Goal: Task Accomplishment & Management: Manage account settings

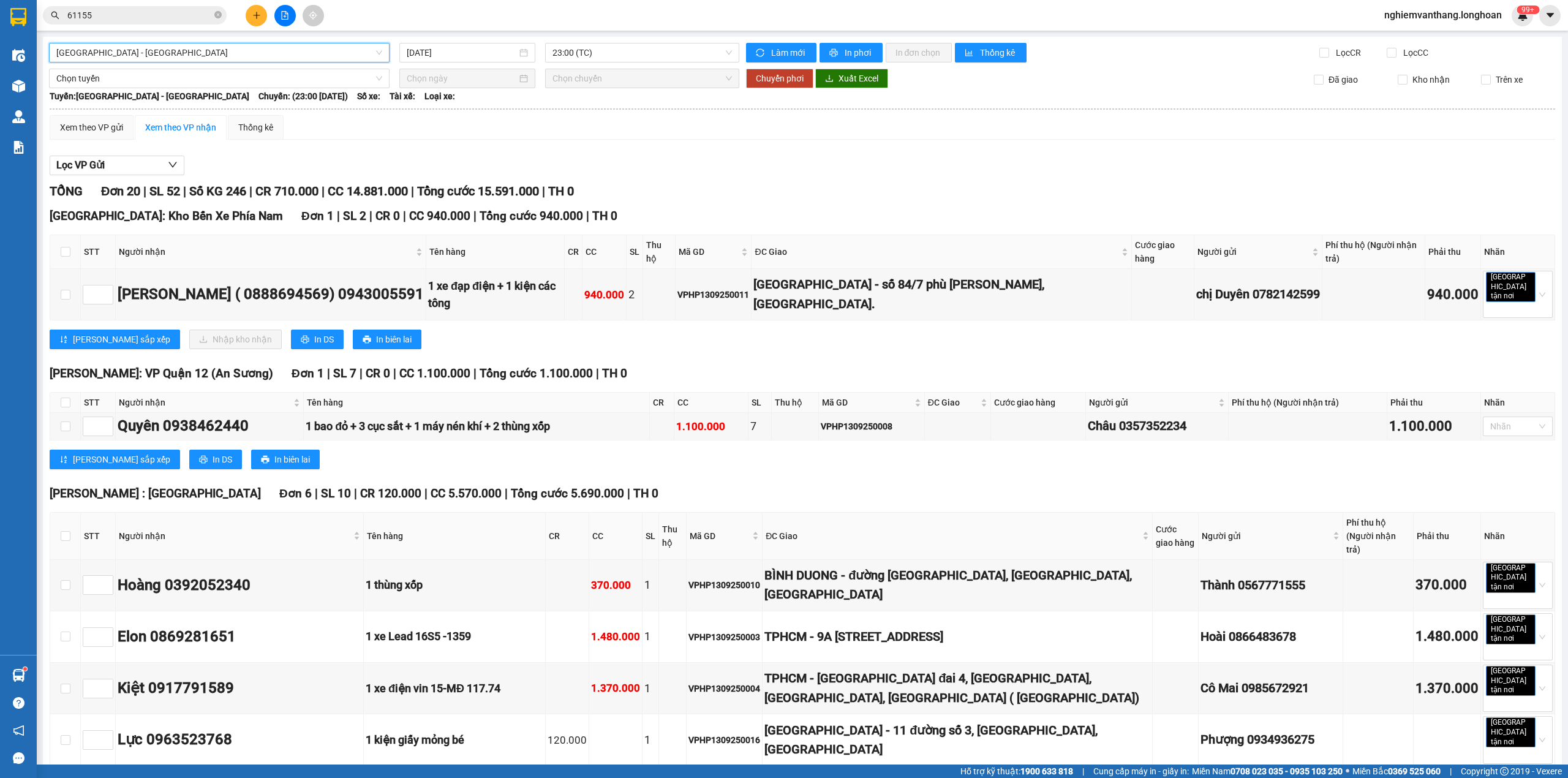
scroll to position [216, 0]
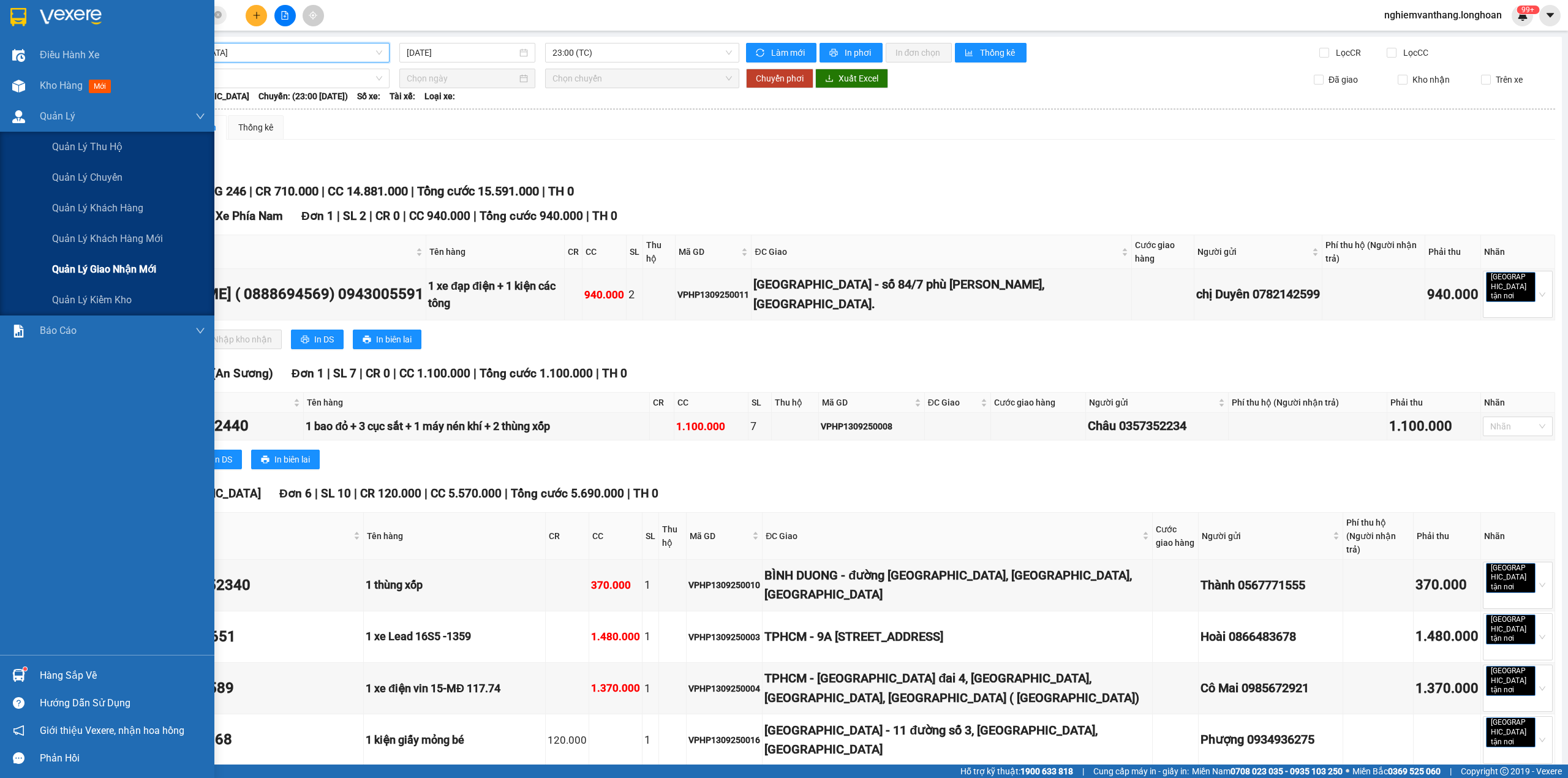
click at [97, 257] on div "Quản lý giao nhận mới" at bounding box center [129, 270] width 153 height 31
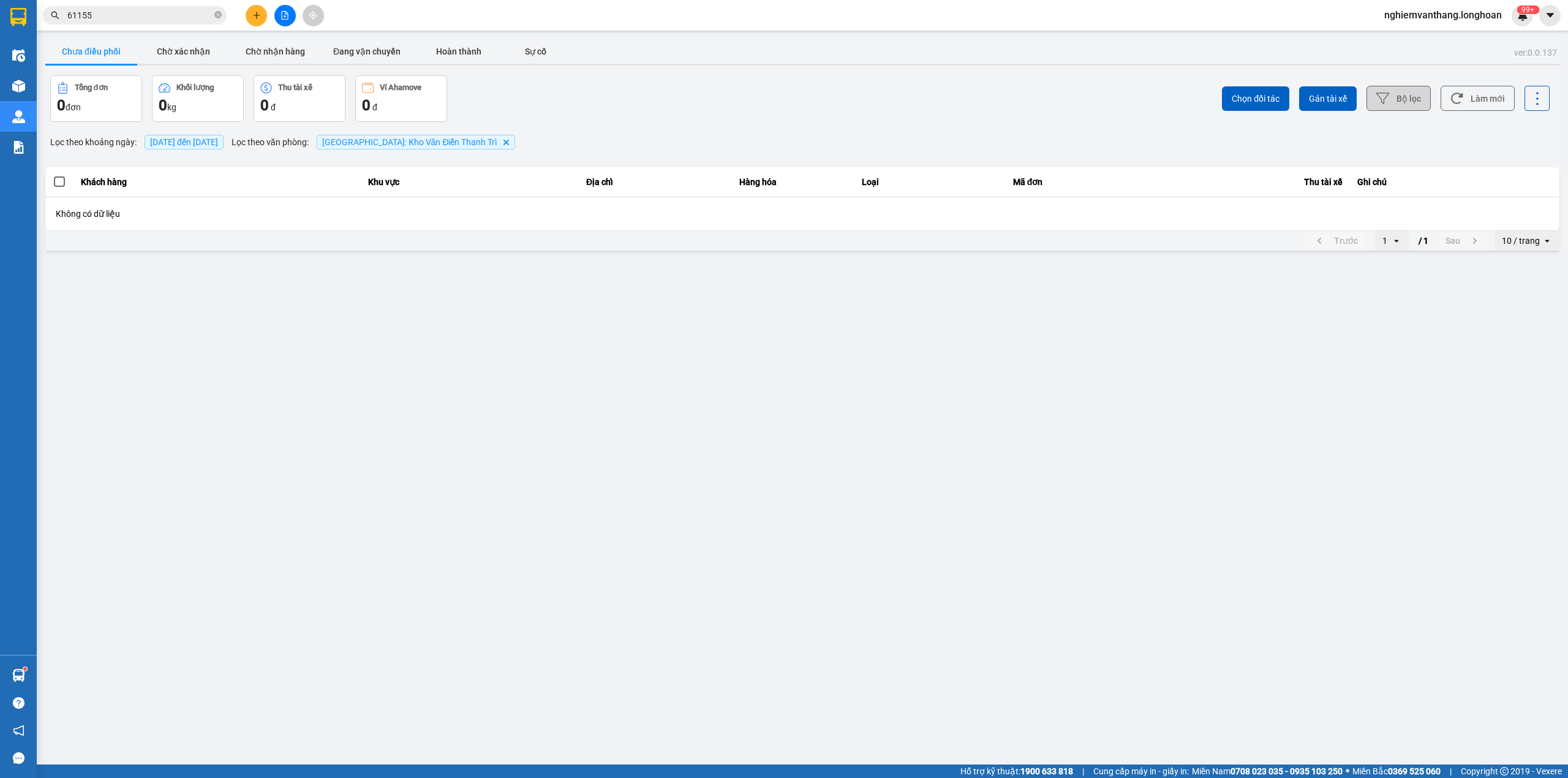
click at [1416, 101] on button "Bộ lọc" at bounding box center [1399, 98] width 65 height 25
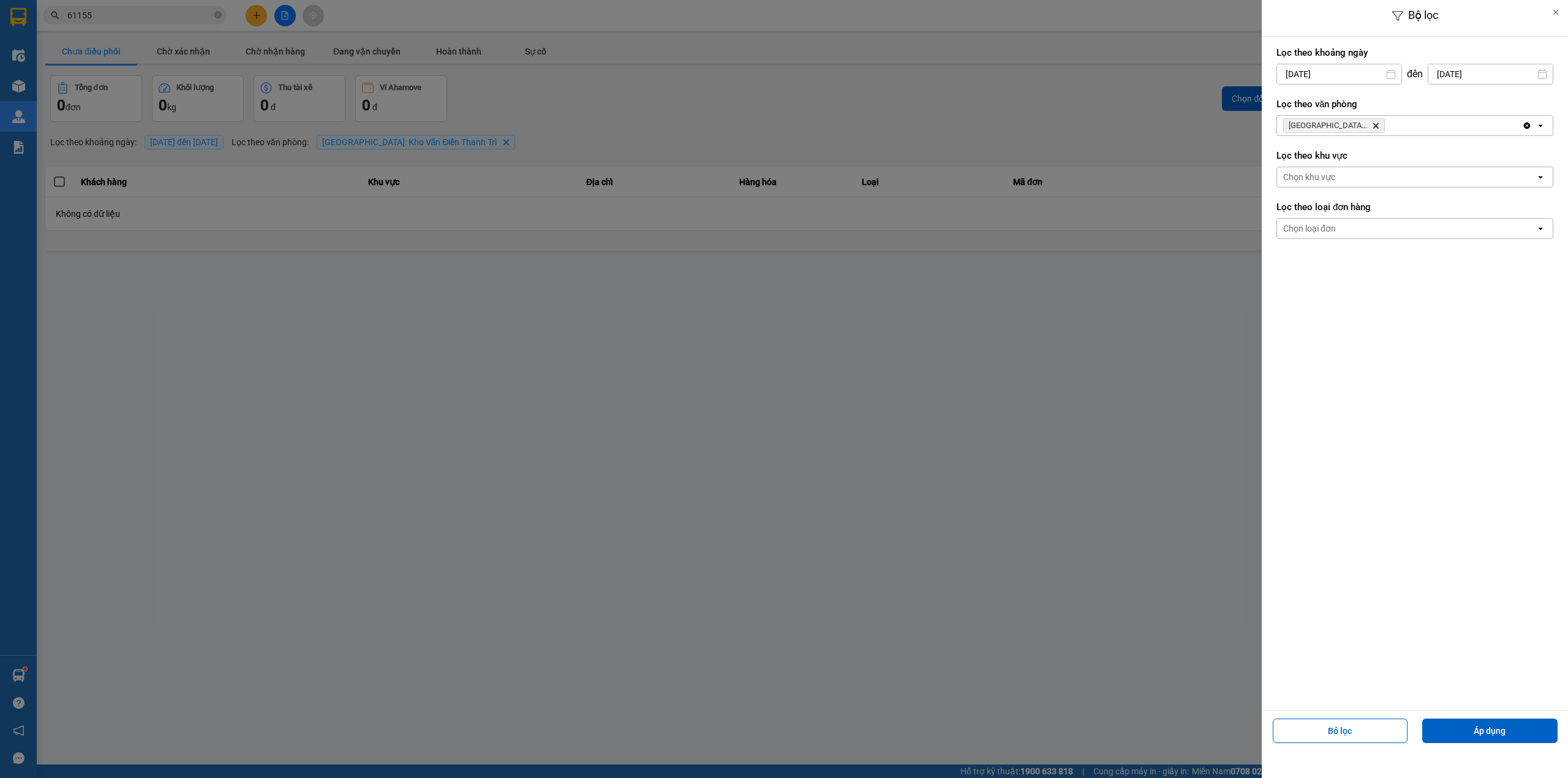
click at [1466, 77] on input "[DATE]" at bounding box center [1491, 74] width 124 height 20
click at [1551, 190] on div "14" at bounding box center [1546, 190] width 17 height 14
type input "[DATE]"
drag, startPoint x: 1341, startPoint y: 75, endPoint x: 1348, endPoint y: 80, distance: 8.6
click at [1341, 74] on input "[DATE]" at bounding box center [1339, 74] width 124 height 20
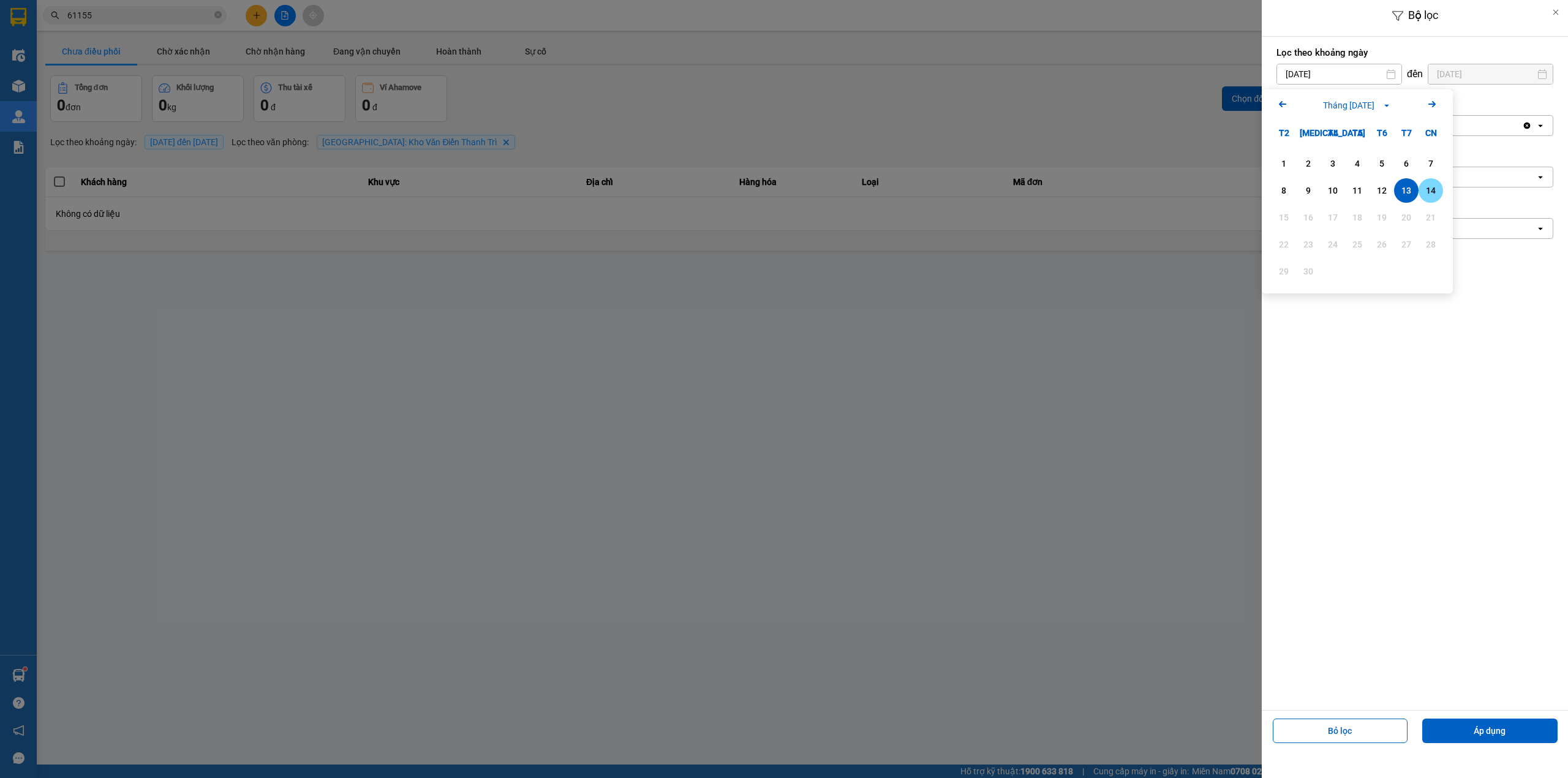
click at [1422, 186] on div "14" at bounding box center [1430, 190] width 17 height 14
type input "[DATE]"
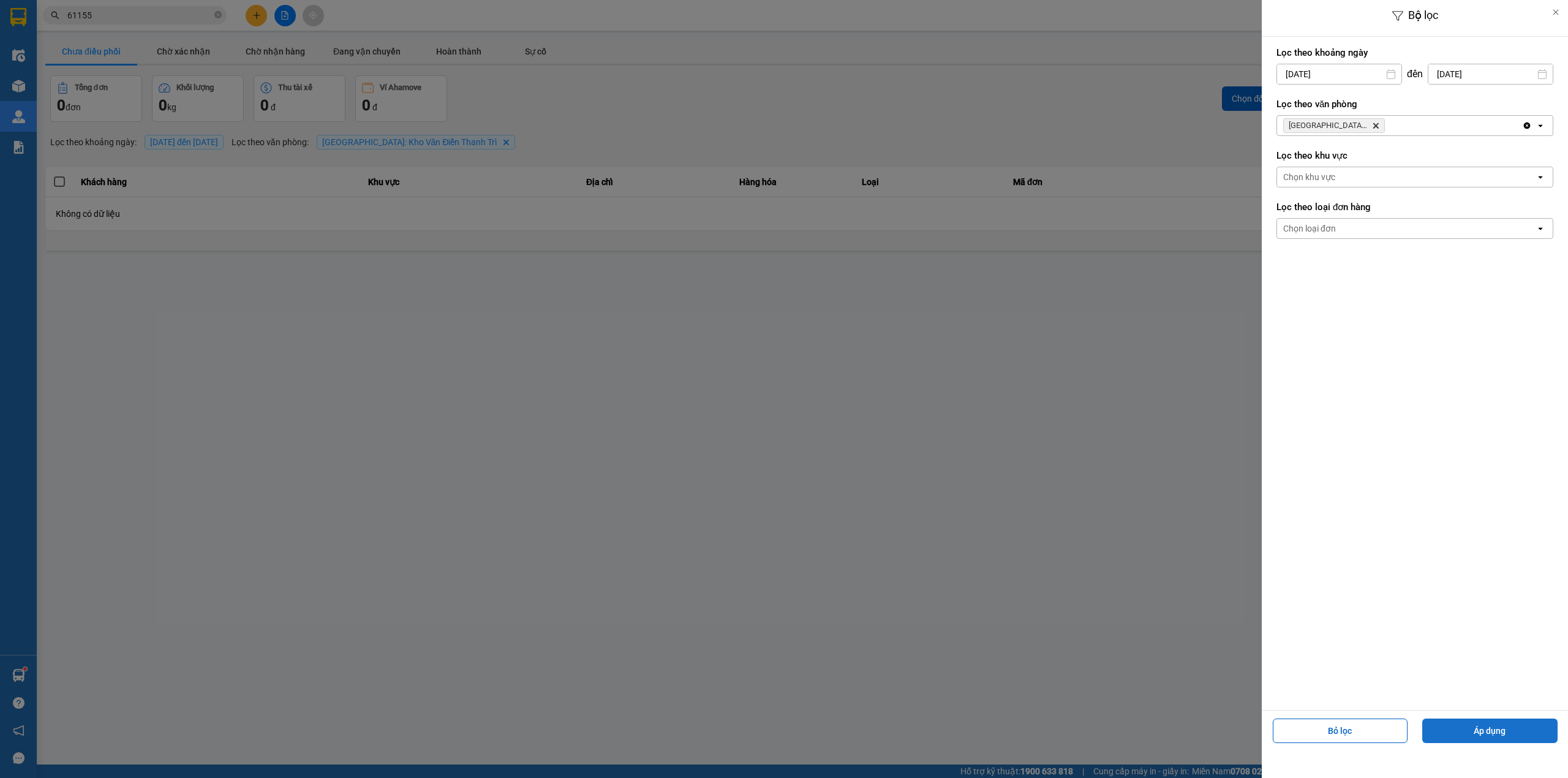
click at [1491, 736] on button "Áp dụng" at bounding box center [1489, 730] width 135 height 25
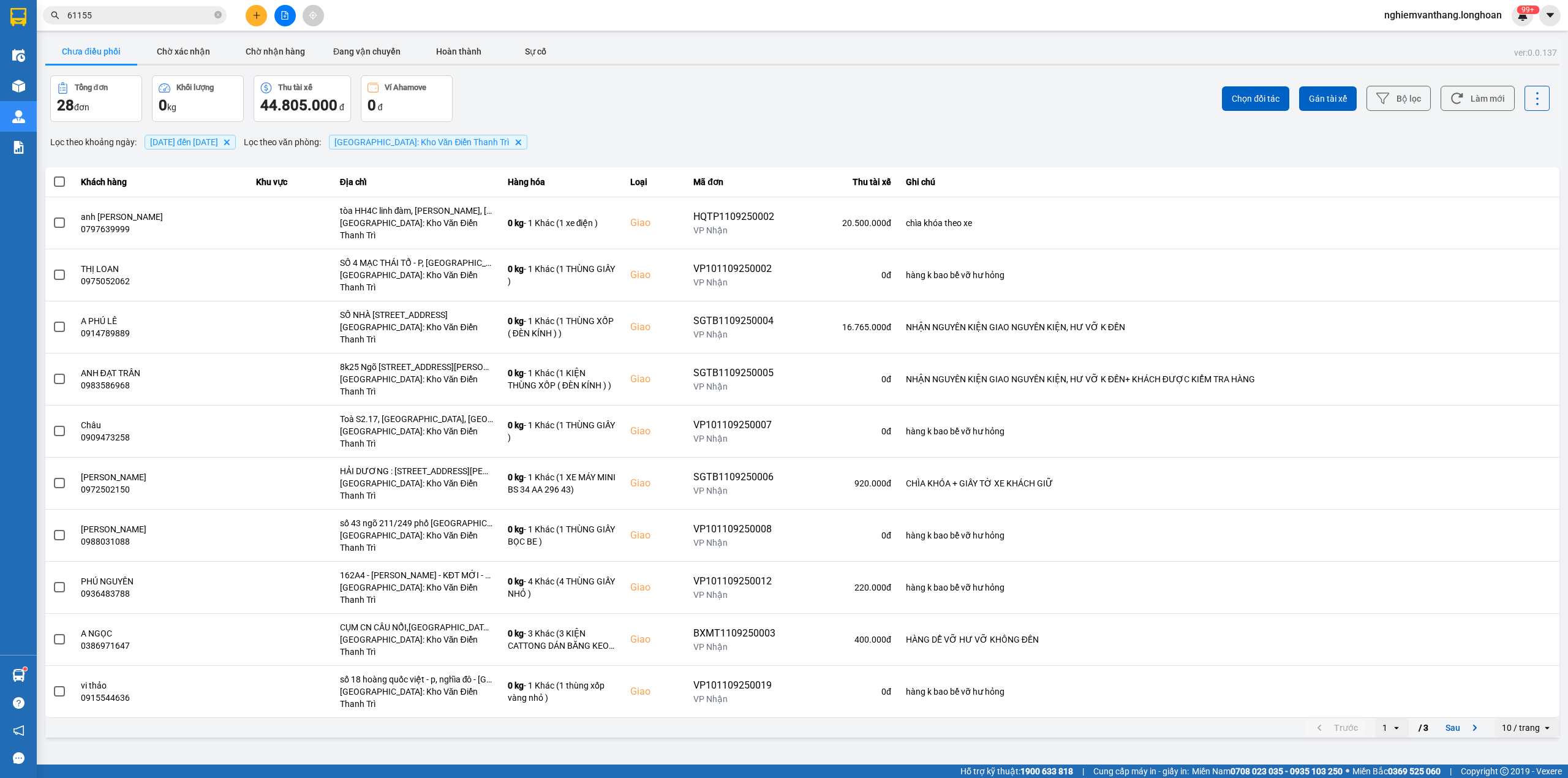
click at [1526, 721] on div "10 / trang" at bounding box center [1520, 727] width 38 height 12
click at [1525, 731] on li "80 / trang" at bounding box center [1527, 724] width 65 height 22
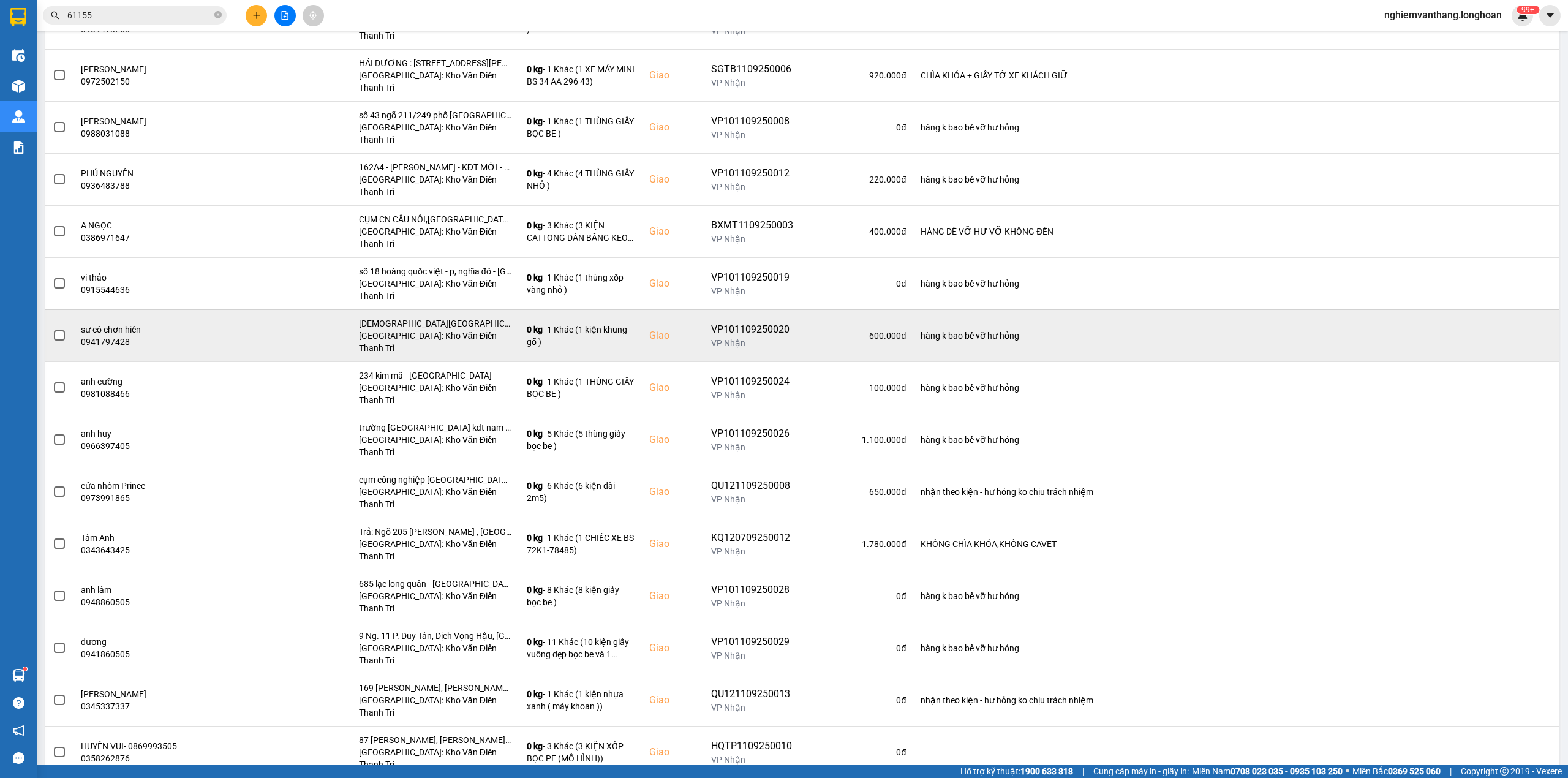
scroll to position [649, 0]
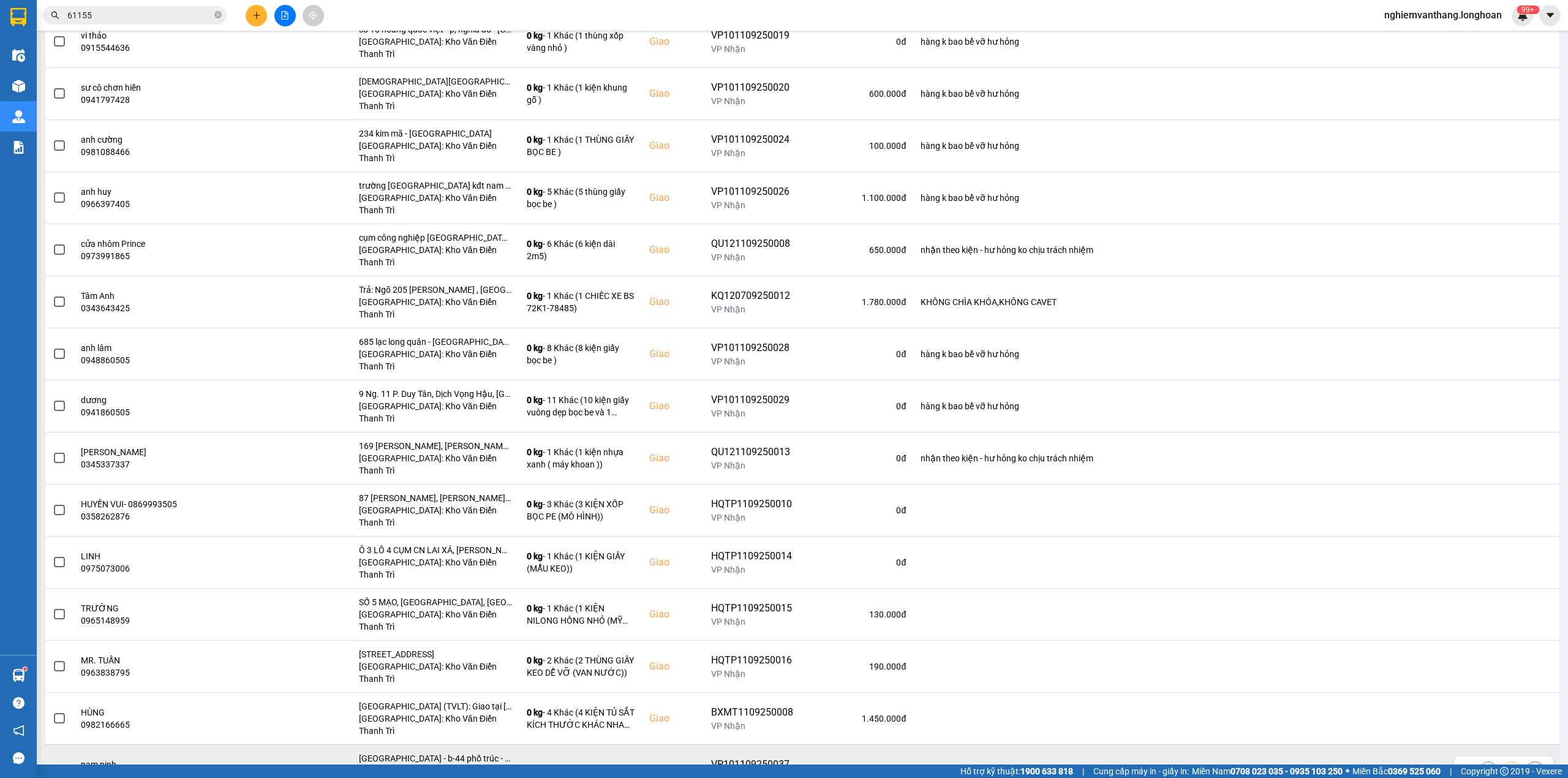
click at [60, 764] on span at bounding box center [59, 769] width 11 height 11
click at [53, 764] on input "checkbox" at bounding box center [53, 764] width 0 height 0
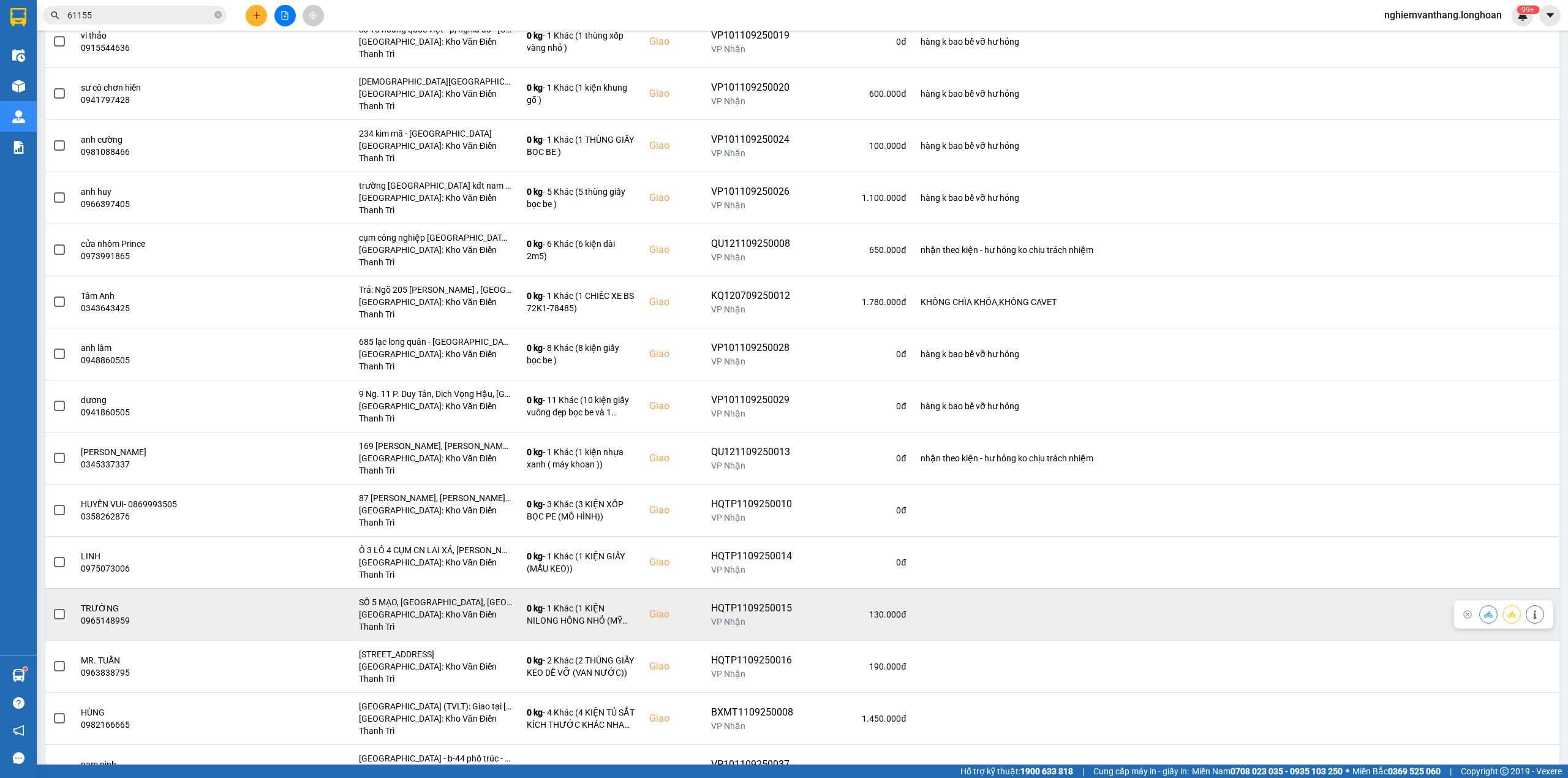
click at [60, 609] on span at bounding box center [59, 614] width 11 height 11
click at [53, 608] on input "checkbox" at bounding box center [53, 608] width 0 height 0
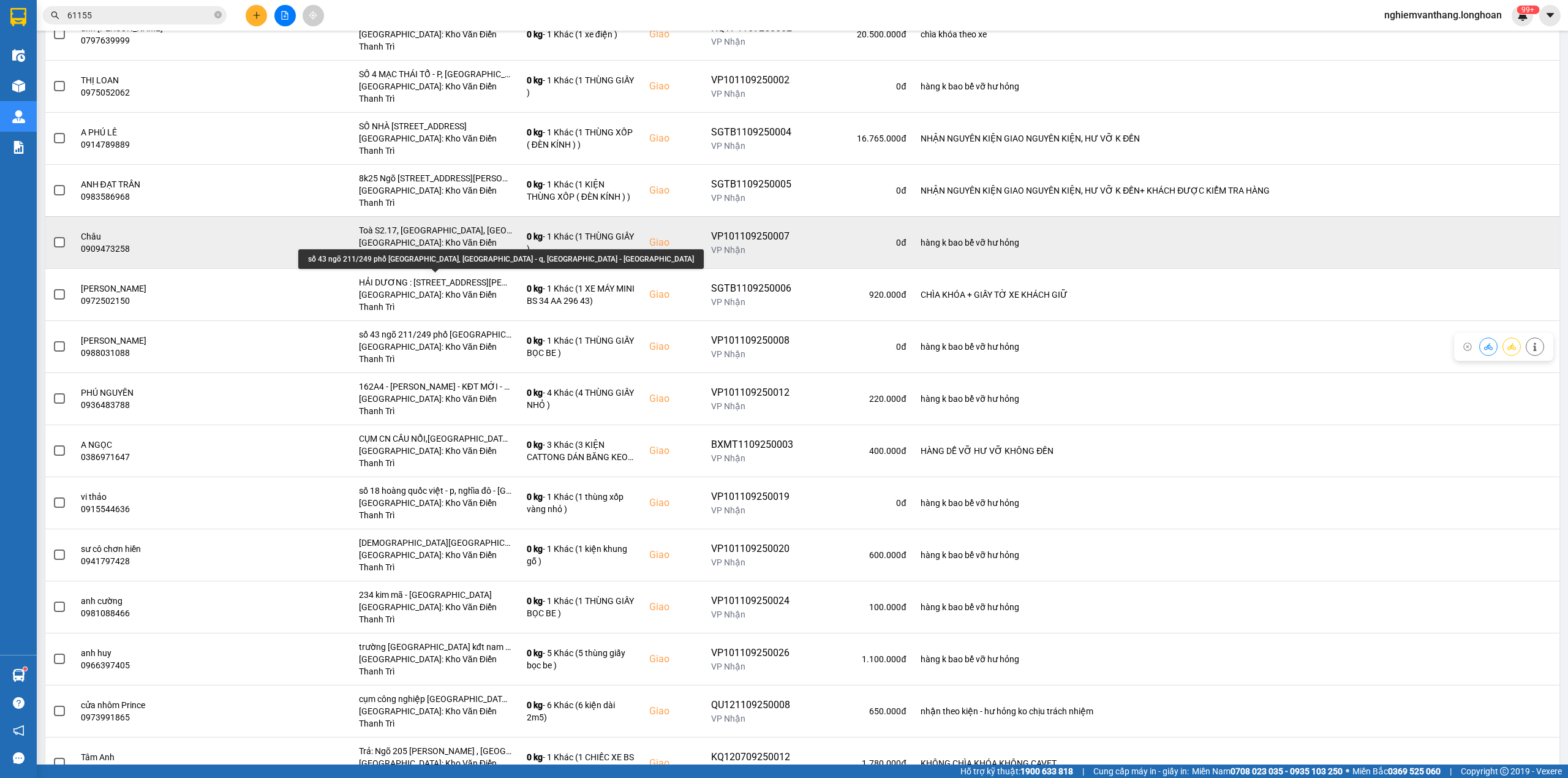
scroll to position [160, 0]
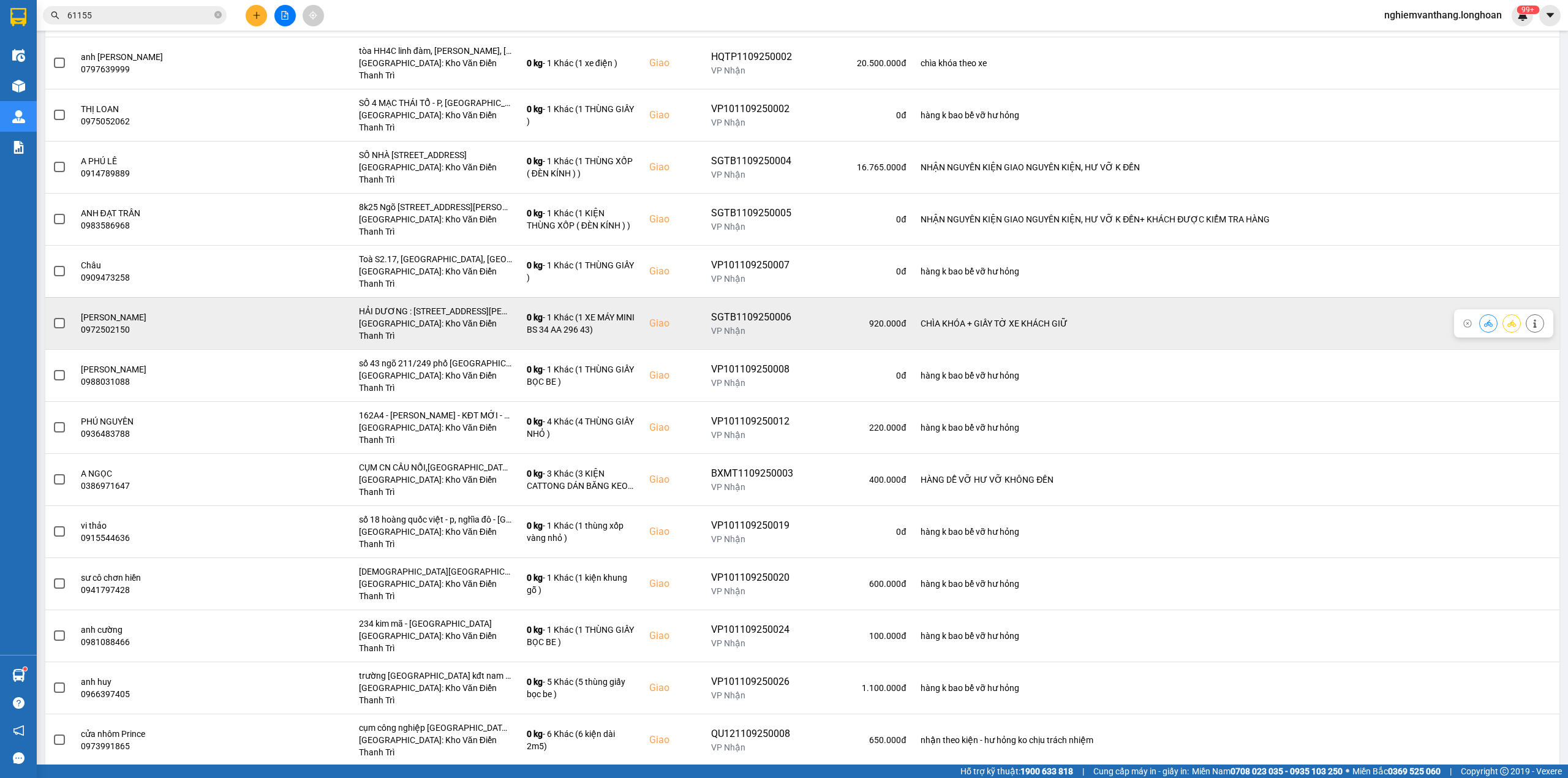
click at [62, 317] on span at bounding box center [59, 323] width 11 height 11
click at [53, 317] on input "checkbox" at bounding box center [53, 317] width 0 height 0
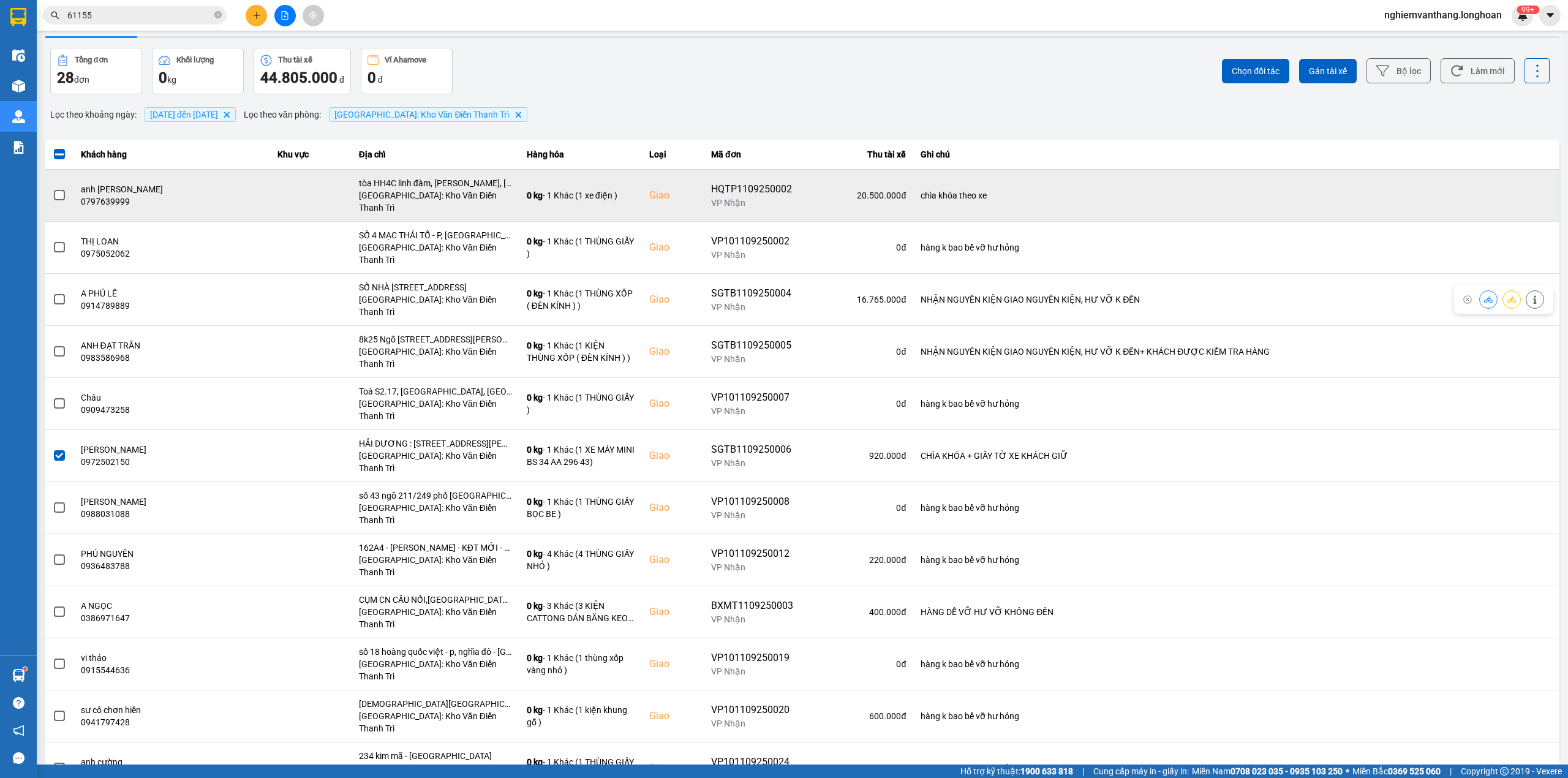
scroll to position [0, 0]
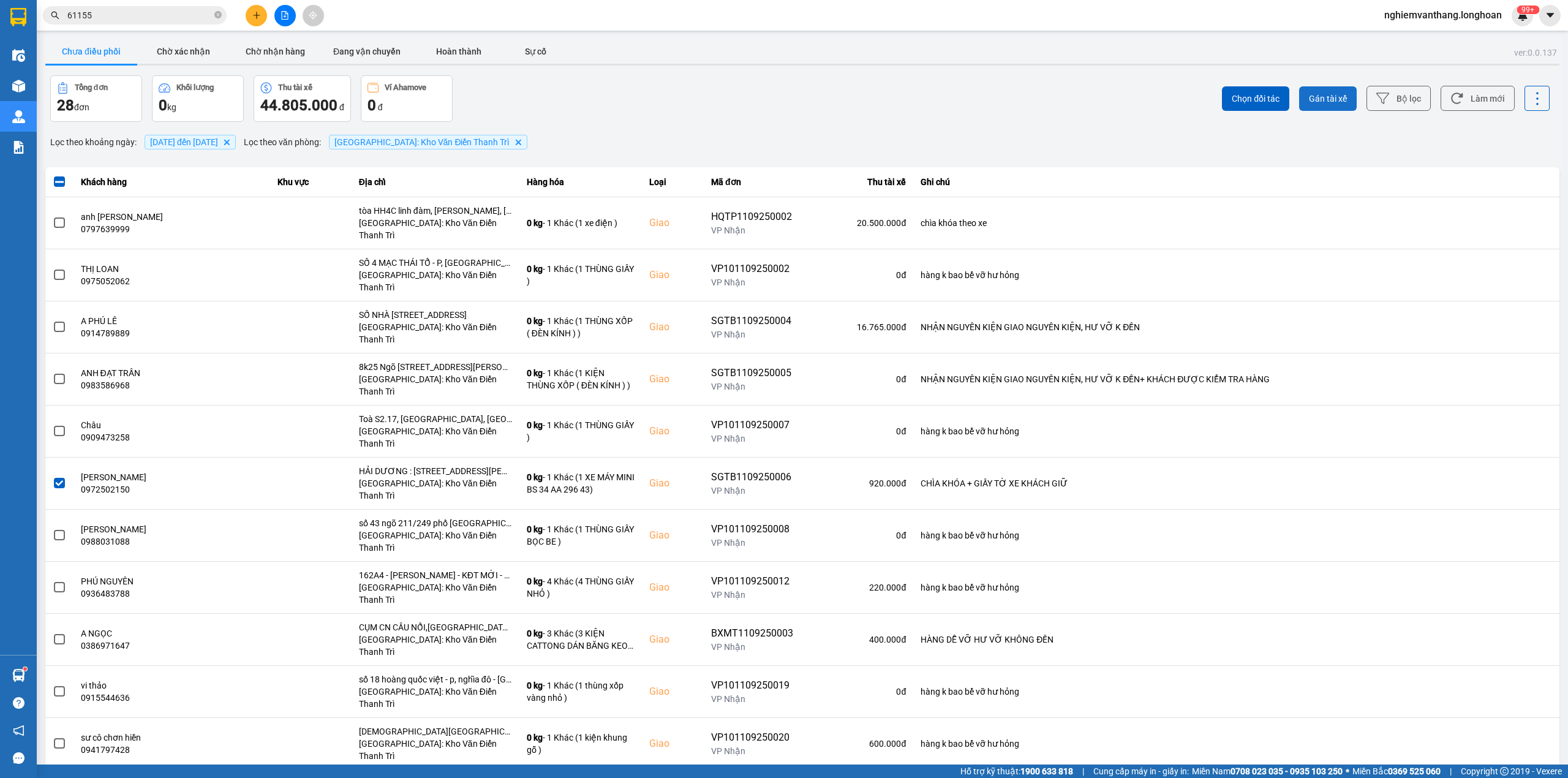
click at [1318, 91] on button "Gán tài xế" at bounding box center [1328, 98] width 58 height 25
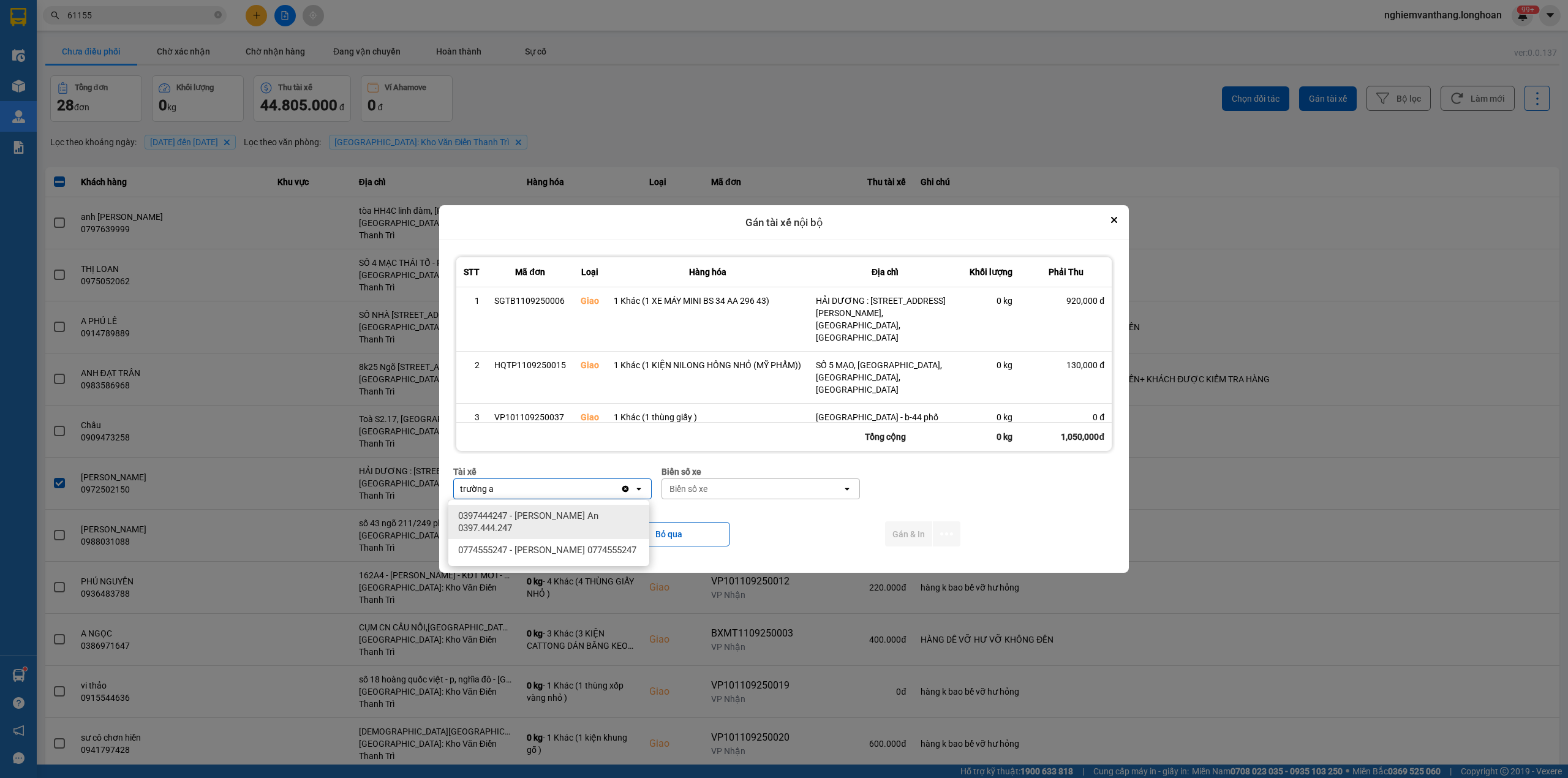
type input "trường a"
click at [564, 520] on span "0397444247 - [PERSON_NAME] An 0397.444.247" at bounding box center [551, 521] width 186 height 25
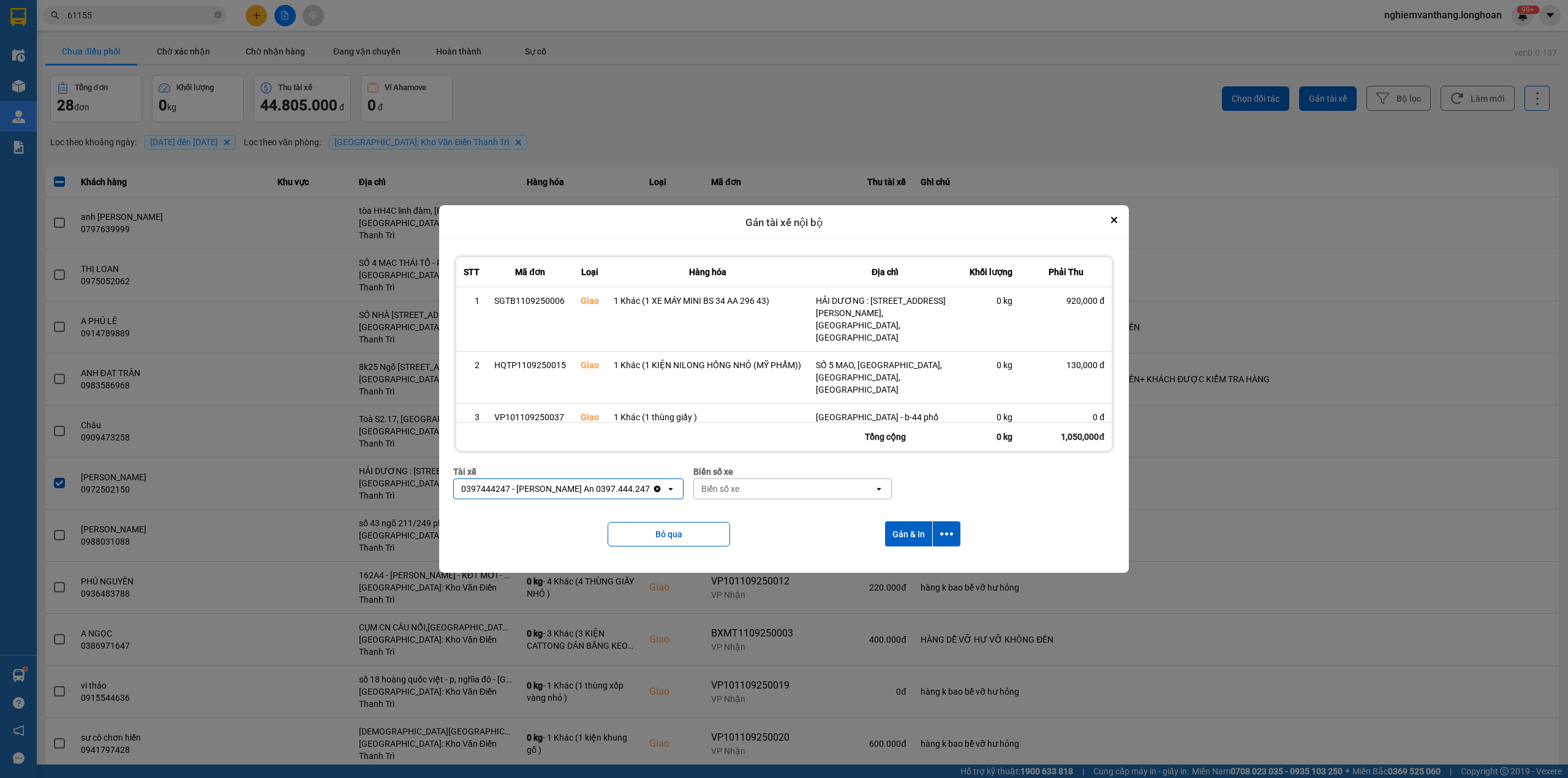
click at [770, 491] on div "Biển số xe" at bounding box center [783, 489] width 180 height 20
type input "33"
click at [754, 507] on div "29E-098.33" at bounding box center [781, 516] width 201 height 22
click at [952, 531] on icon "dialog" at bounding box center [946, 533] width 13 height 13
click at [907, 564] on span "Chỉ gán tài" at bounding box center [899, 568] width 40 height 12
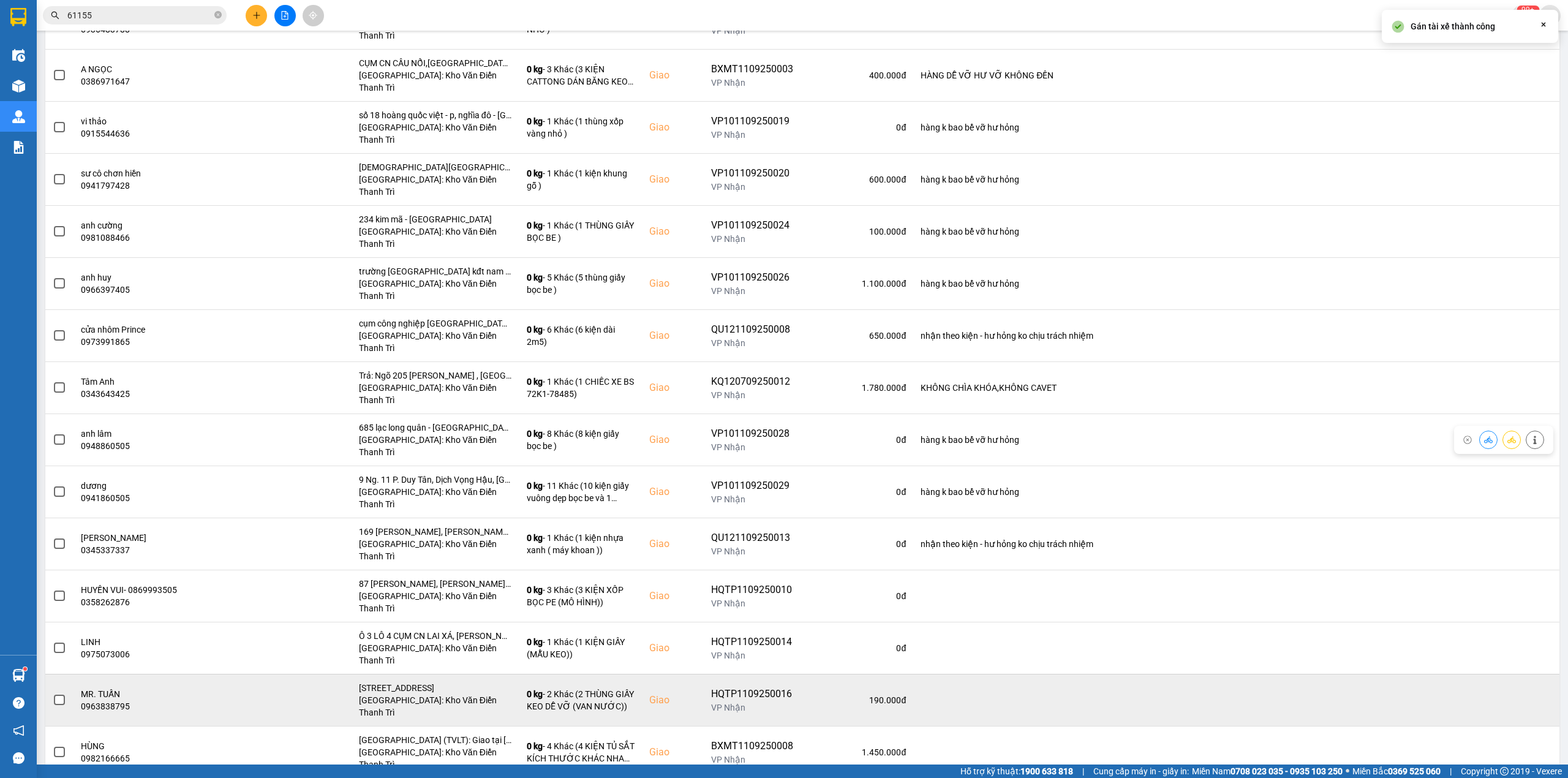
scroll to position [523, 0]
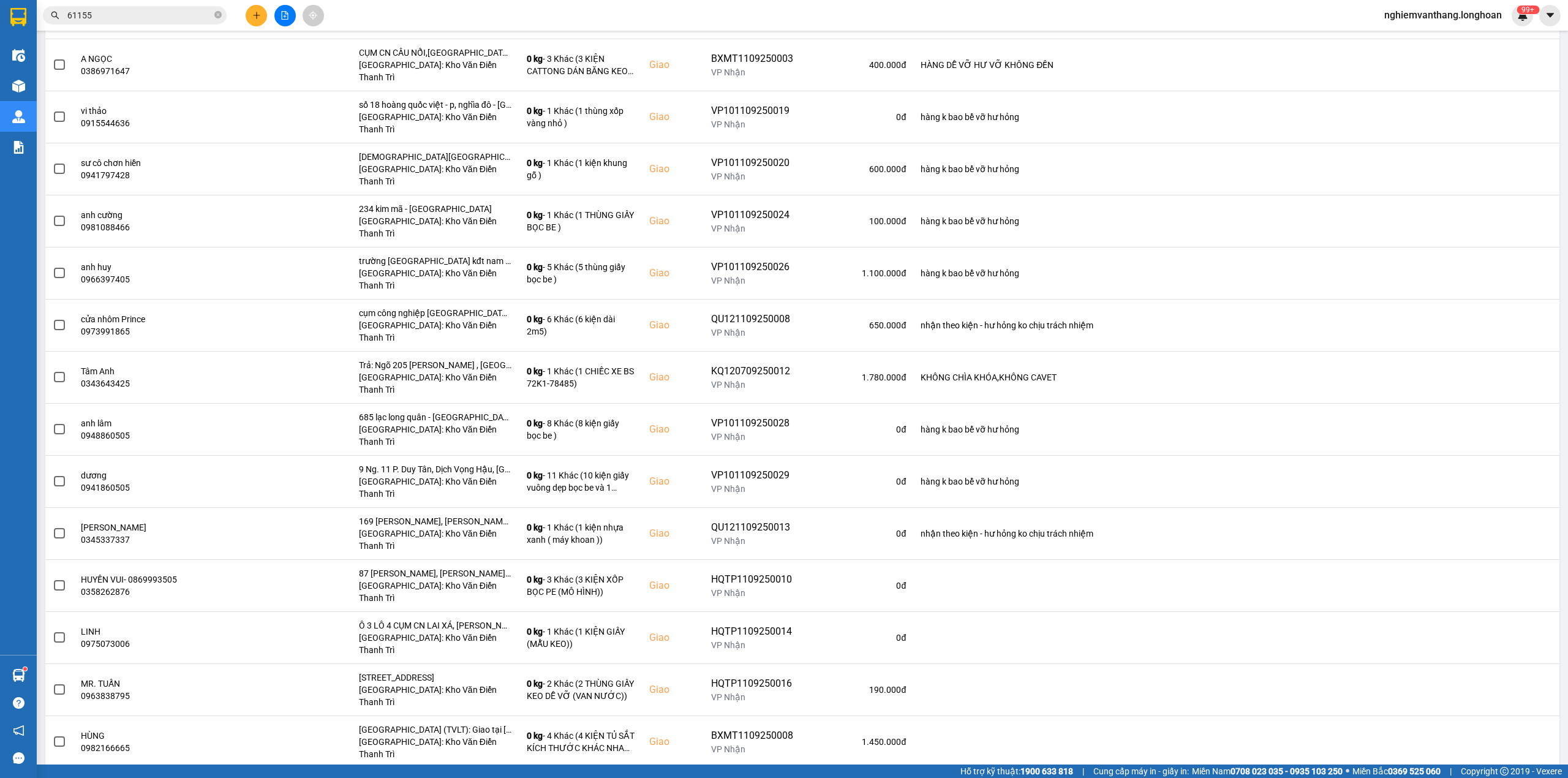
click at [54, 777] on span at bounding box center [59, 793] width 11 height 11
click at [53, 777] on input "checkbox" at bounding box center [53, 787] width 0 height 0
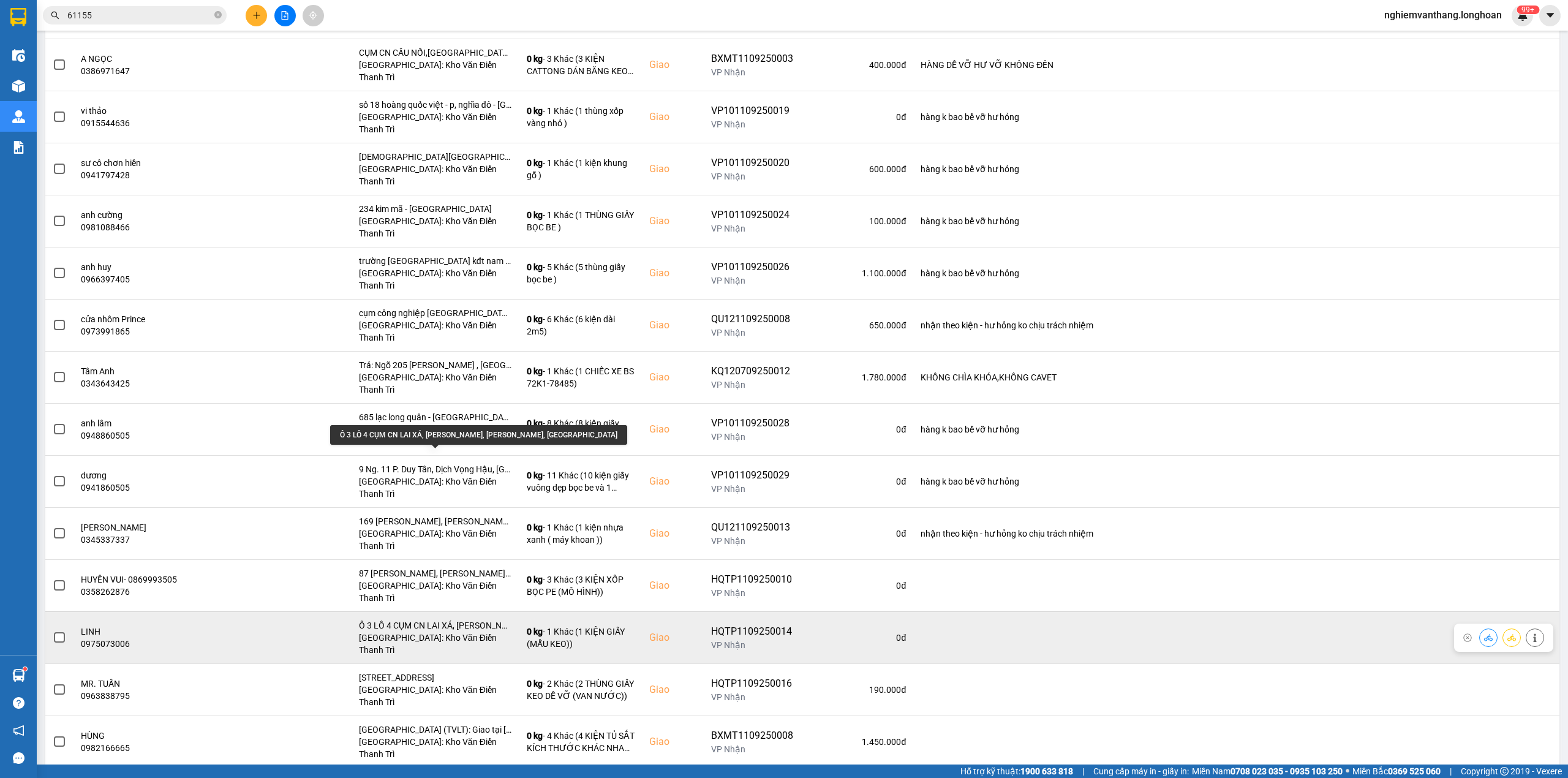
scroll to position [441, 0]
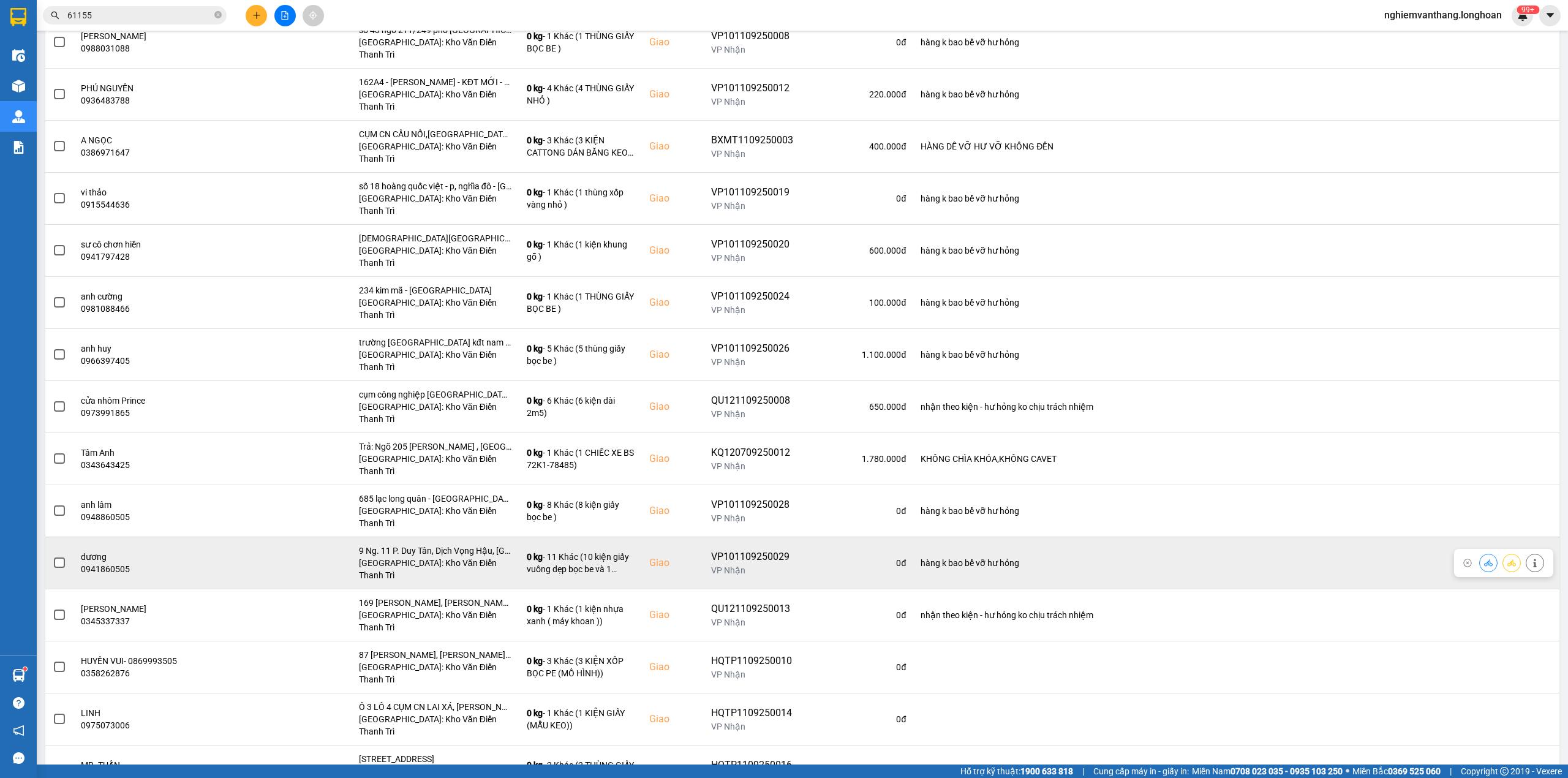
click at [62, 558] on span at bounding box center [59, 563] width 11 height 11
click at [53, 556] on input "checkbox" at bounding box center [53, 556] width 0 height 0
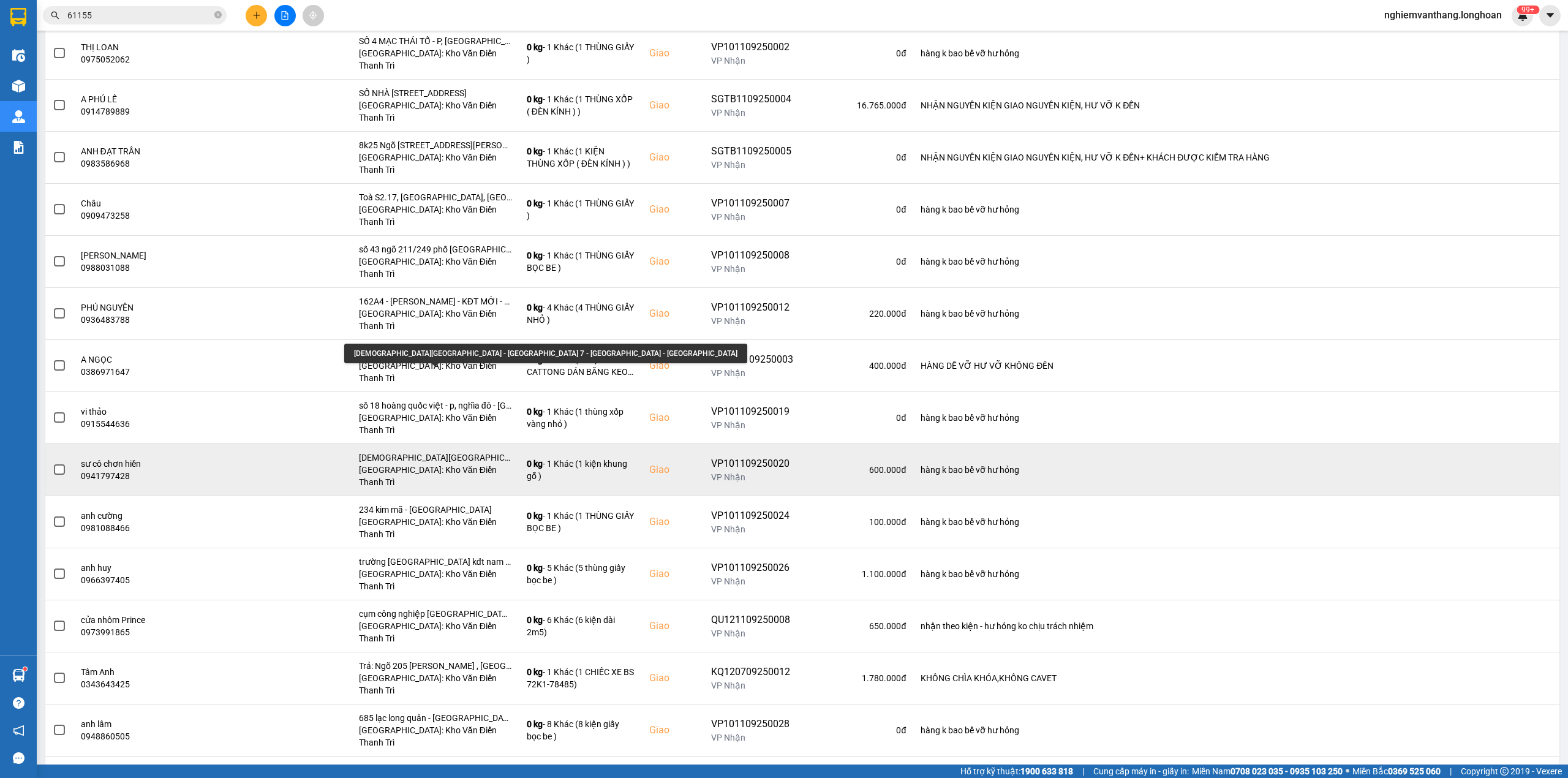
scroll to position [196, 0]
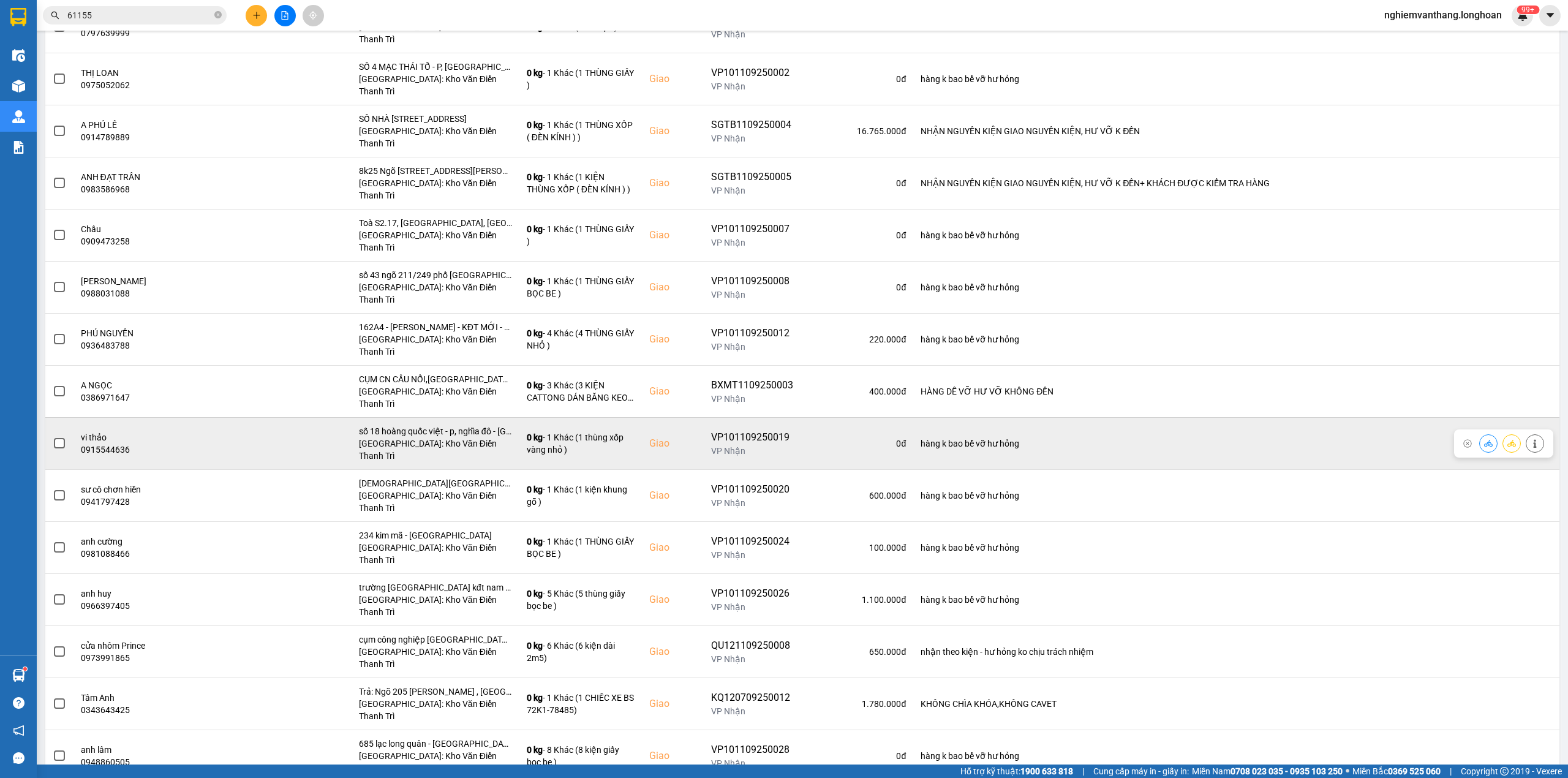
click at [54, 438] on span at bounding box center [59, 443] width 11 height 11
click at [53, 437] on input "checkbox" at bounding box center [53, 437] width 0 height 0
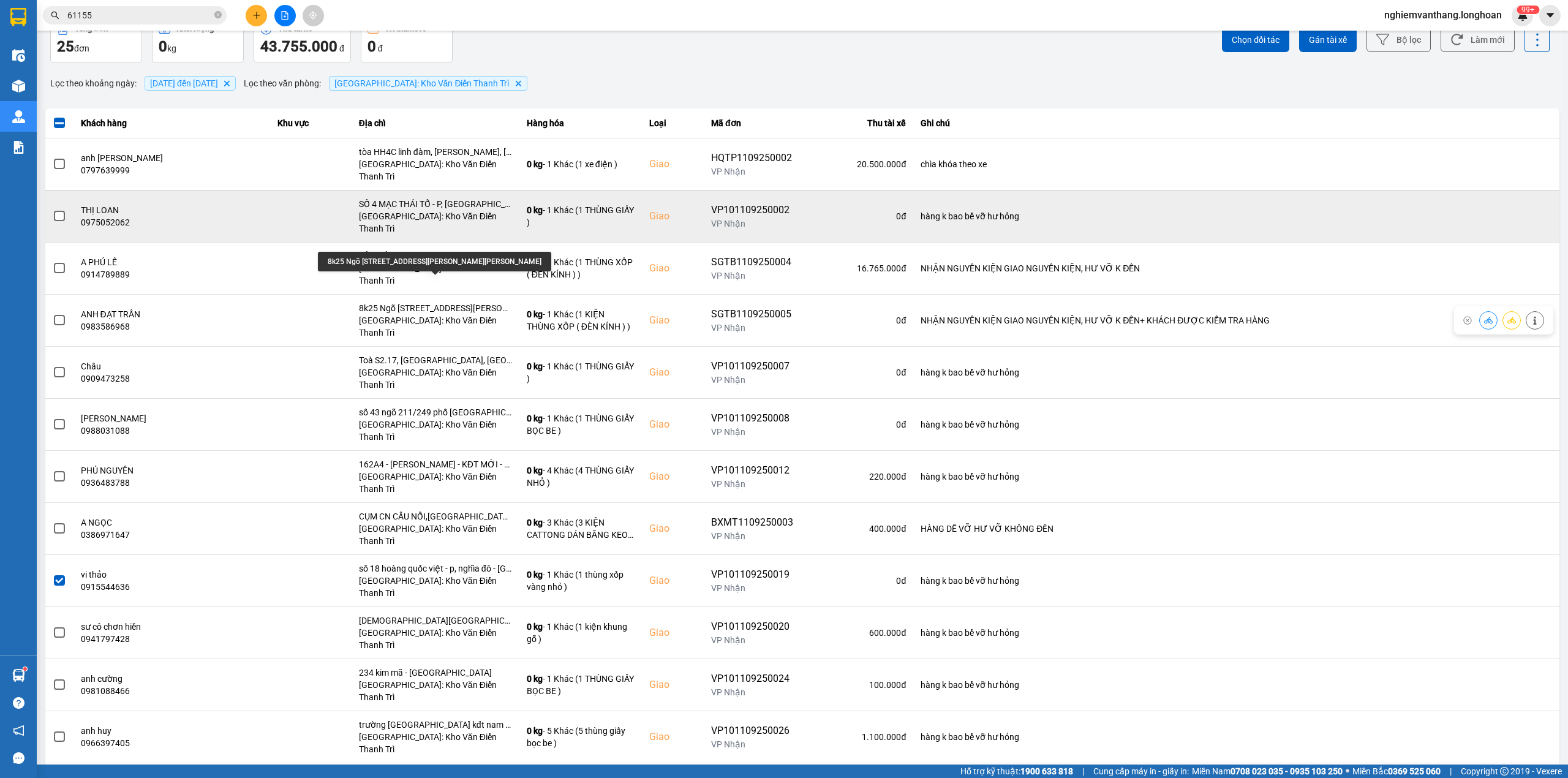
scroll to position [32, 0]
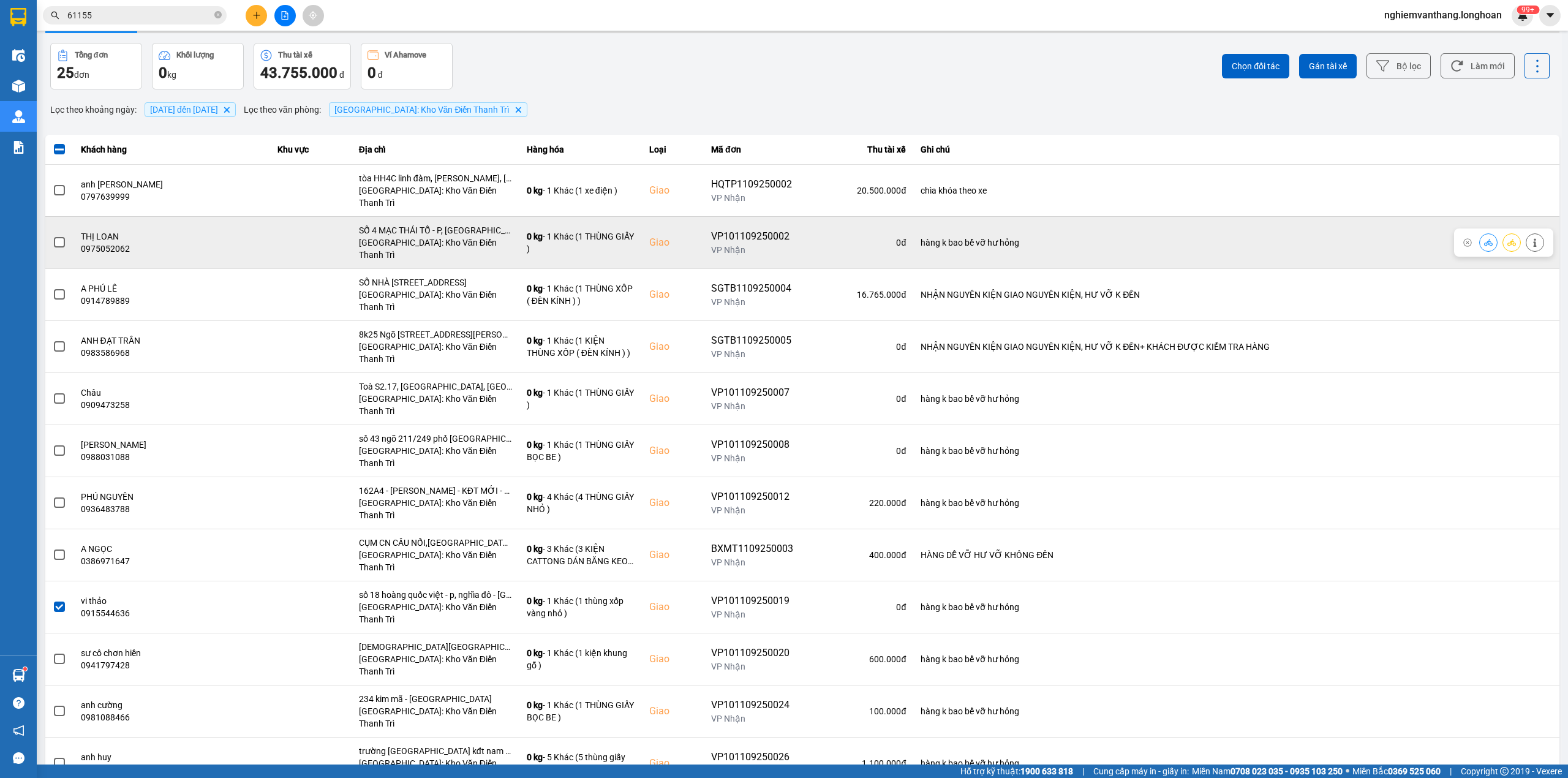
click at [62, 237] on span at bounding box center [59, 242] width 11 height 11
click at [53, 236] on input "checkbox" at bounding box center [53, 236] width 0 height 0
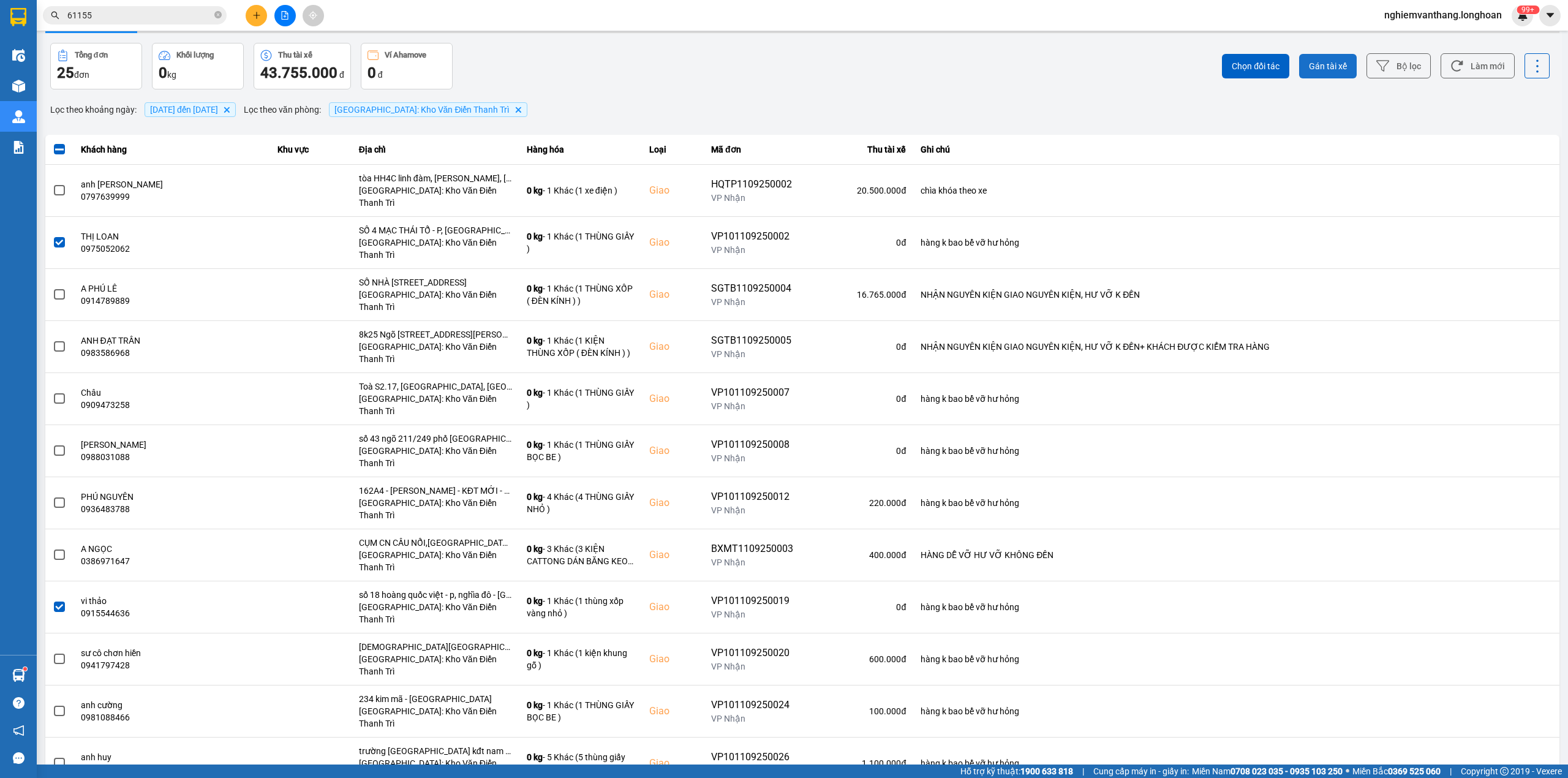
click at [1308, 64] on span "Gán tài xế" at bounding box center [1327, 66] width 38 height 12
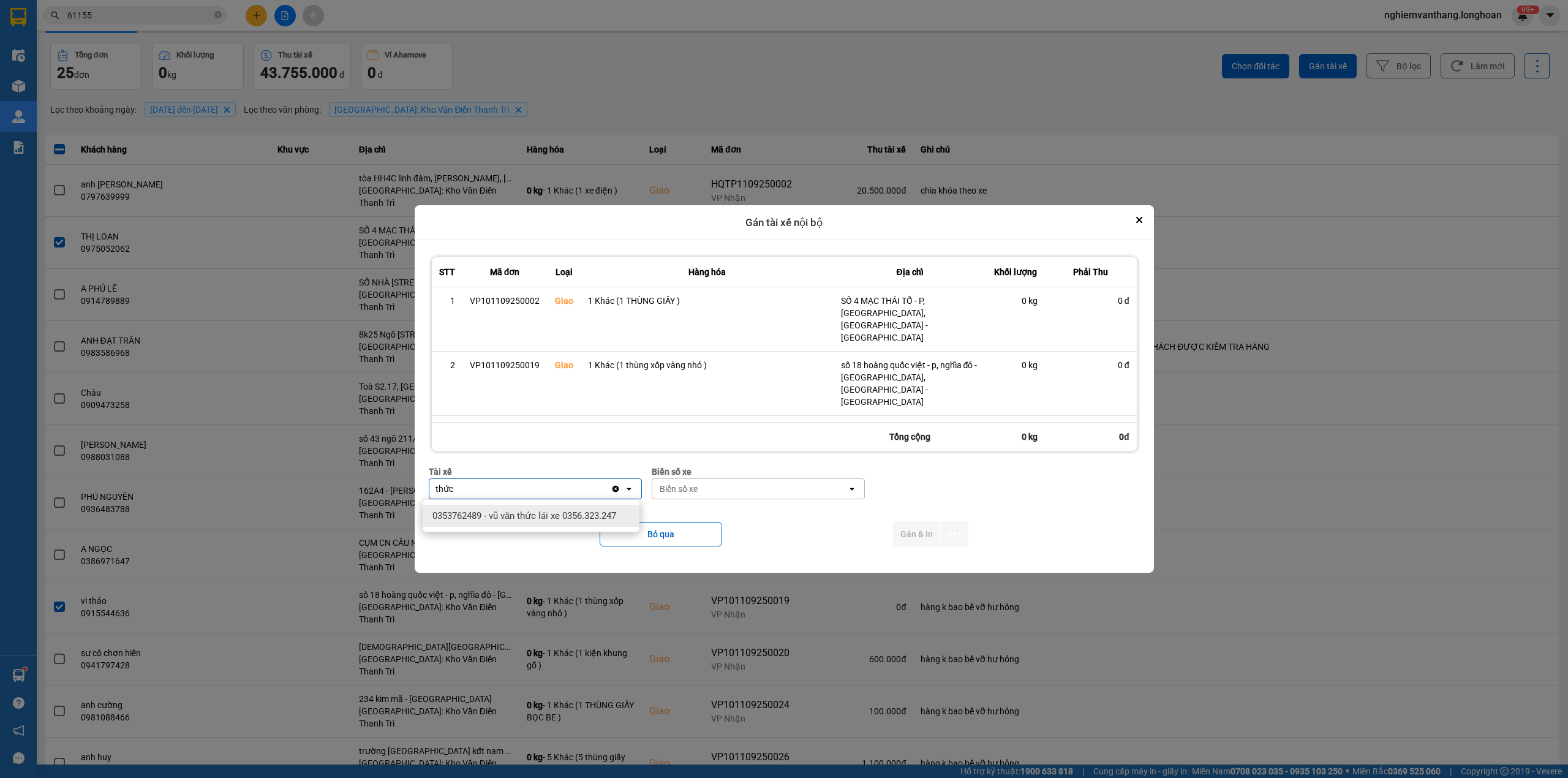
type input "thức"
click at [566, 520] on div "0353762489 - vũ văn thức lái xe 0356.323.247" at bounding box center [530, 516] width 217 height 22
click at [693, 493] on div "Biển số xe" at bounding box center [683, 489] width 38 height 12
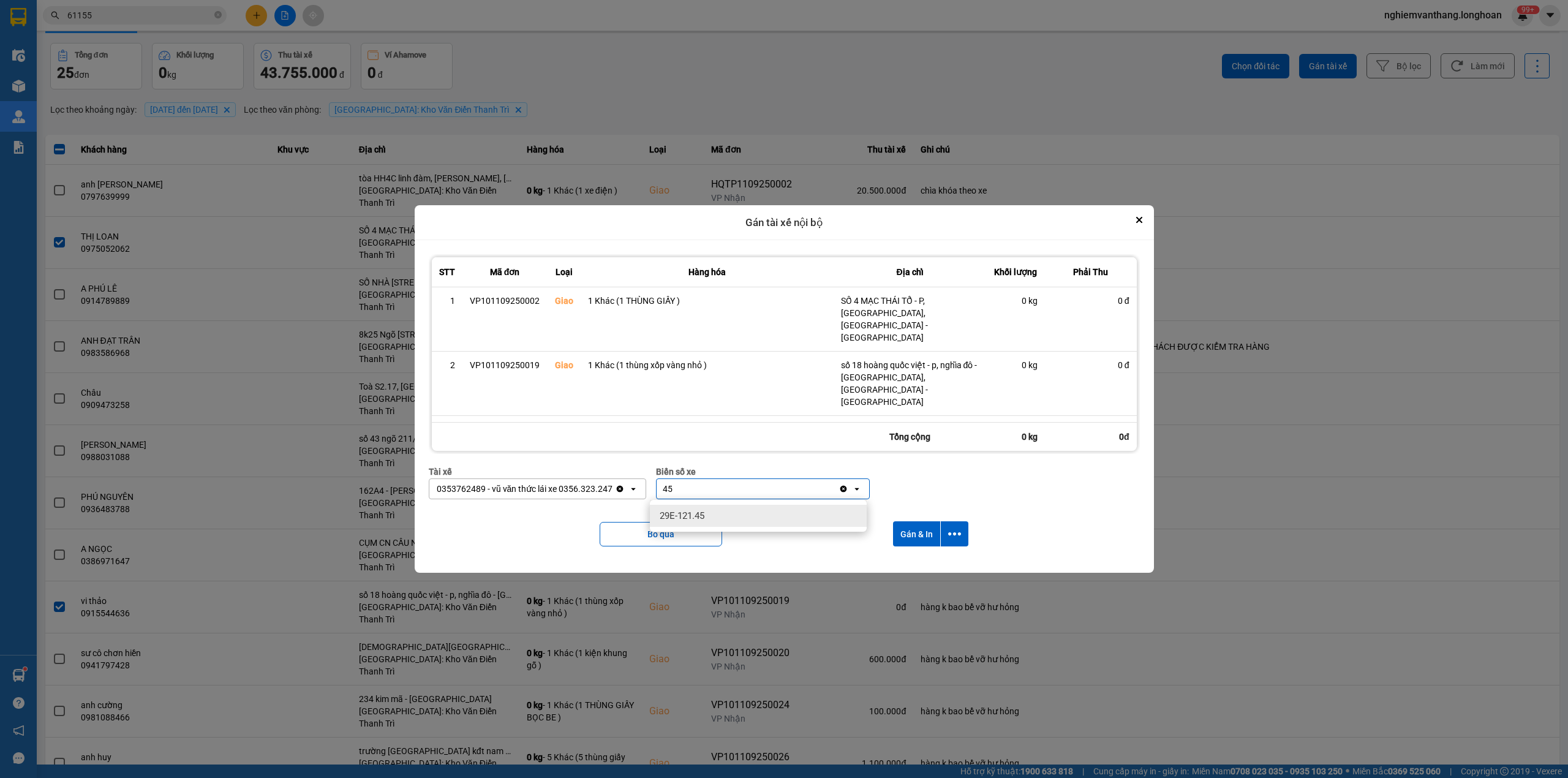
type input "45"
click at [701, 514] on span "29E-121.45" at bounding box center [682, 515] width 45 height 12
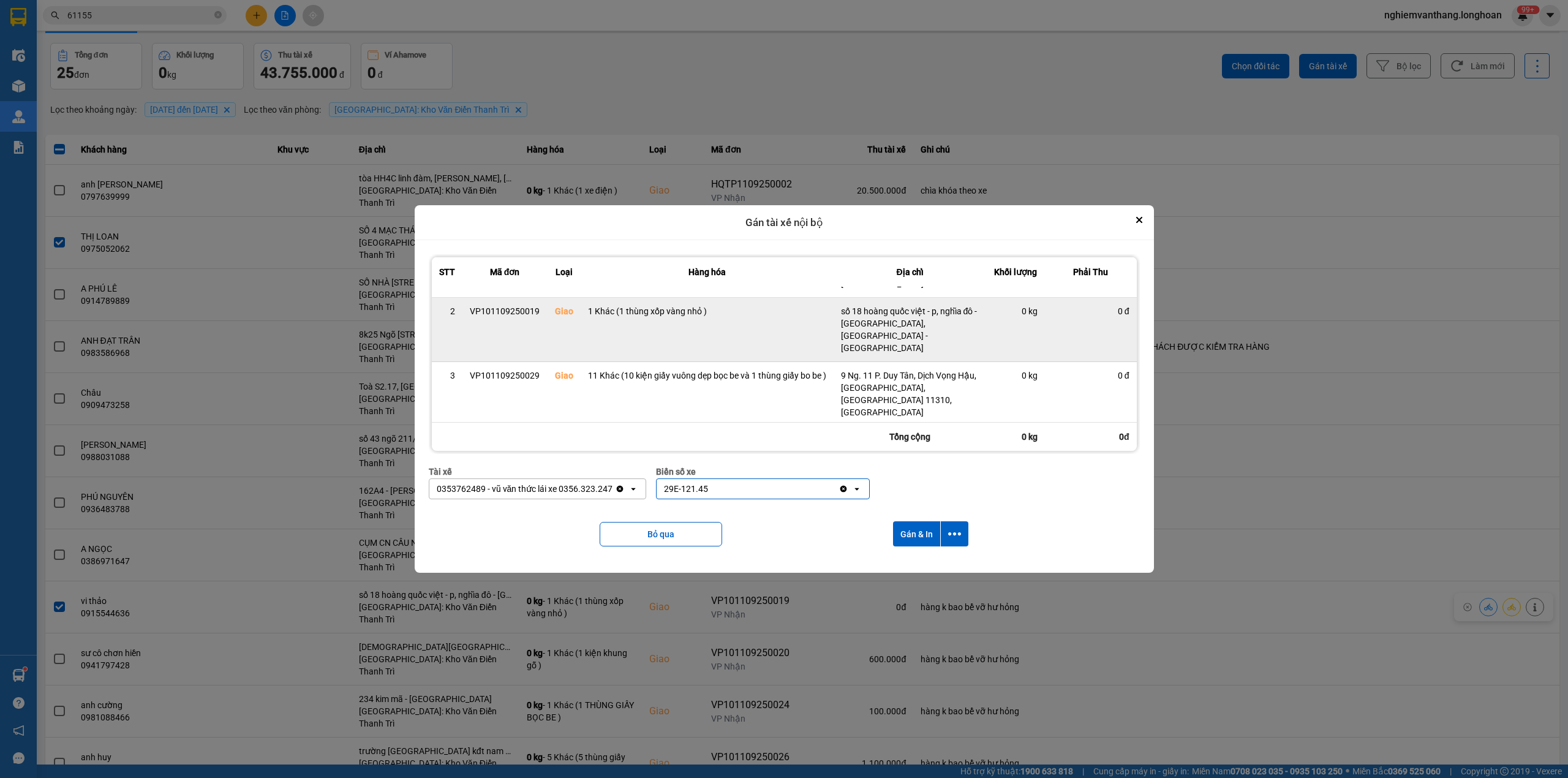
scroll to position [117, 0]
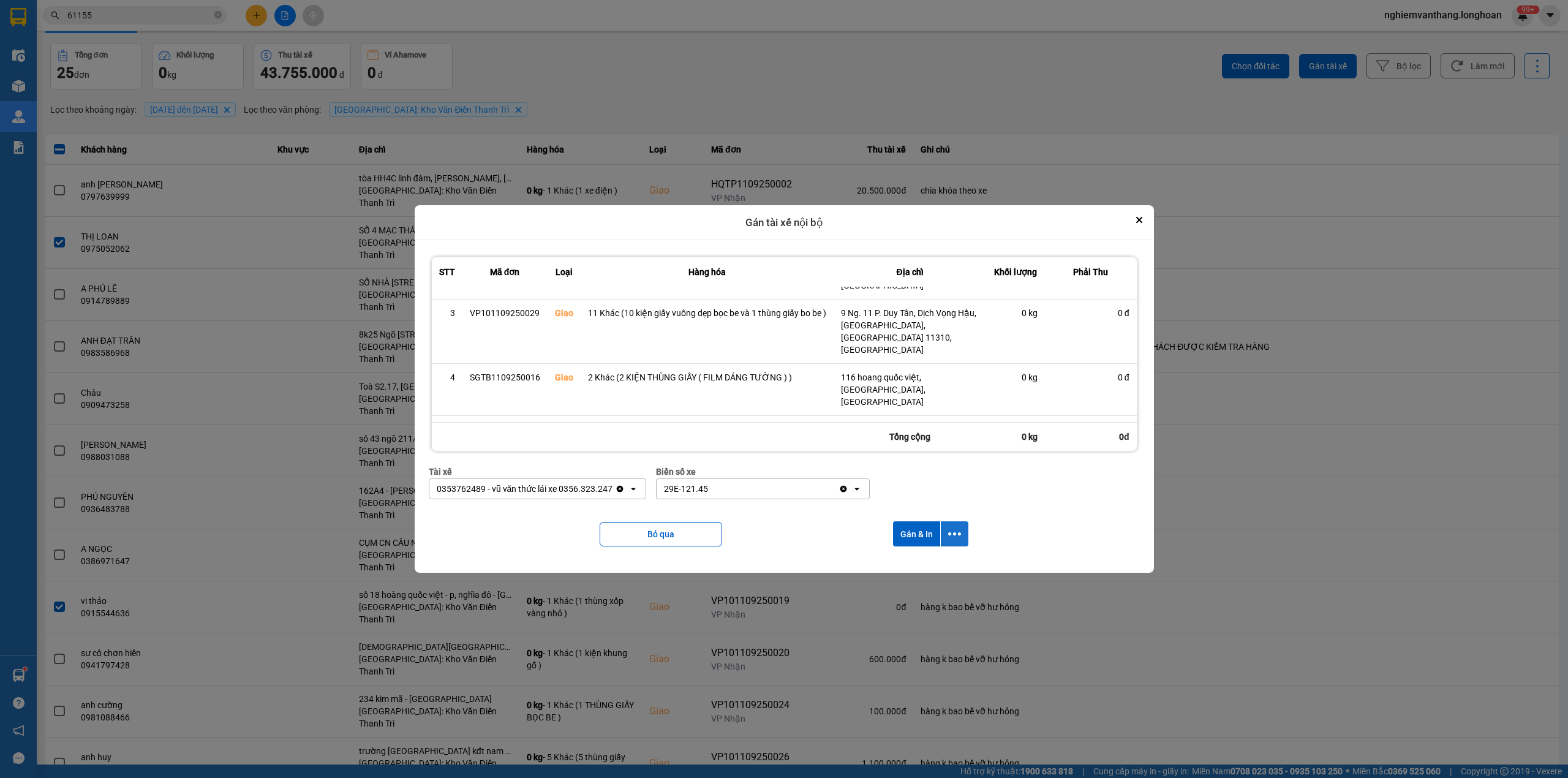
click at [957, 532] on icon "dialog" at bounding box center [954, 533] width 13 height 13
click at [927, 567] on span "Chỉ gán tài" at bounding box center [907, 568] width 40 height 12
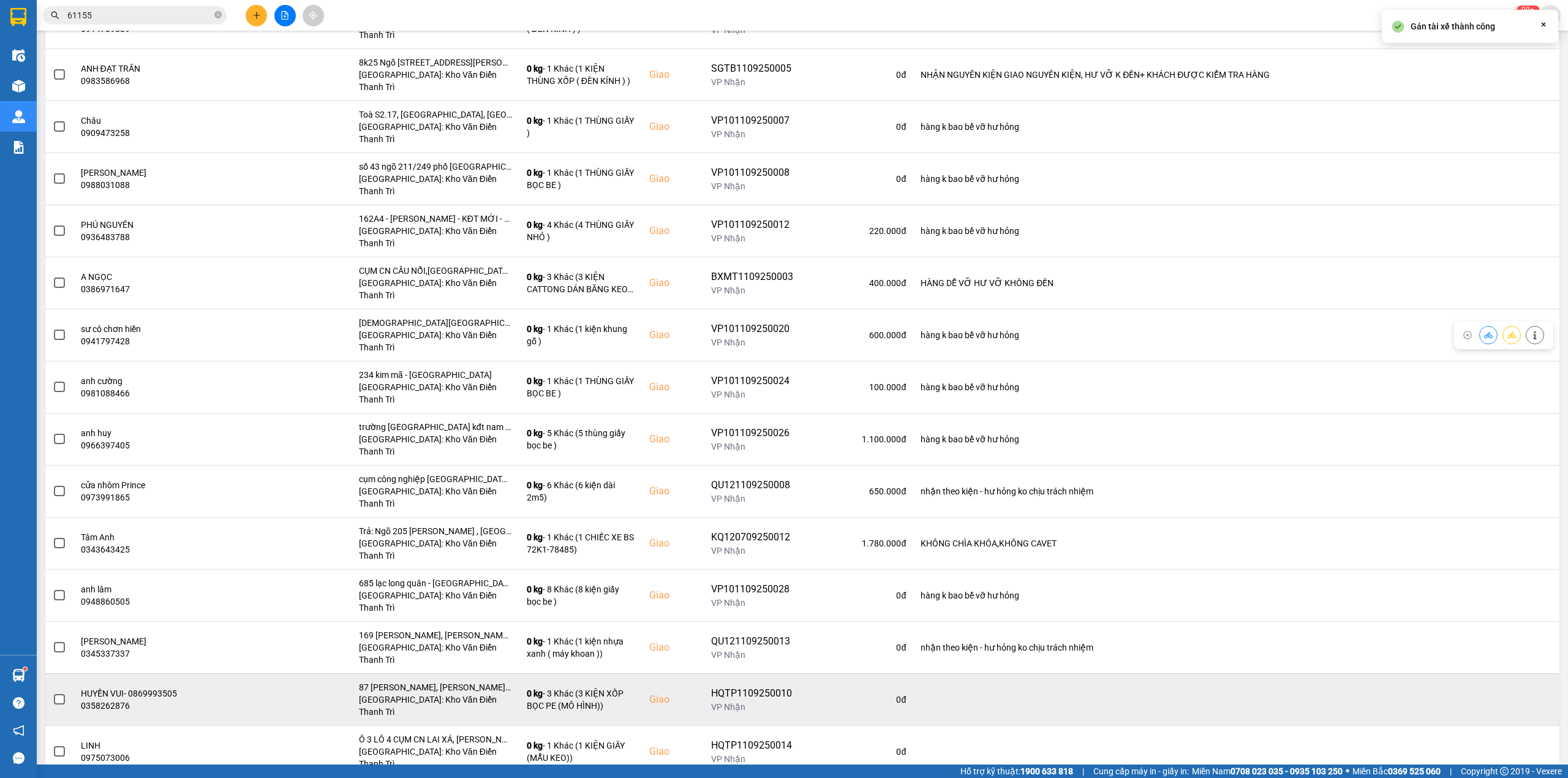
scroll to position [267, 0]
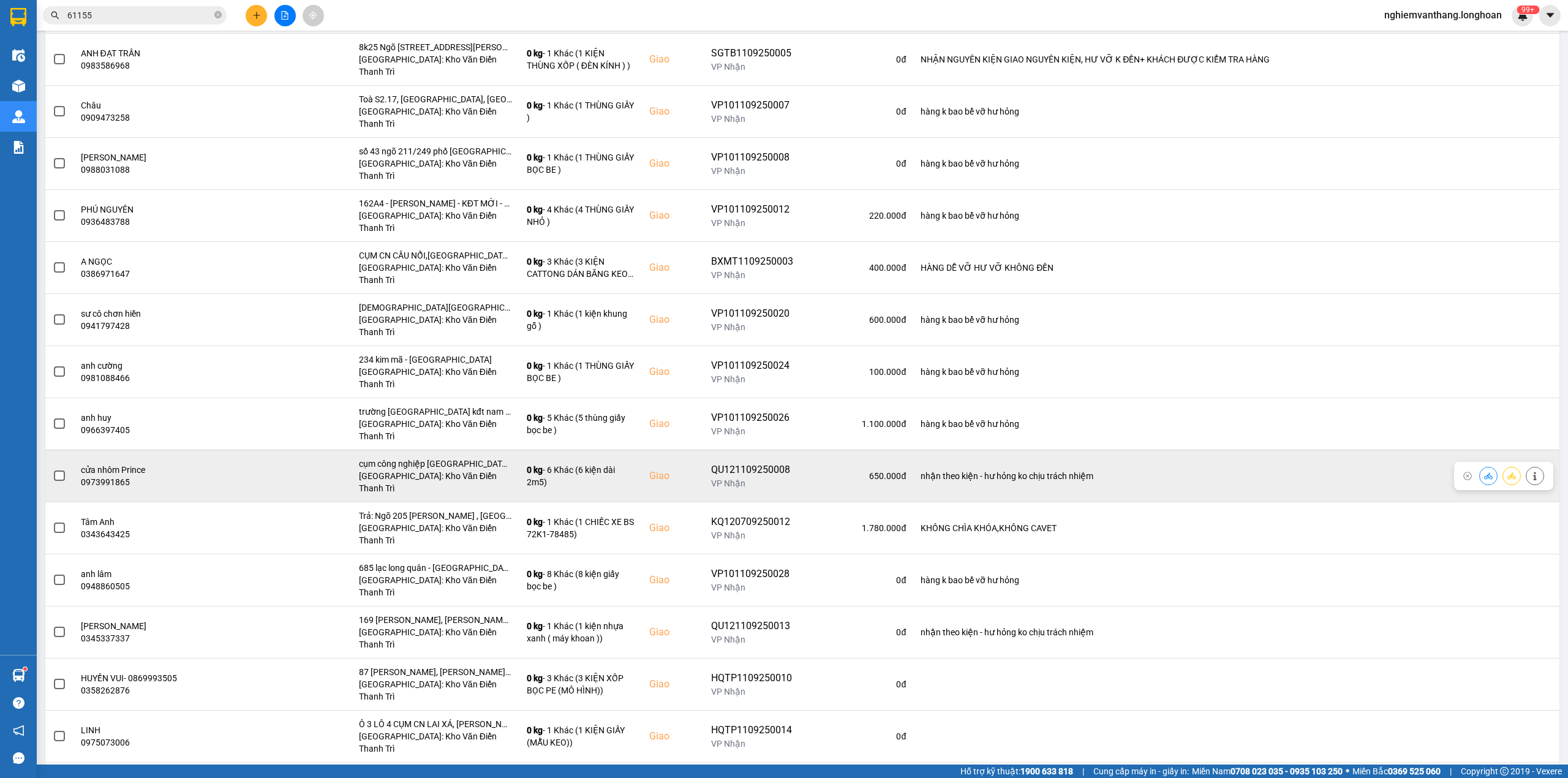
click at [60, 470] on span at bounding box center [59, 475] width 11 height 11
click at [53, 469] on input "checkbox" at bounding box center [53, 469] width 0 height 0
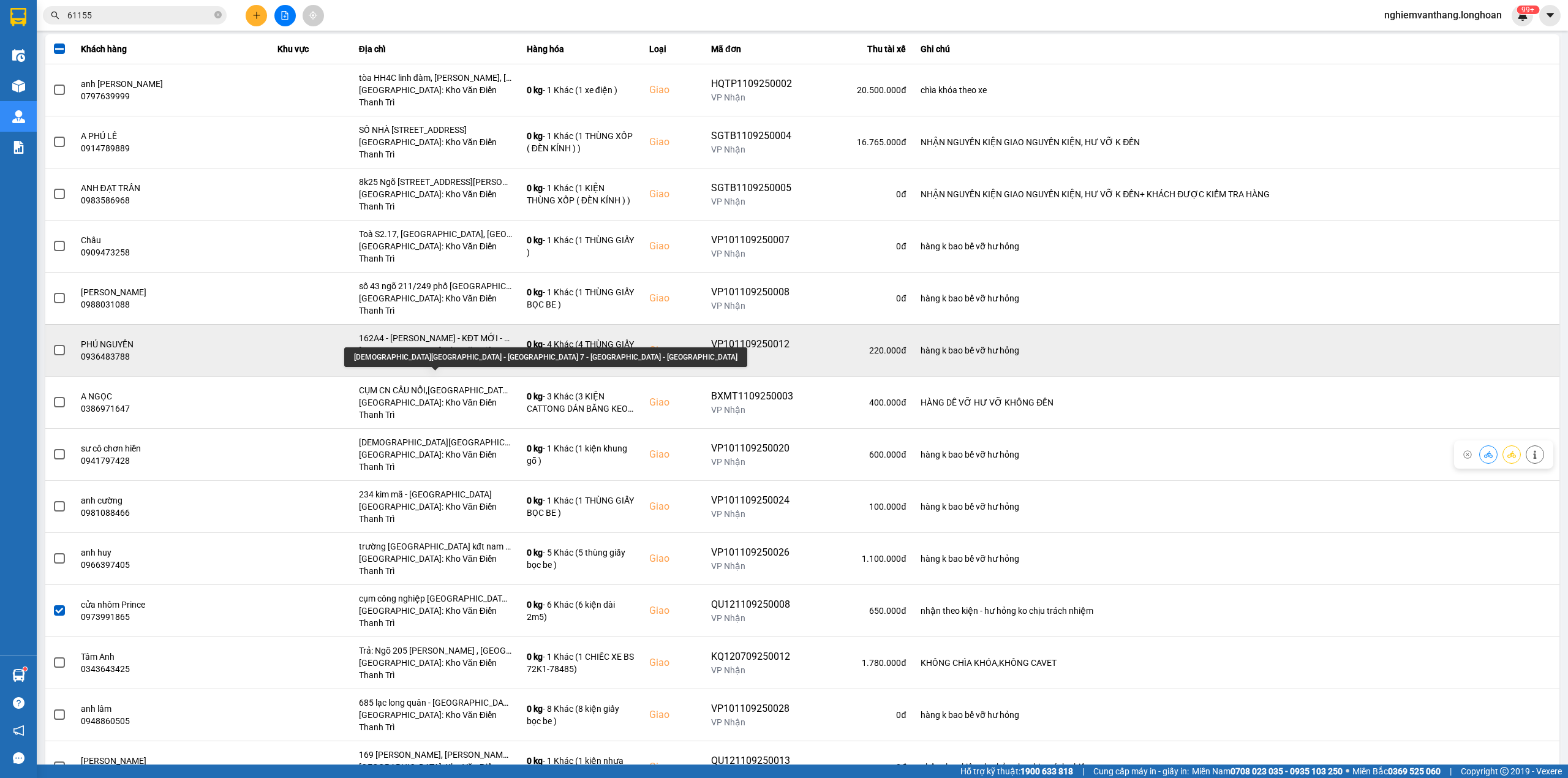
scroll to position [104, 0]
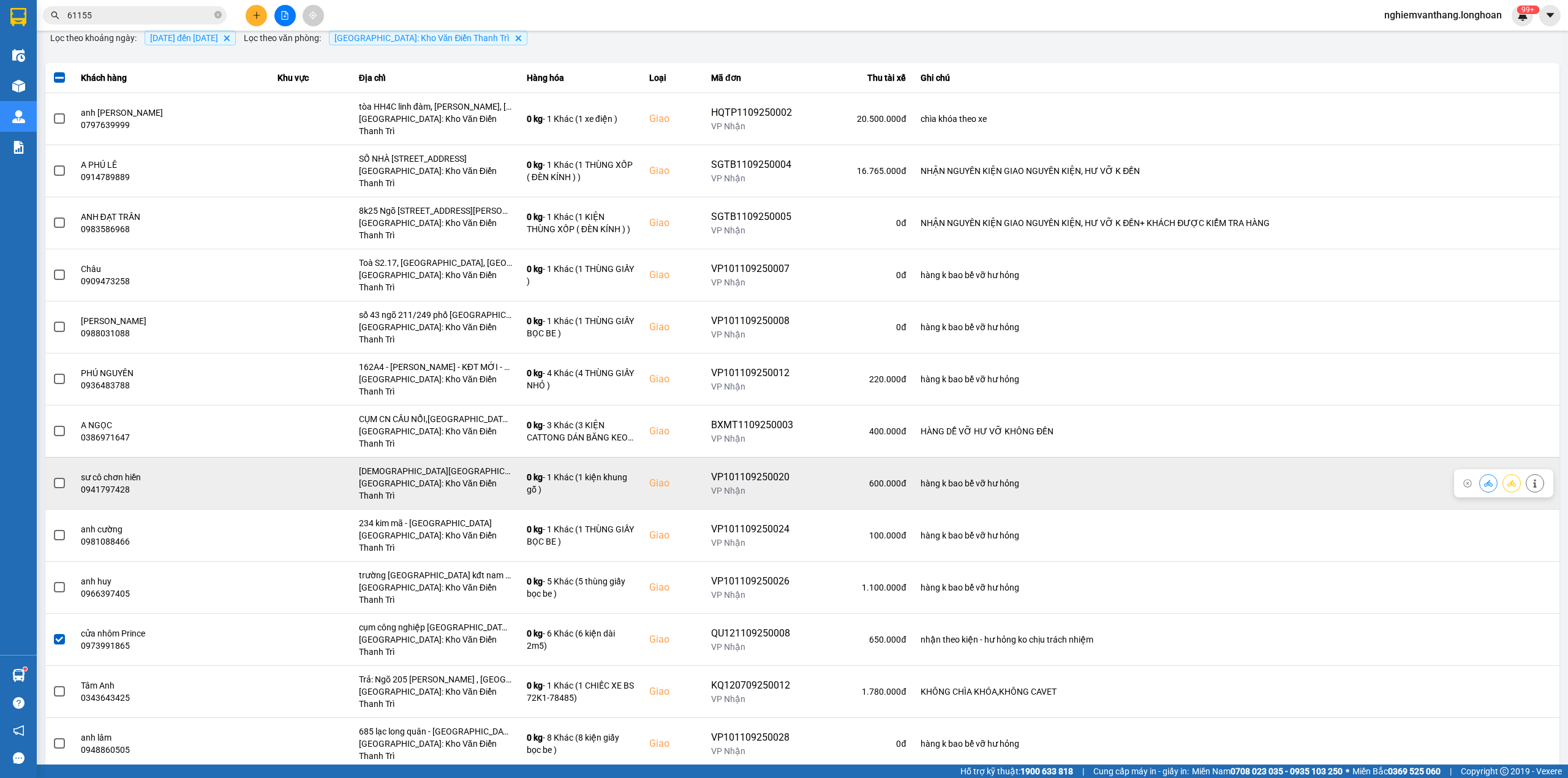
click at [61, 477] on label at bounding box center [60, 483] width 14 height 14
click at [53, 477] on input "checkbox" at bounding box center [53, 477] width 0 height 0
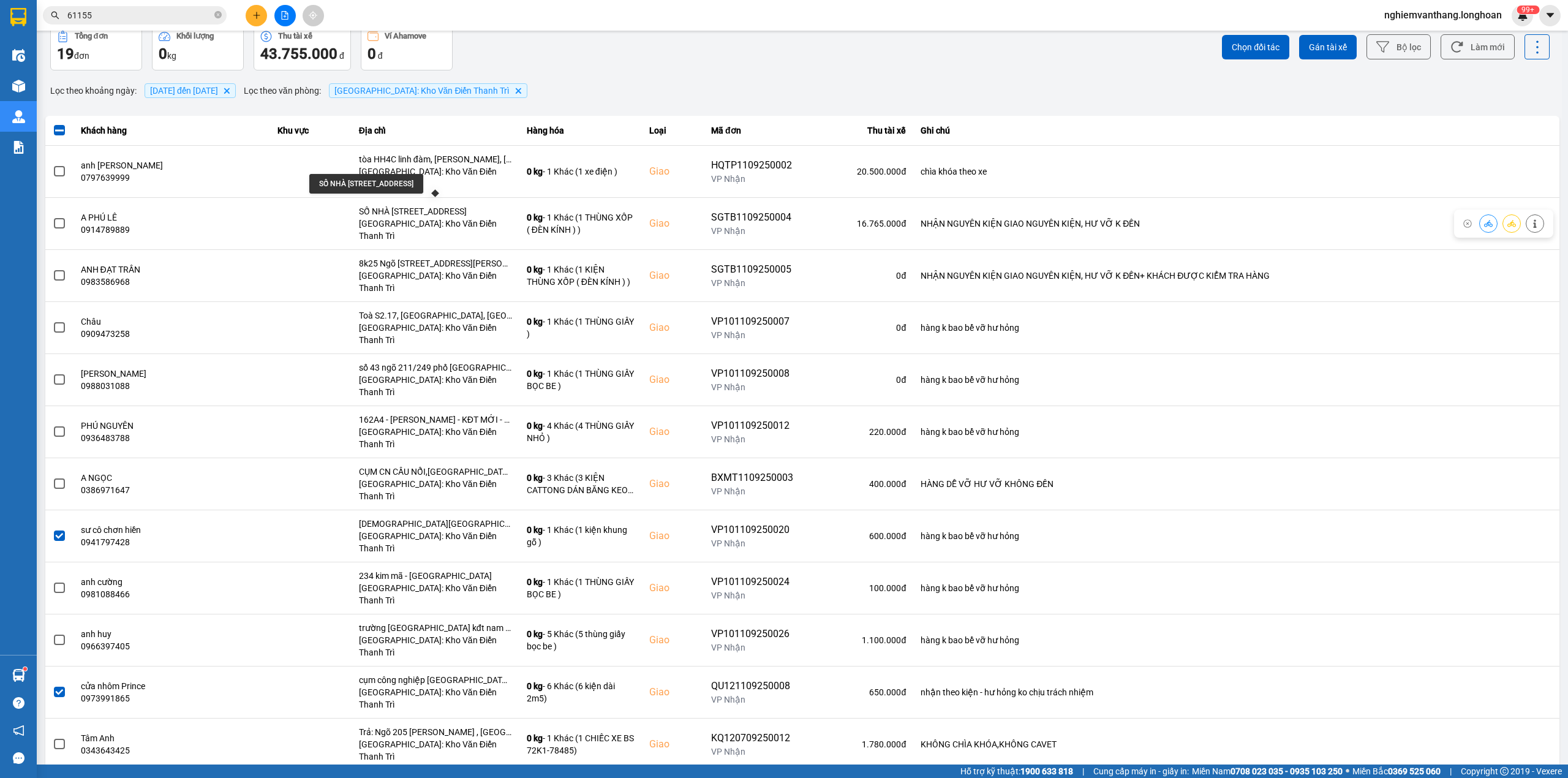
scroll to position [23, 0]
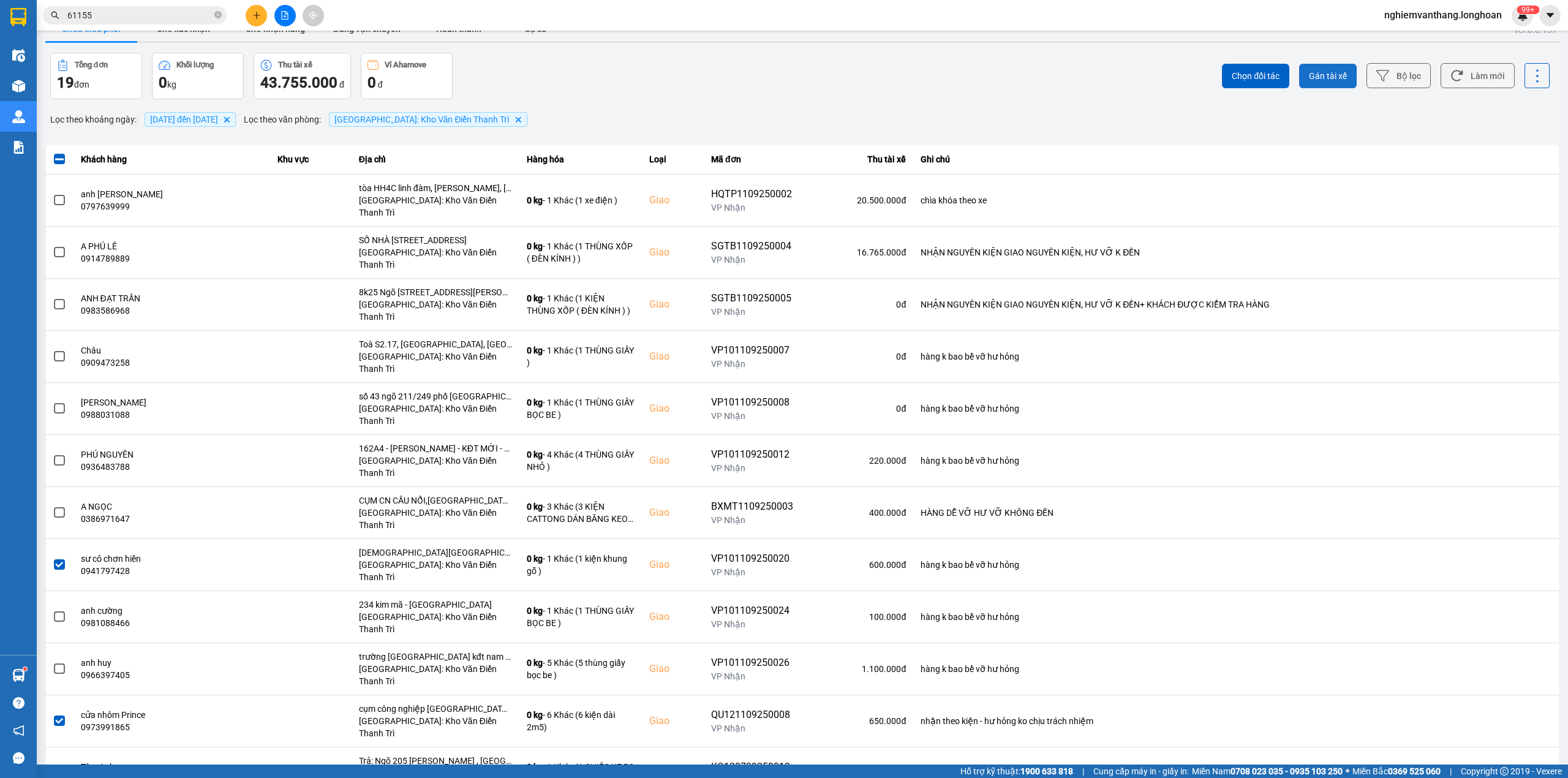
click at [1318, 70] on span "Gán tài xế" at bounding box center [1327, 76] width 38 height 12
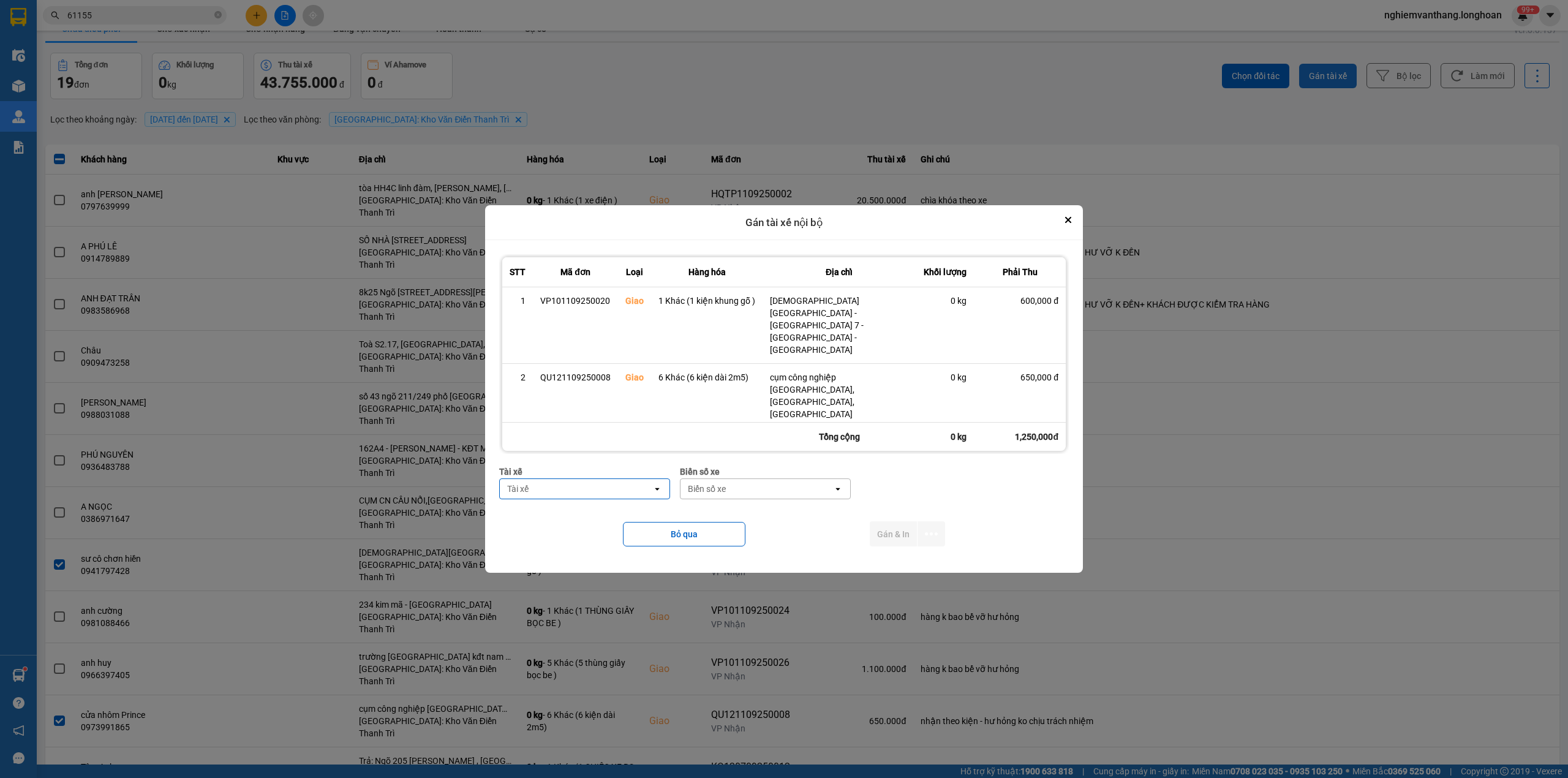
type input "d"
type input "đăng"
click at [627, 502] on span "0859238386 - [PERSON_NAME] 0356.999.247" at bounding box center [587, 494] width 156 height 25
click at [795, 479] on div "Biển số xe" at bounding box center [804, 489] width 152 height 20
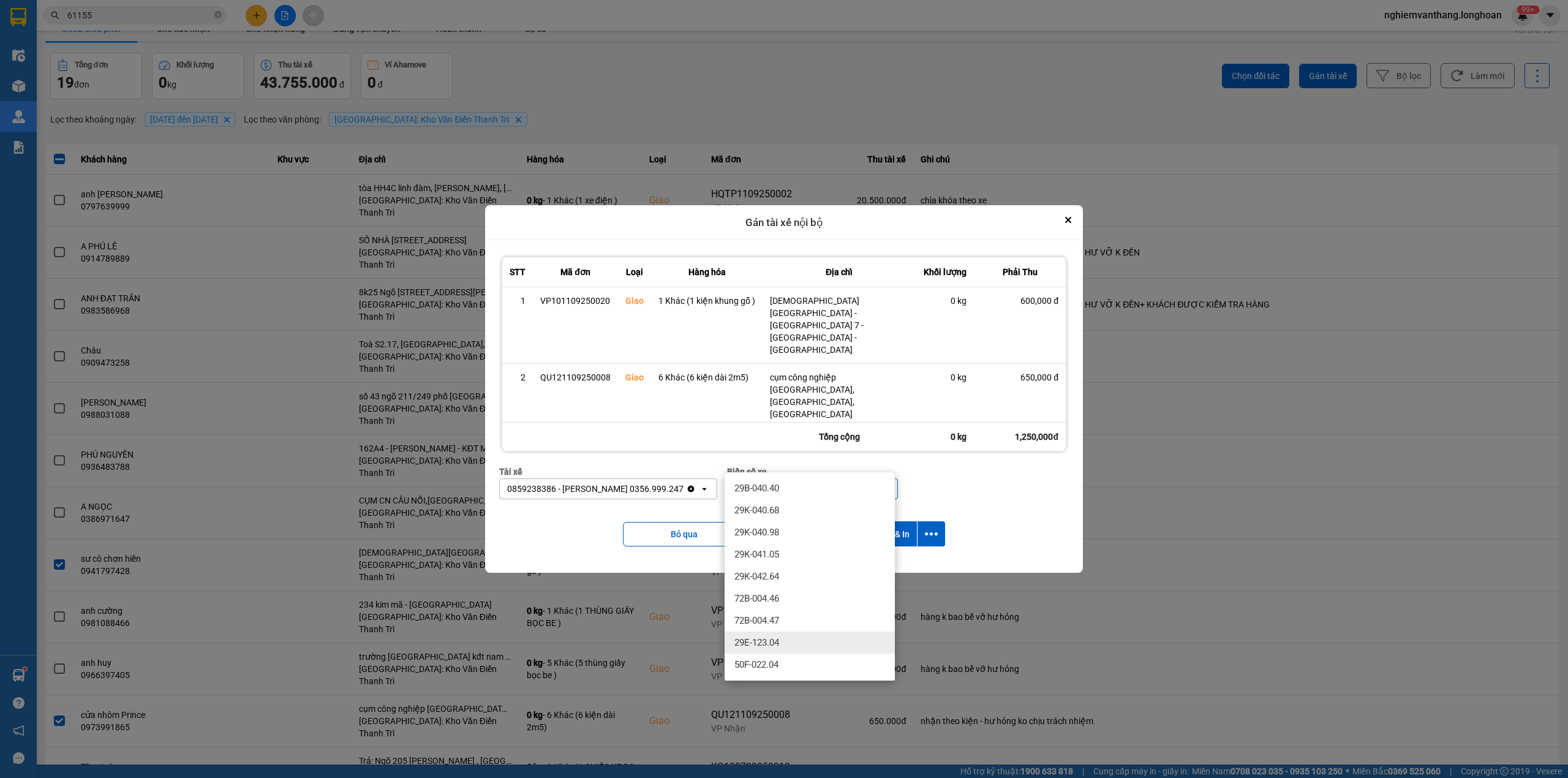
type input "04"
click at [767, 642] on span "29E-123.04" at bounding box center [756, 642] width 45 height 12
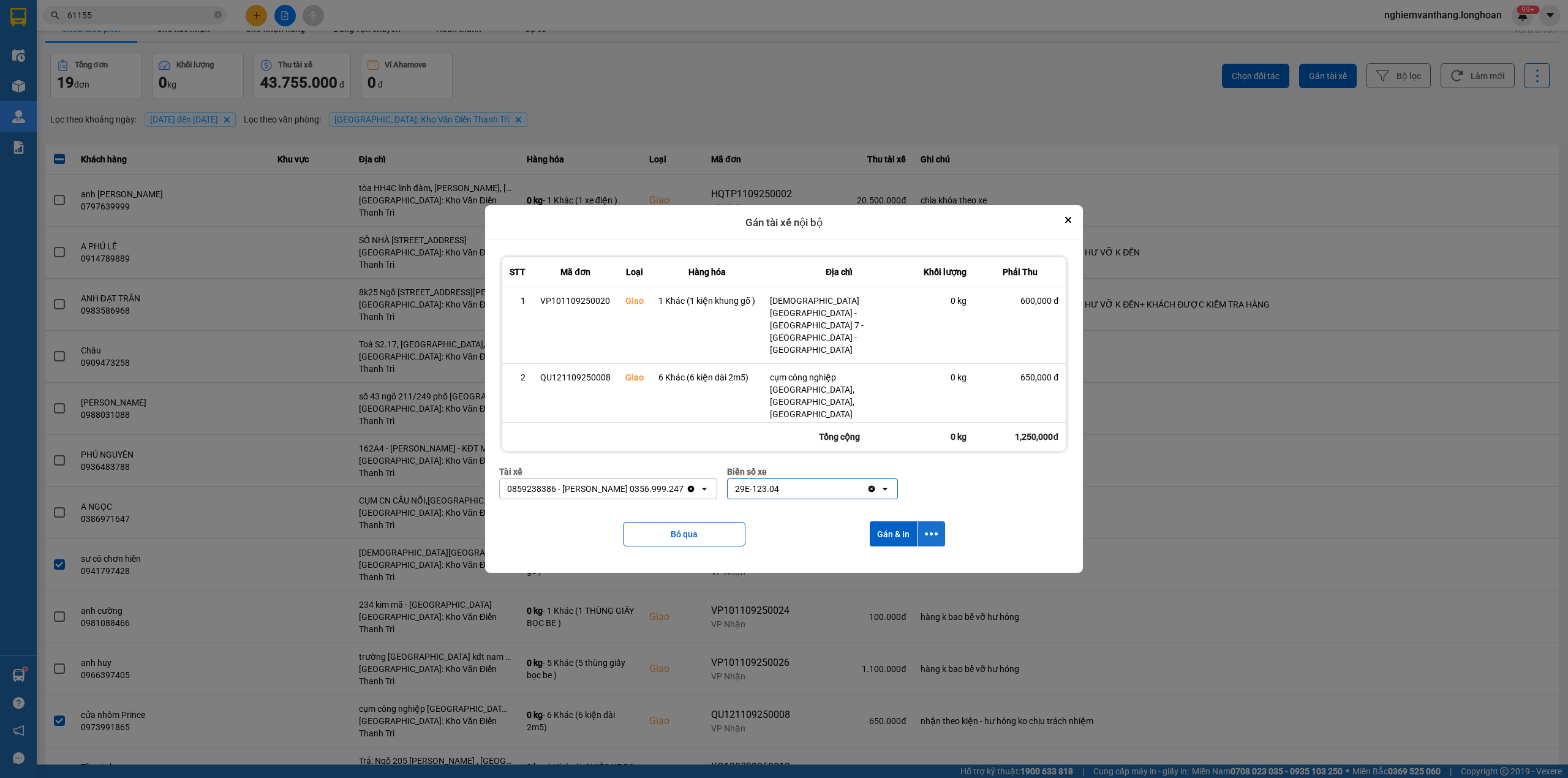
click at [929, 527] on icon "dialog" at bounding box center [930, 533] width 13 height 13
click at [905, 540] on div "Chỉ gán tài" at bounding box center [897, 540] width 72 height 12
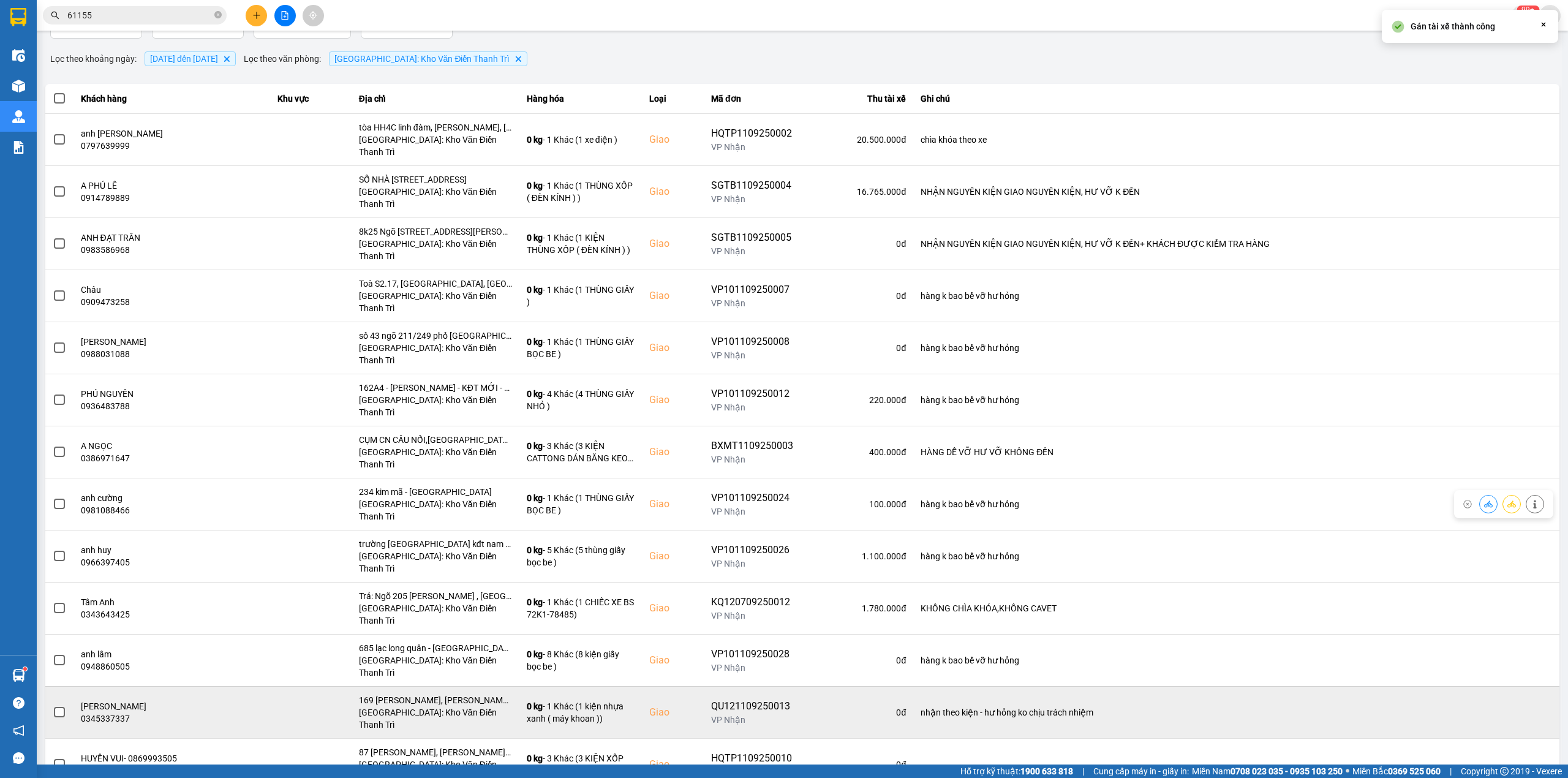
scroll to position [182, 0]
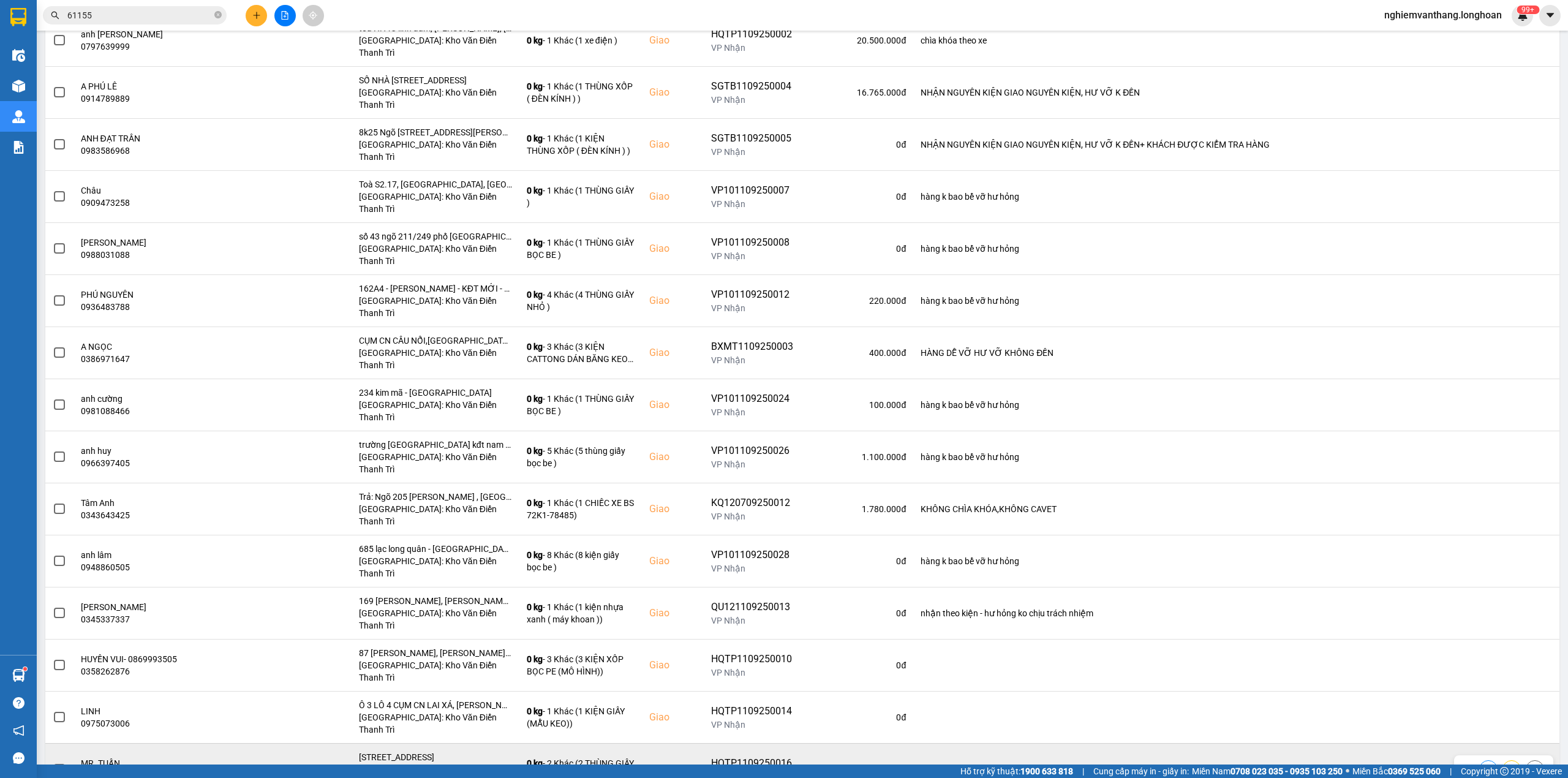
click at [62, 764] on span at bounding box center [59, 769] width 11 height 11
click at [53, 763] on input "checkbox" at bounding box center [53, 763] width 0 height 0
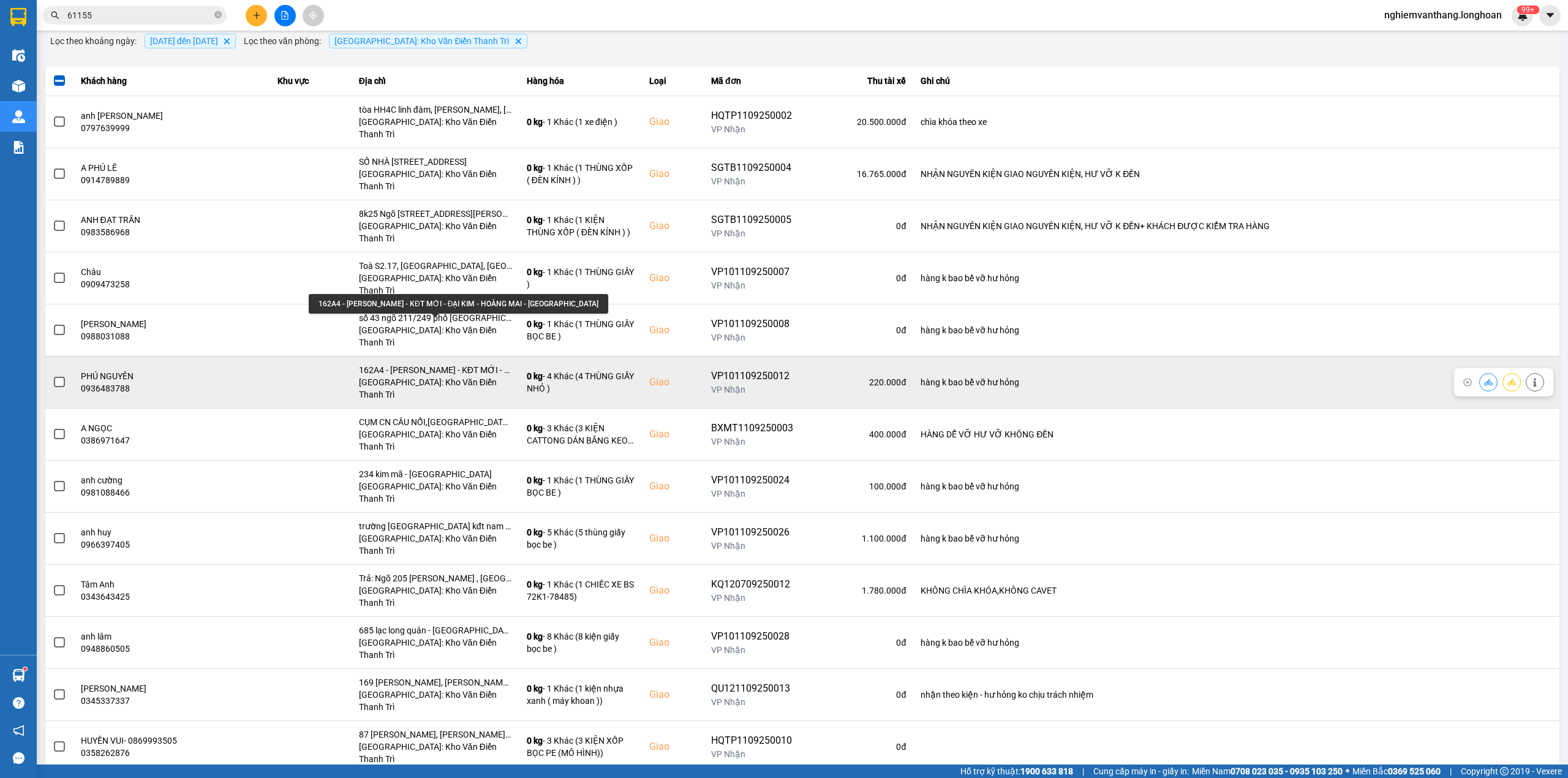
scroll to position [20, 0]
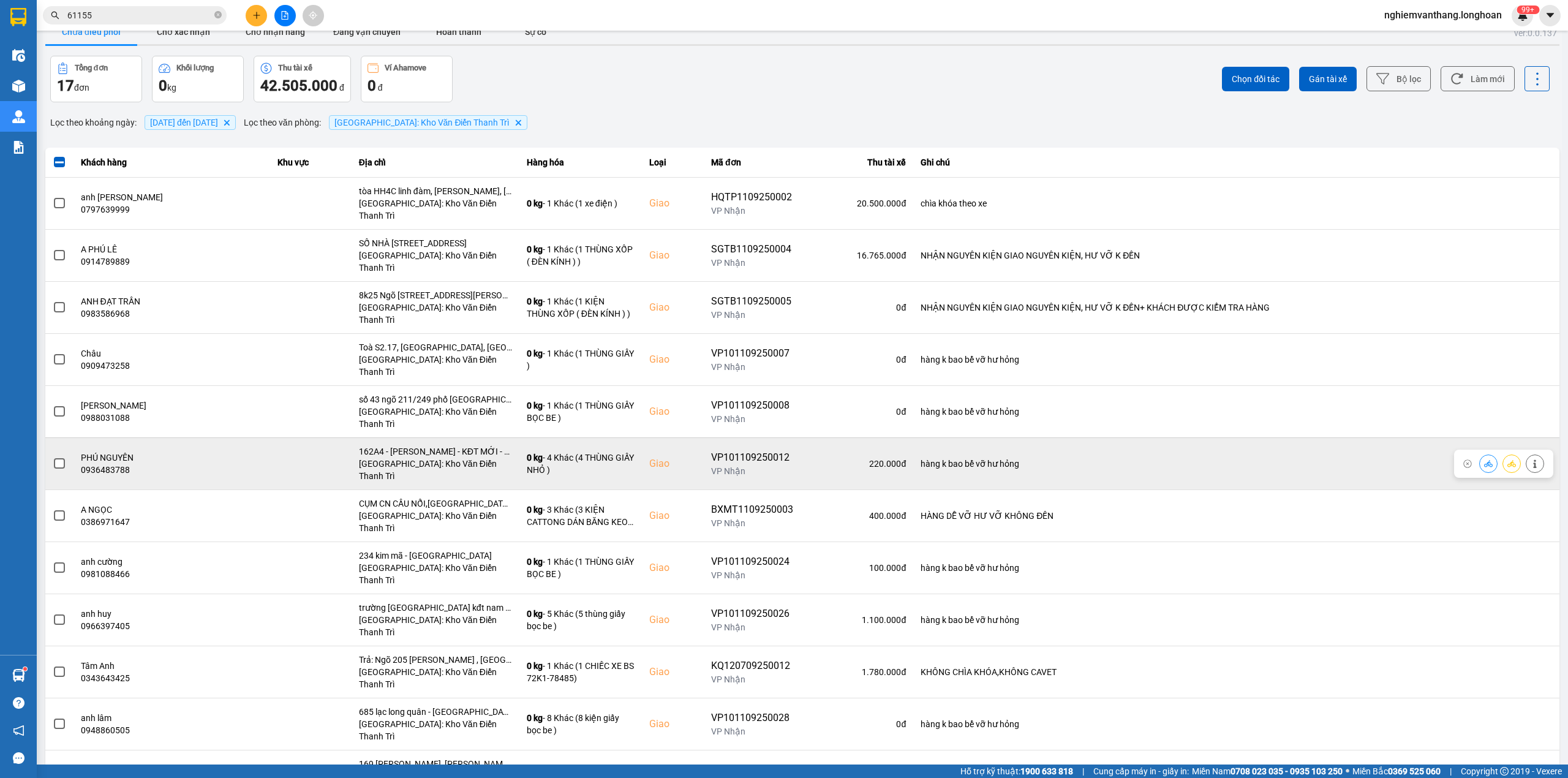
click at [62, 455] on div at bounding box center [60, 464] width 14 height 19
click at [62, 458] on span at bounding box center [59, 463] width 11 height 11
click at [53, 457] on input "checkbox" at bounding box center [53, 457] width 0 height 0
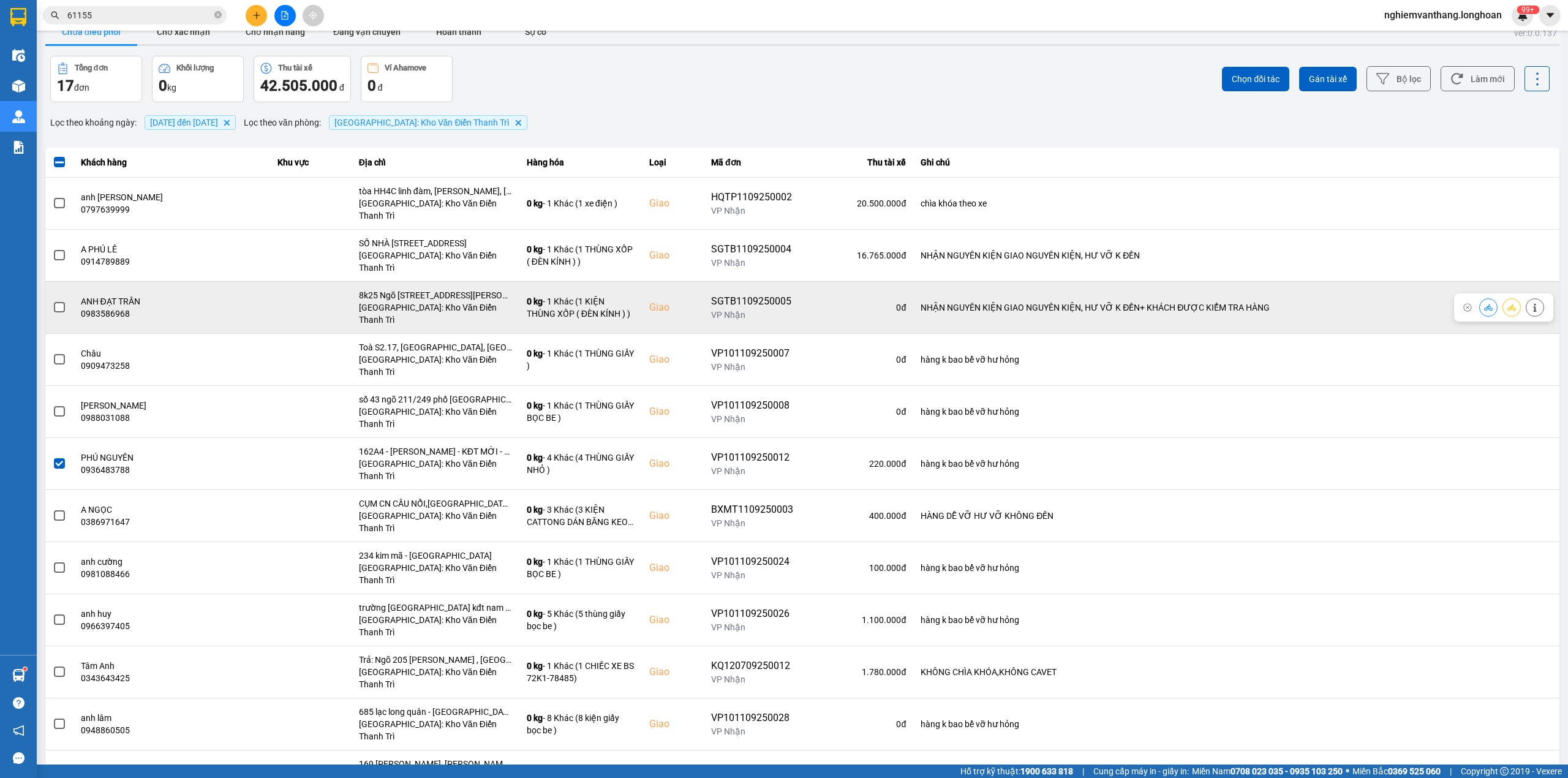
click at [59, 302] on span at bounding box center [59, 307] width 11 height 11
click at [53, 300] on input "checkbox" at bounding box center [53, 300] width 0 height 0
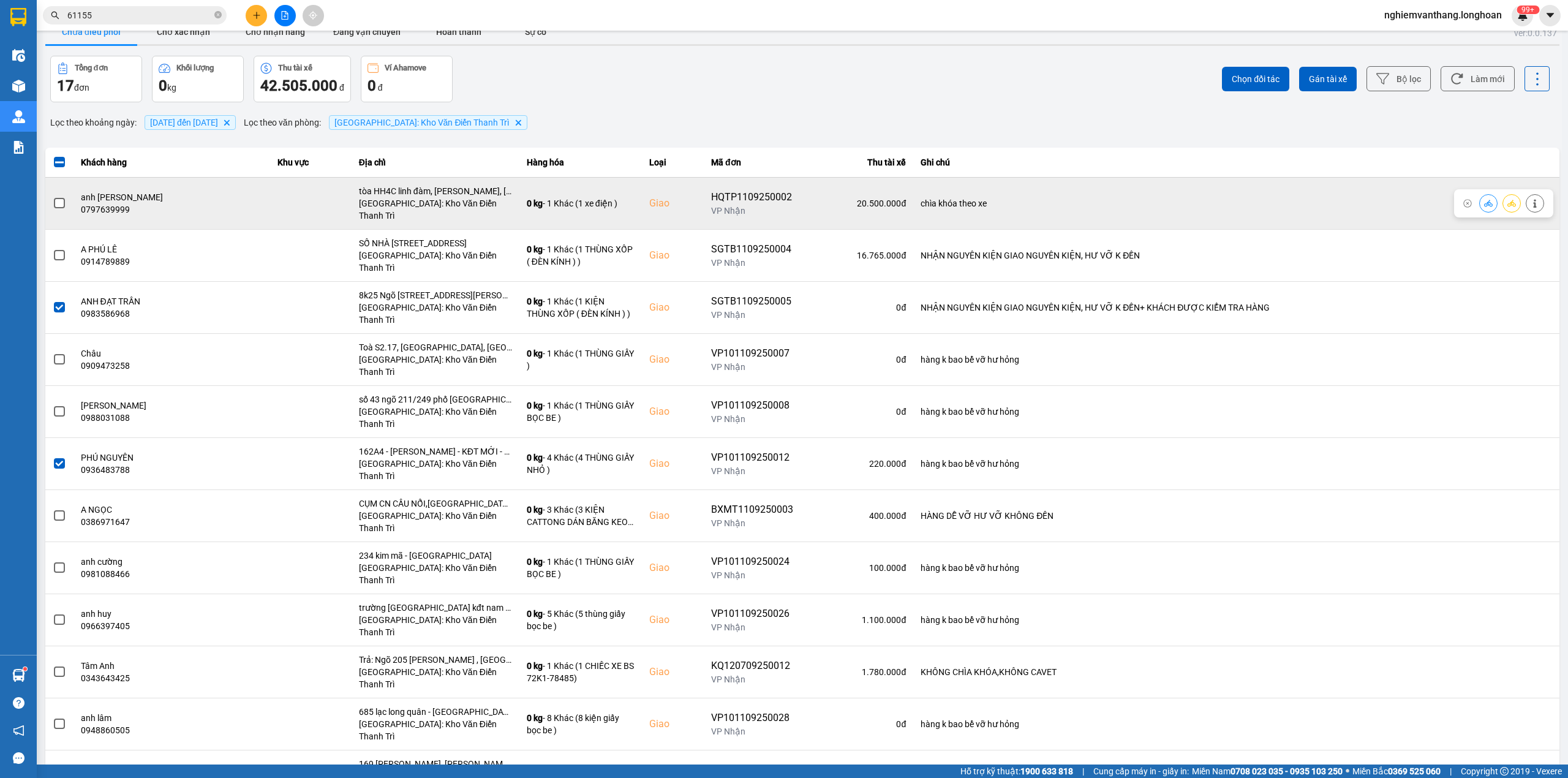
click at [61, 202] on span at bounding box center [59, 203] width 11 height 11
click at [53, 197] on input "checkbox" at bounding box center [53, 197] width 0 height 0
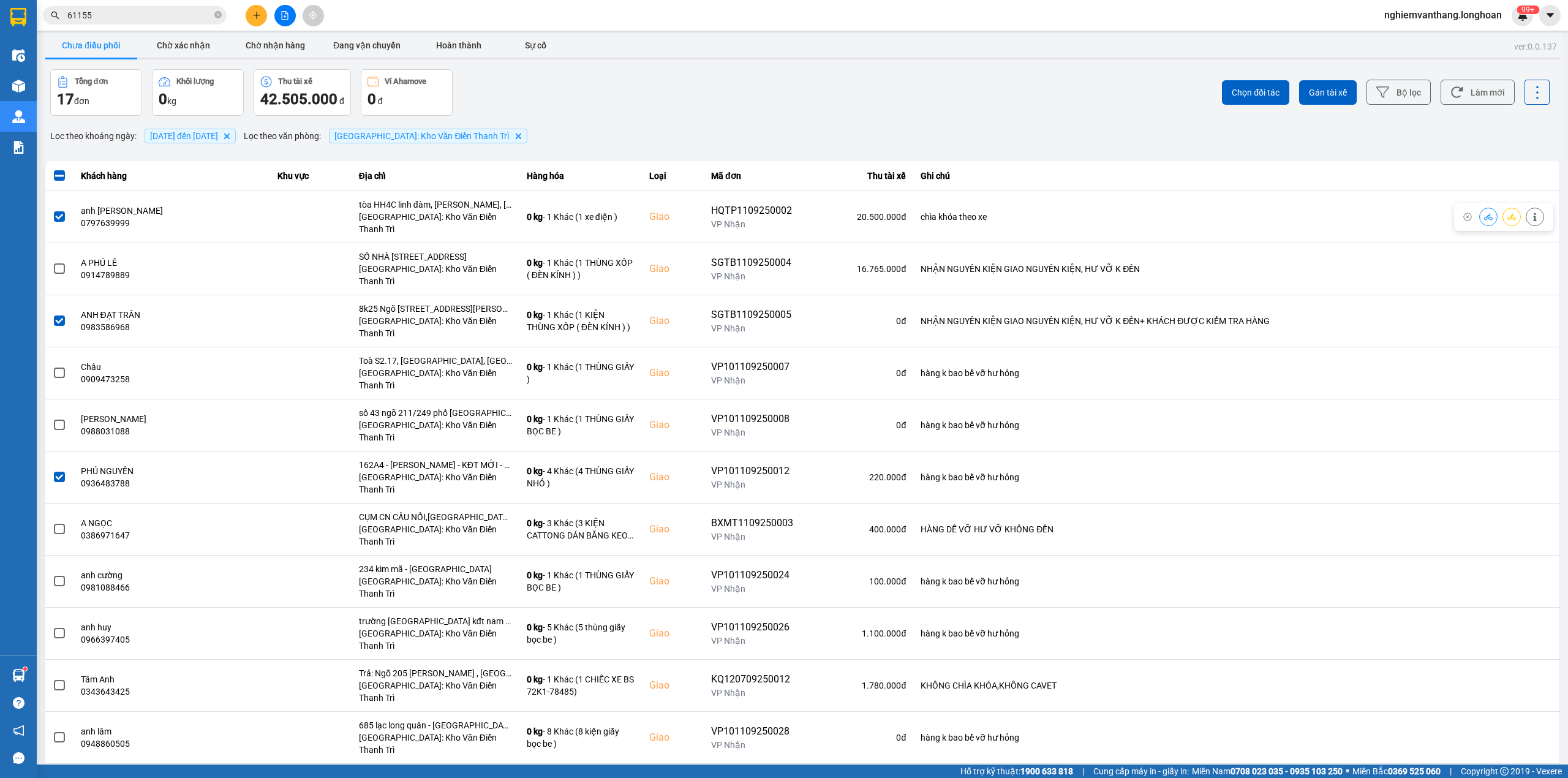
scroll to position [0, 0]
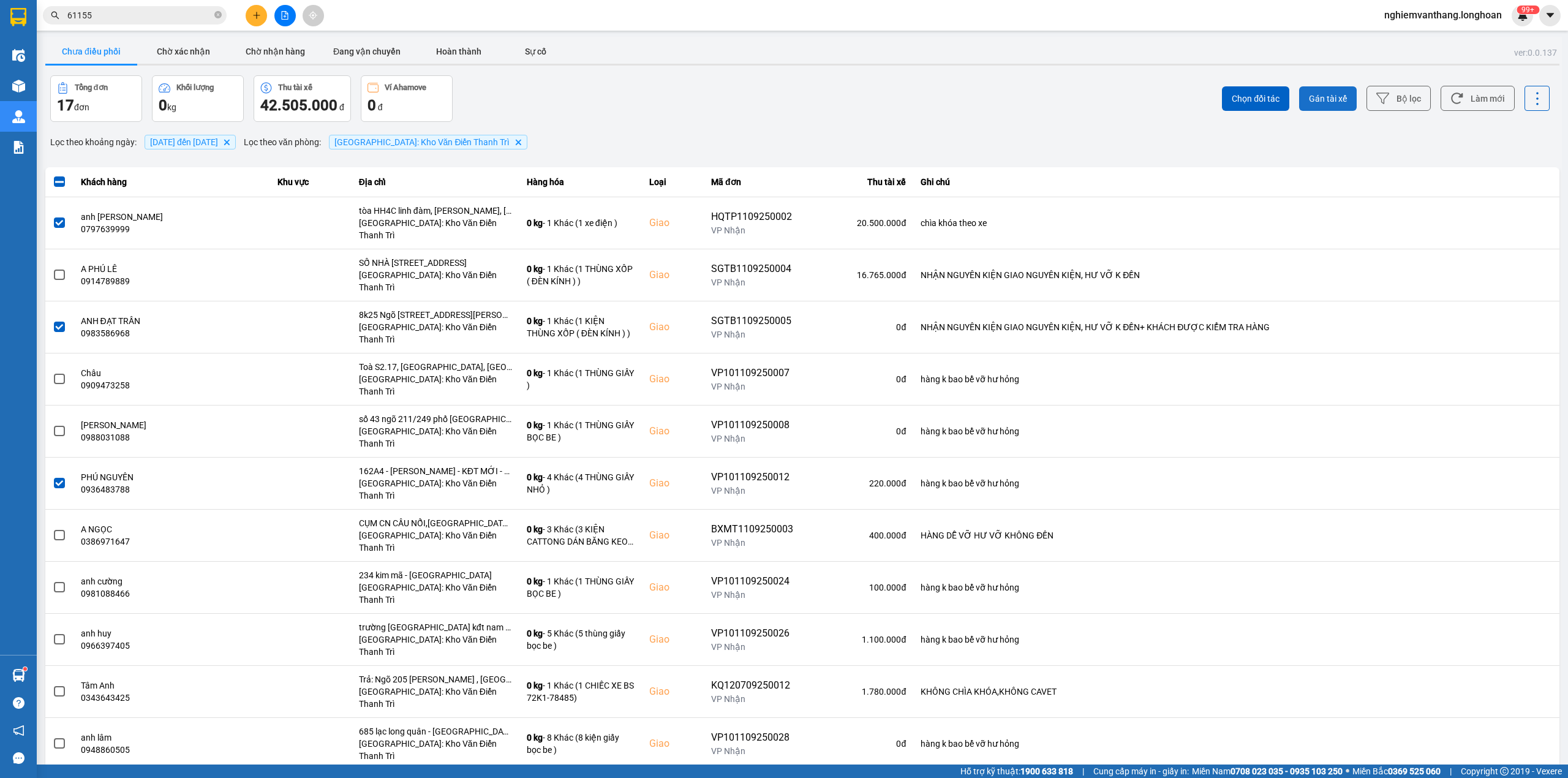
click at [1309, 100] on span "Gán tài xế" at bounding box center [1327, 99] width 38 height 12
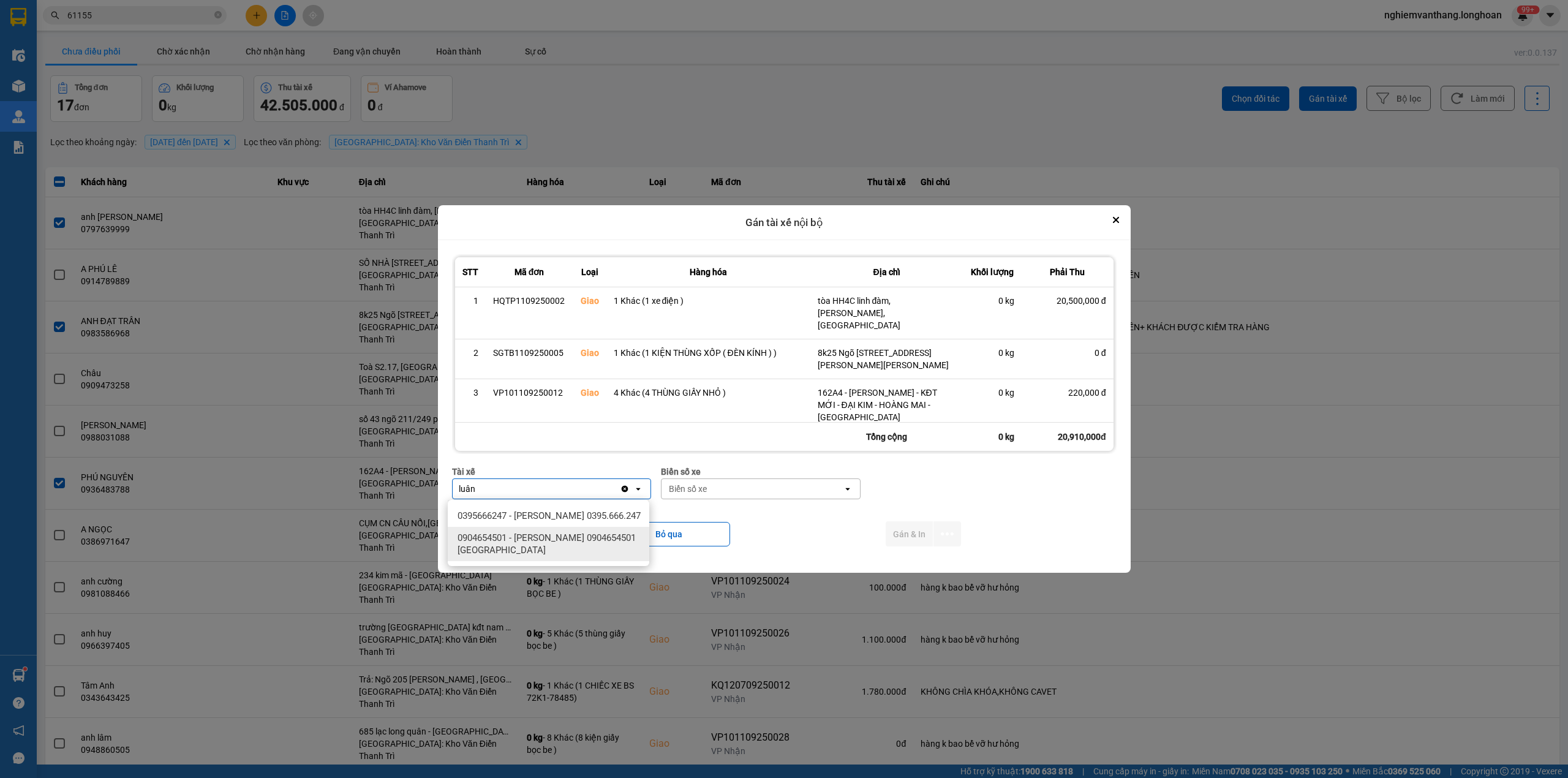
type input "luân"
click at [558, 514] on span "0395666247 - [PERSON_NAME] 0395.666.247" at bounding box center [548, 515] width 183 height 12
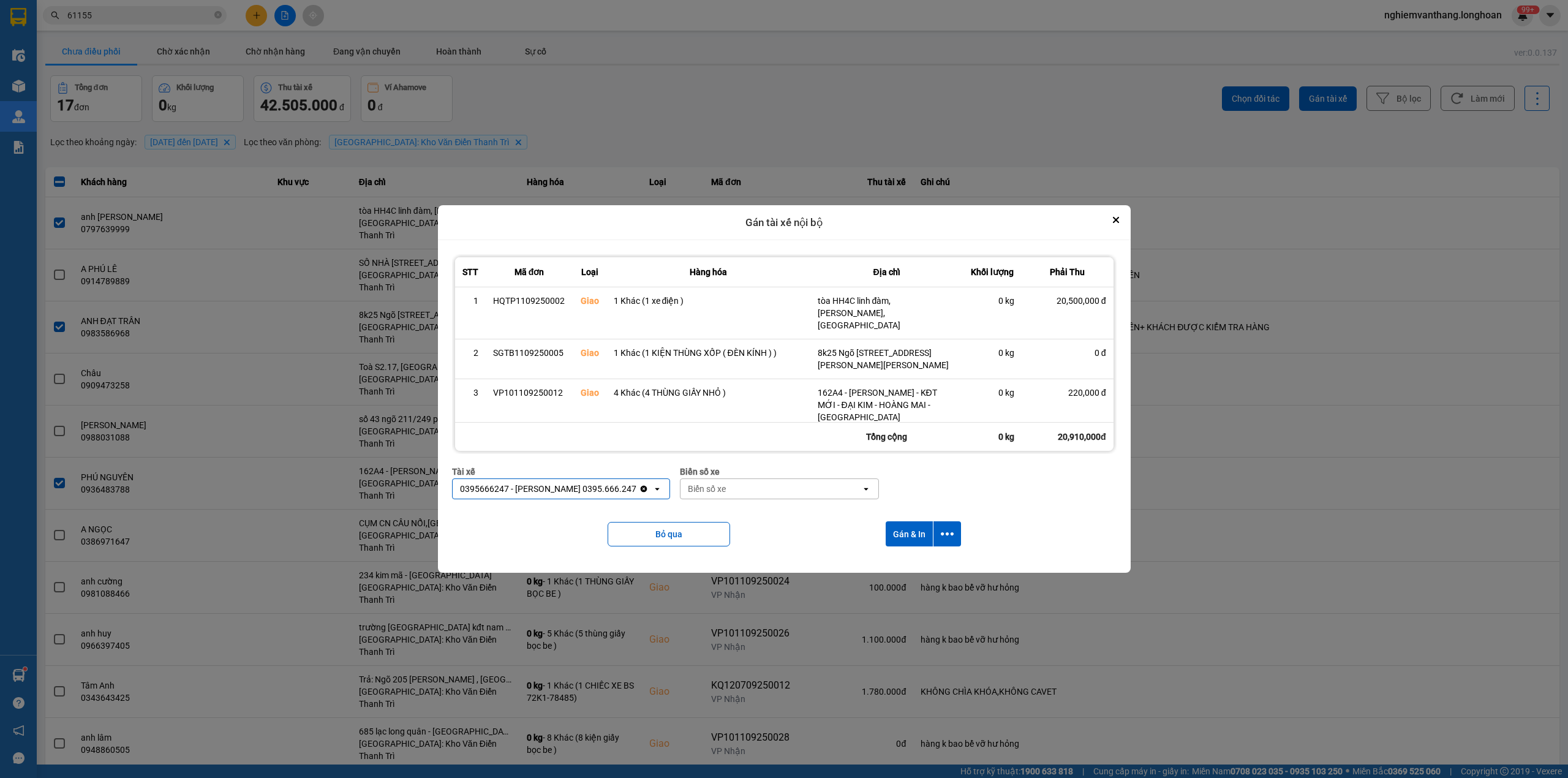
click at [752, 490] on div "Biển số xe" at bounding box center [770, 489] width 181 height 20
type input "31"
click at [739, 510] on div "29K-105.31" at bounding box center [770, 516] width 202 height 22
click at [946, 530] on icon "dialog" at bounding box center [947, 533] width 13 height 13
click at [924, 562] on div "Chỉ gán tài" at bounding box center [915, 568] width 72 height 12
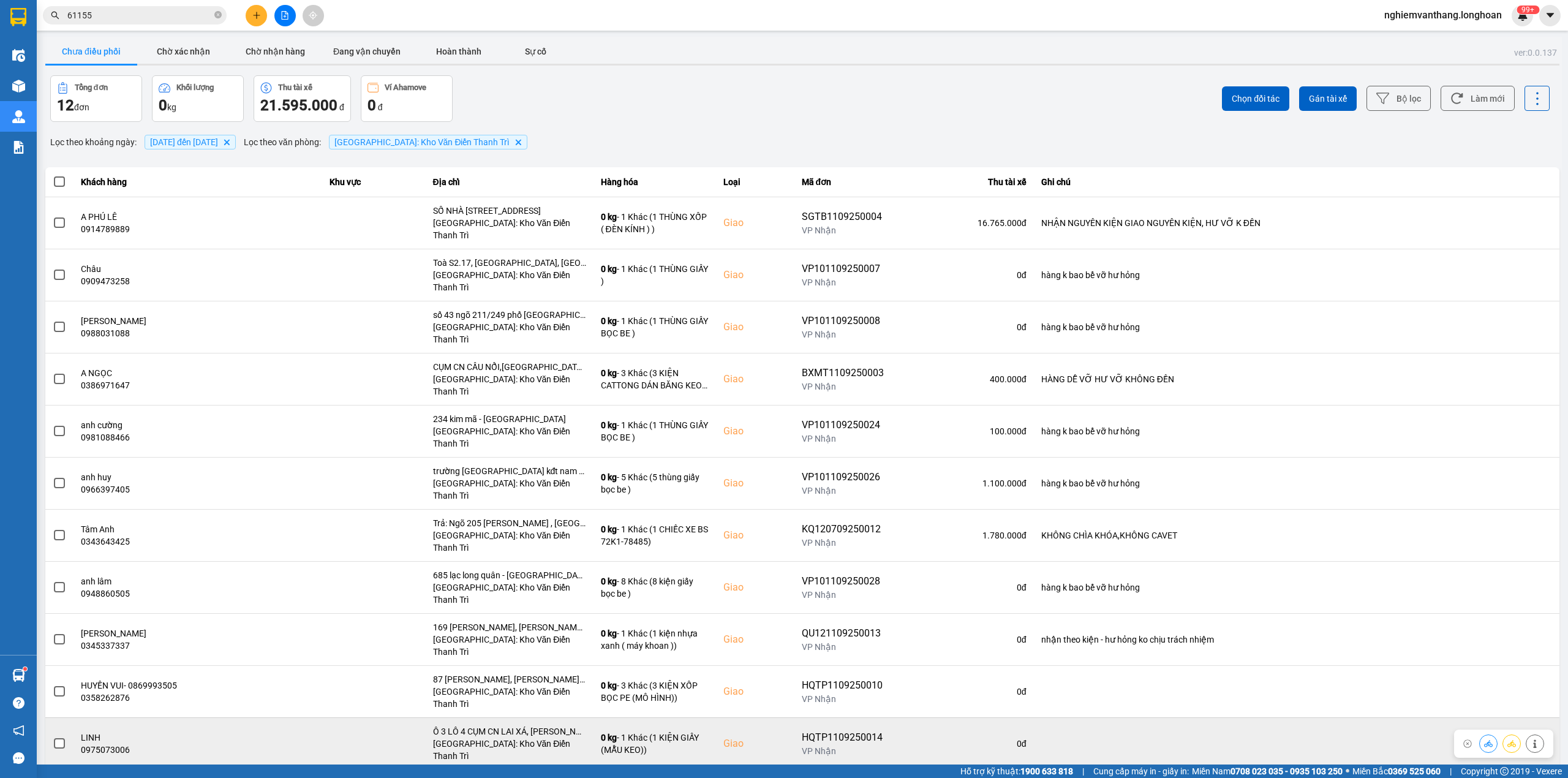
click at [55, 738] on span at bounding box center [59, 743] width 11 height 11
click at [53, 736] on input "checkbox" at bounding box center [53, 736] width 0 height 0
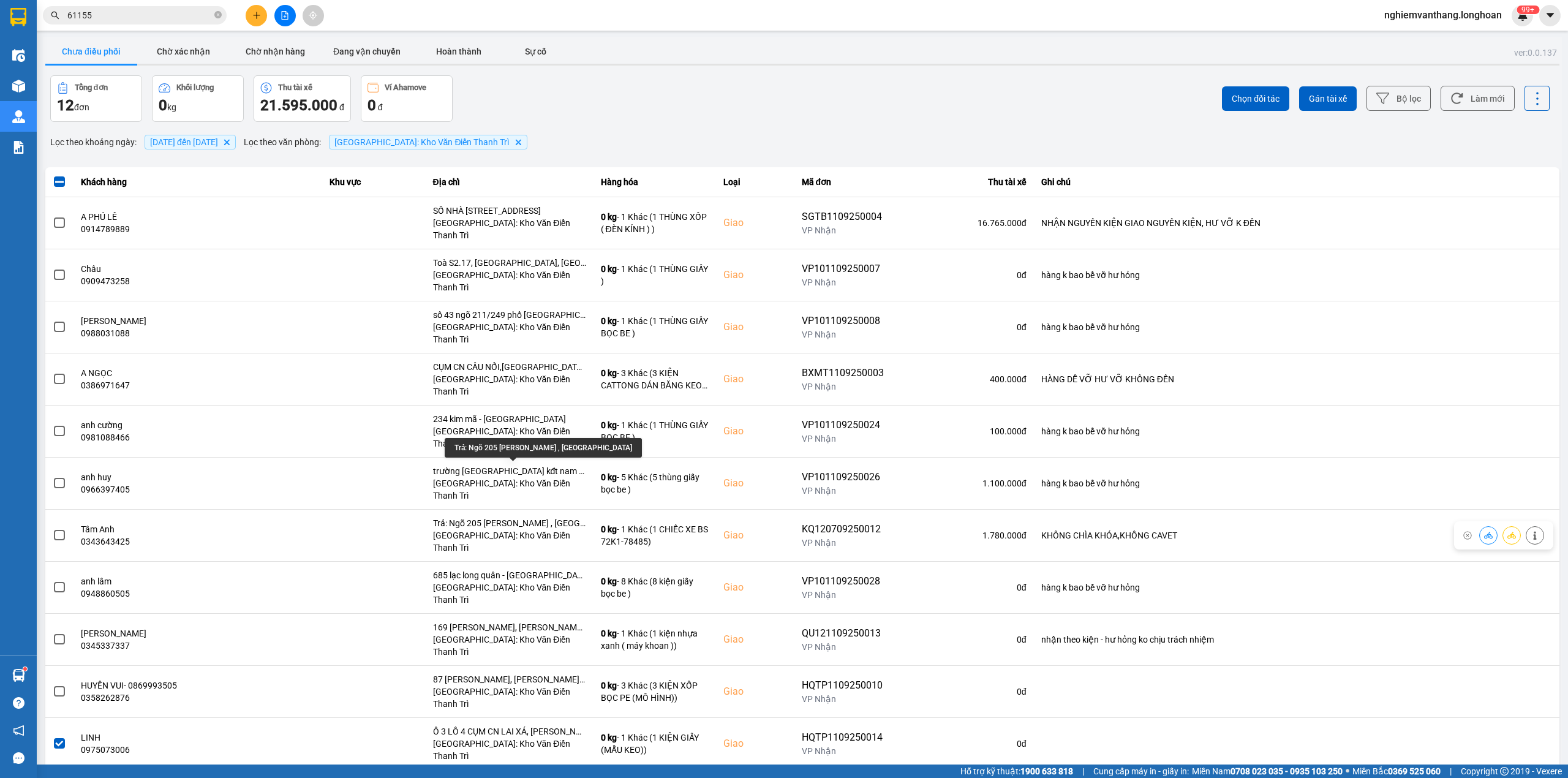
click at [505, 449] on div "Trả: Ngõ 205 [PERSON_NAME] , [GEOGRAPHIC_DATA]" at bounding box center [543, 447] width 197 height 20
copy div "Trả: Ngõ 205 [PERSON_NAME] , [GEOGRAPHIC_DATA]"
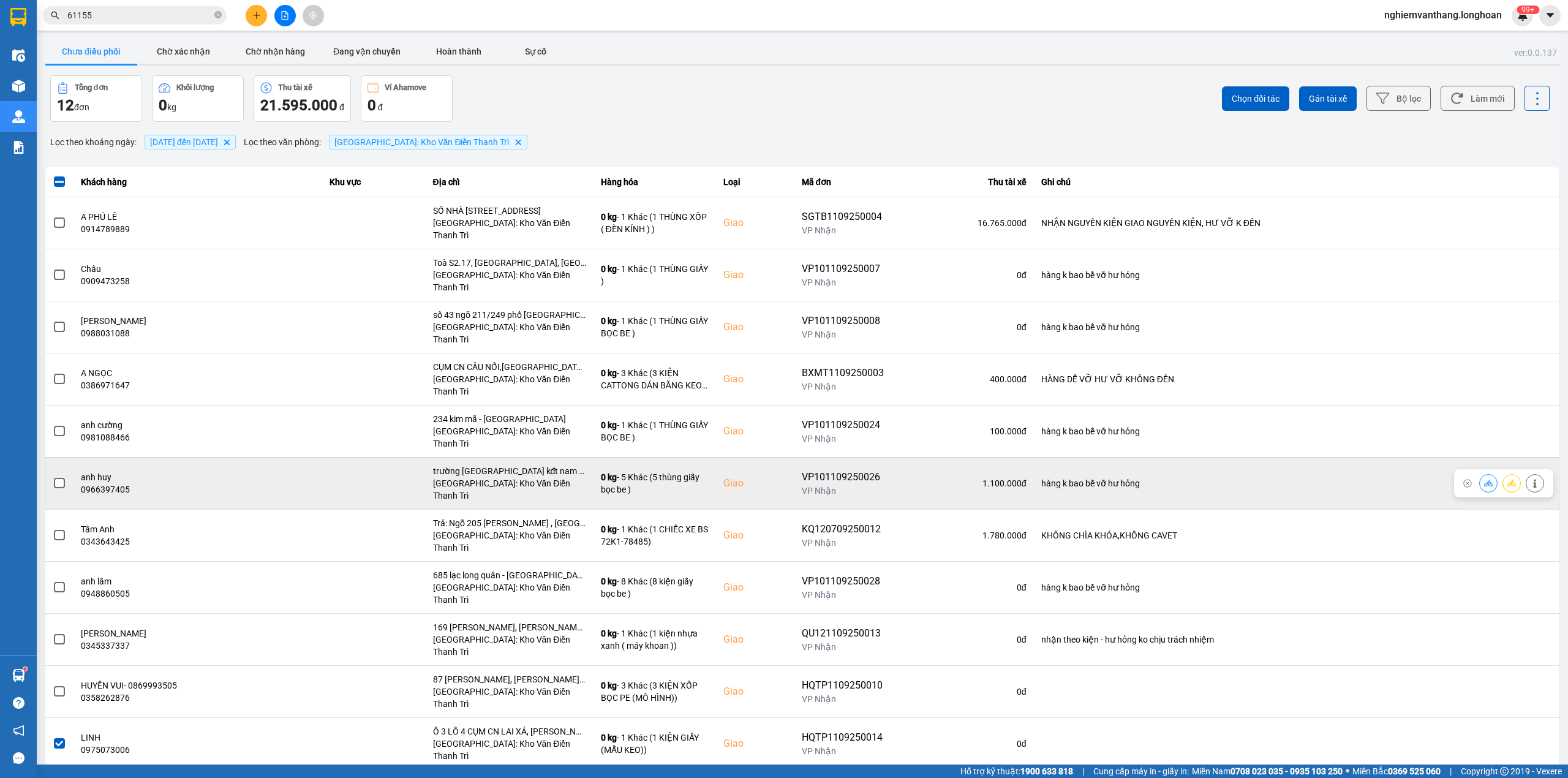
click at [64, 478] on span at bounding box center [59, 483] width 11 height 11
click at [53, 477] on input "checkbox" at bounding box center [53, 477] width 0 height 0
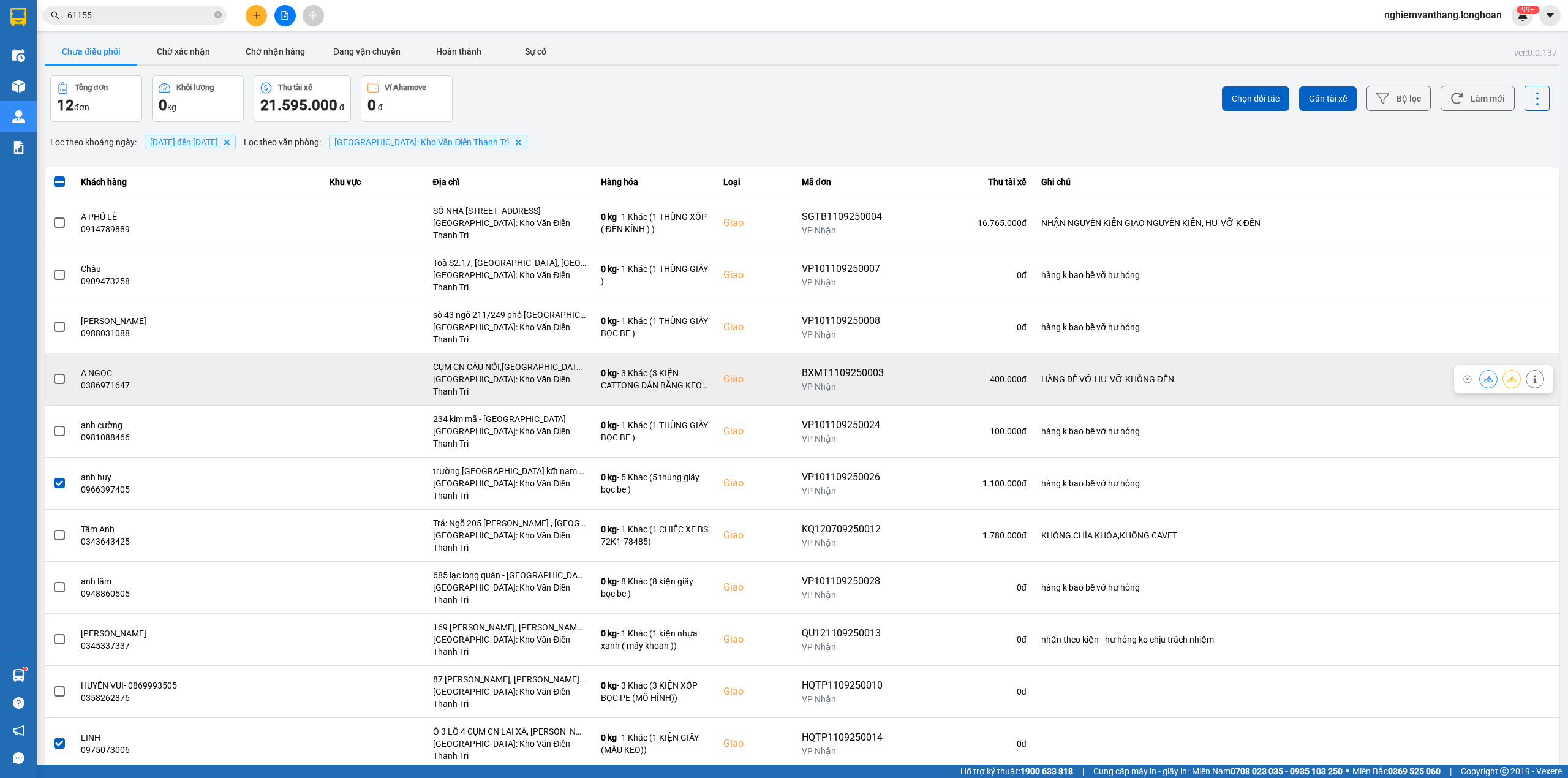
click at [57, 374] on span at bounding box center [59, 379] width 11 height 11
click at [53, 372] on input "checkbox" at bounding box center [53, 372] width 0 height 0
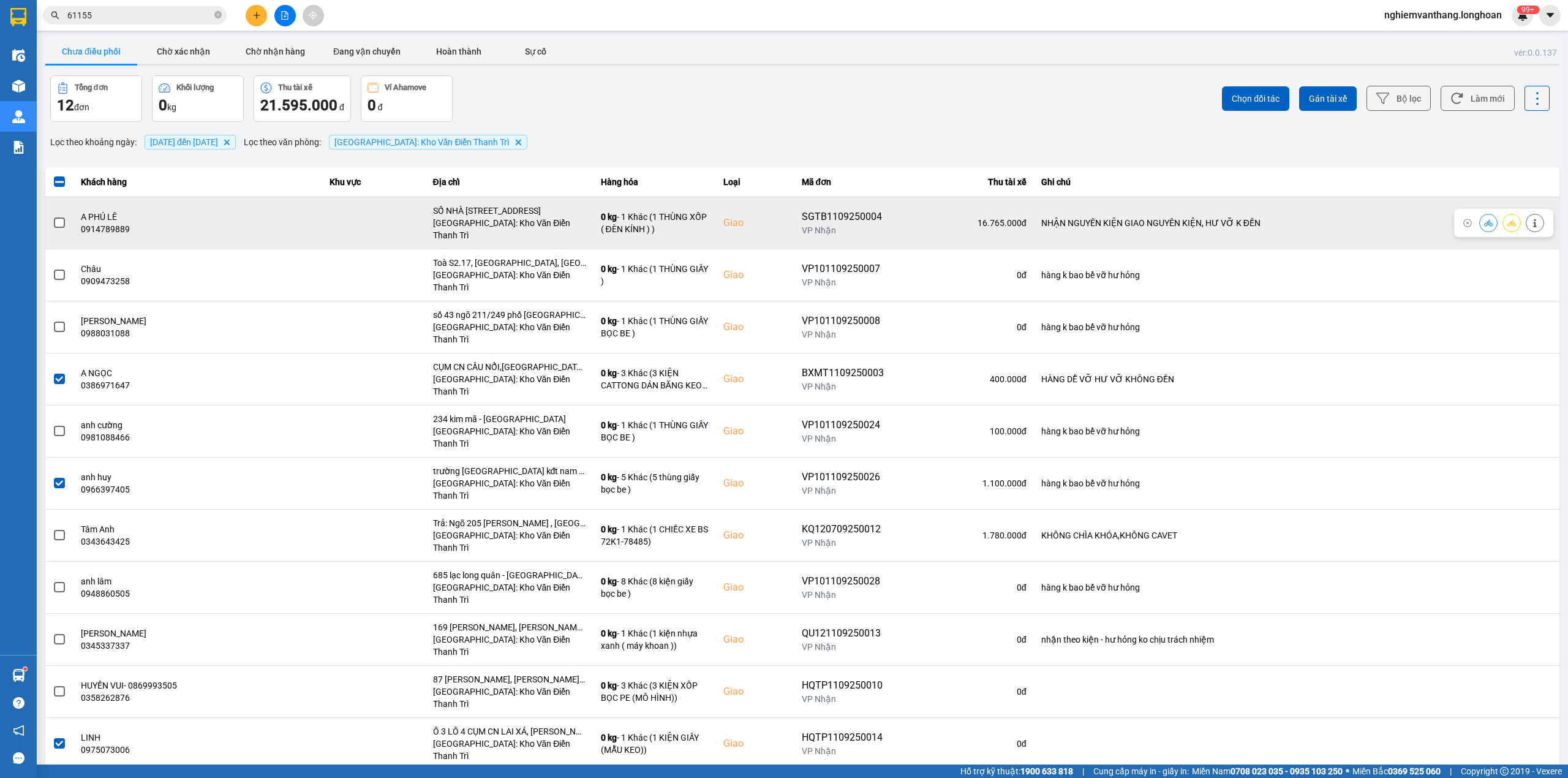
click at [60, 219] on span at bounding box center [59, 222] width 11 height 11
click at [53, 216] on input "checkbox" at bounding box center [53, 216] width 0 height 0
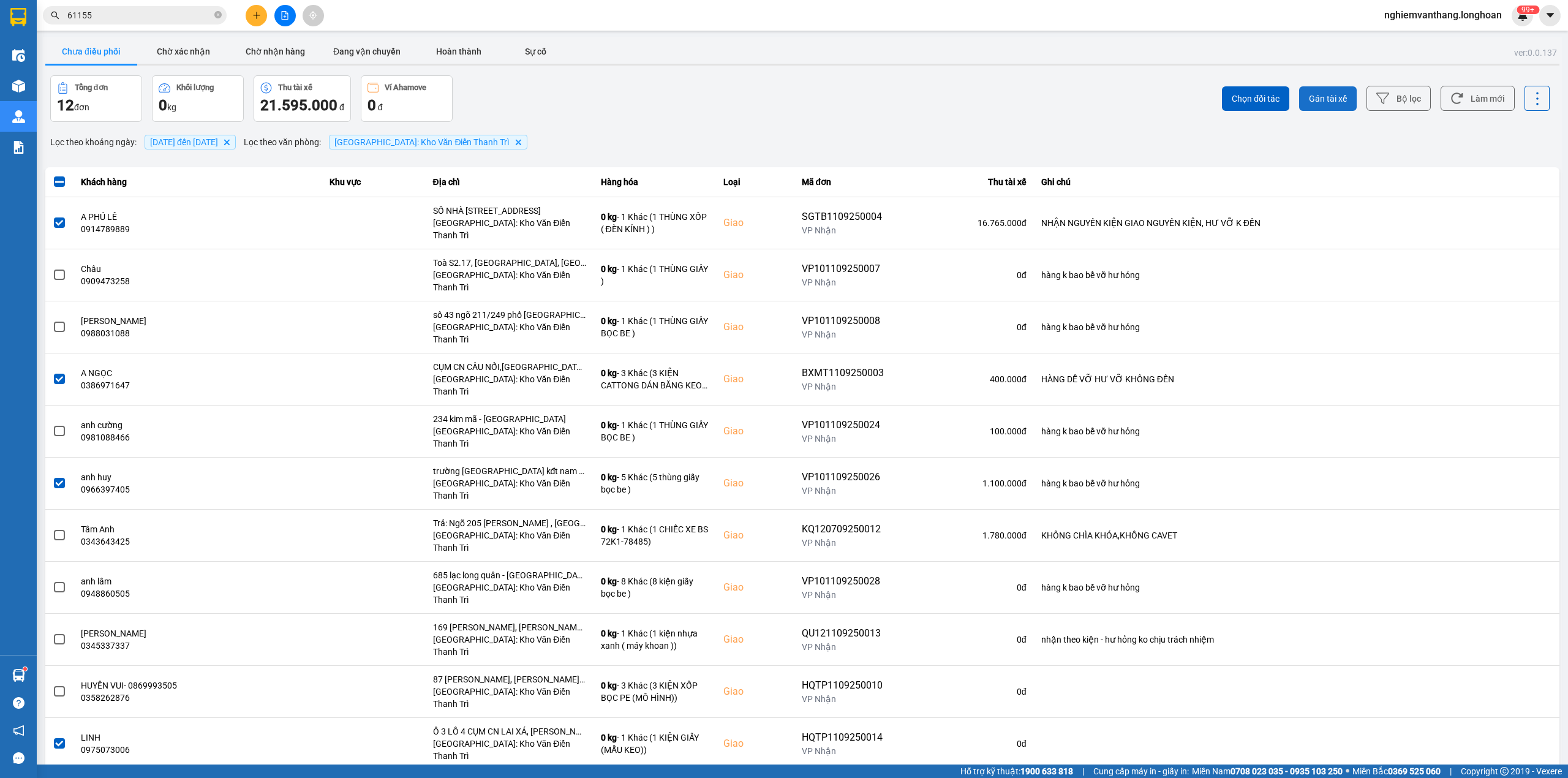
click at [1338, 103] on span "Gán tài xế" at bounding box center [1327, 99] width 38 height 12
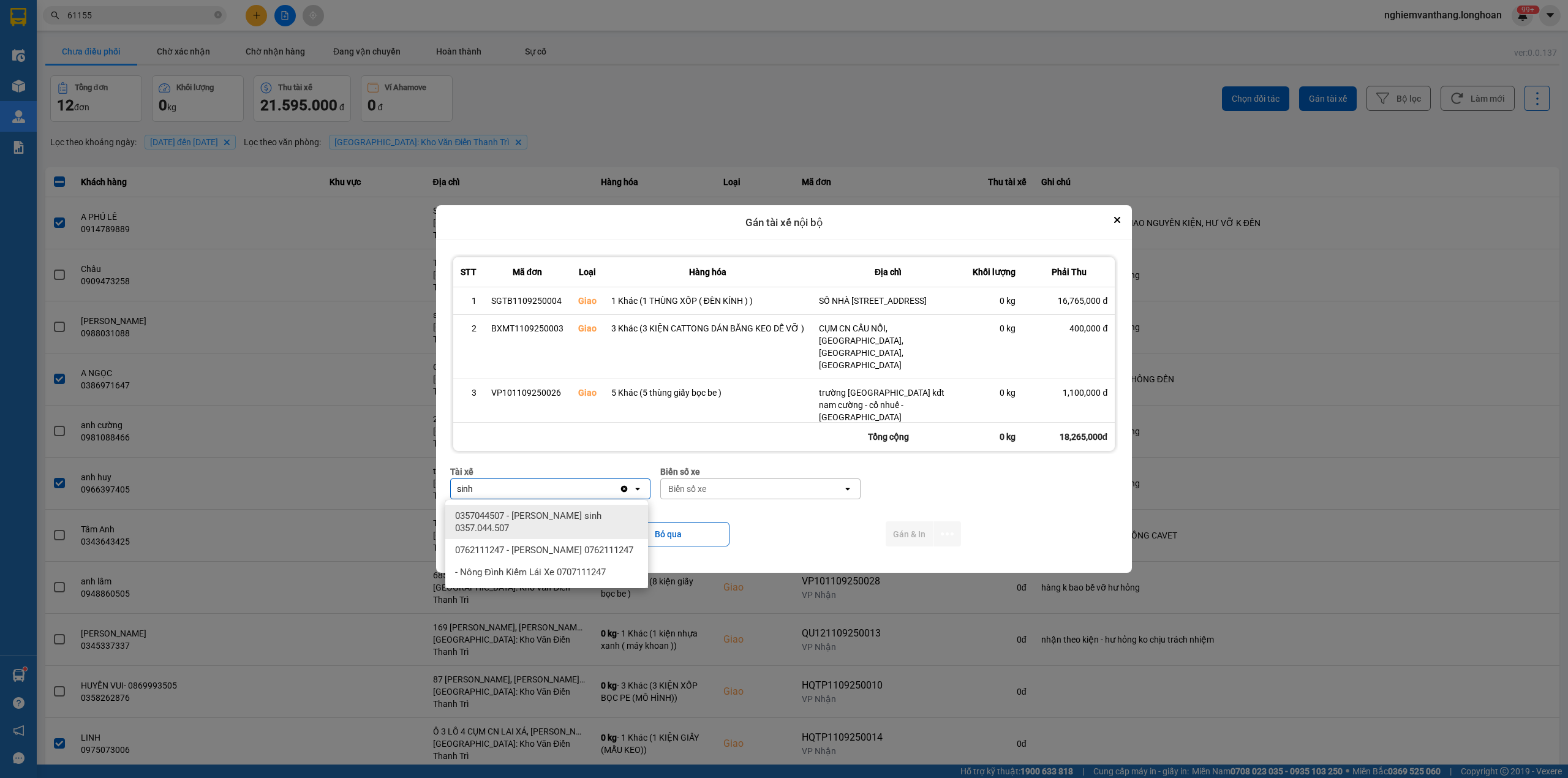
type input "sinh"
click at [558, 513] on span "0357044507 - [PERSON_NAME] sinh 0357.044.507" at bounding box center [548, 521] width 188 height 25
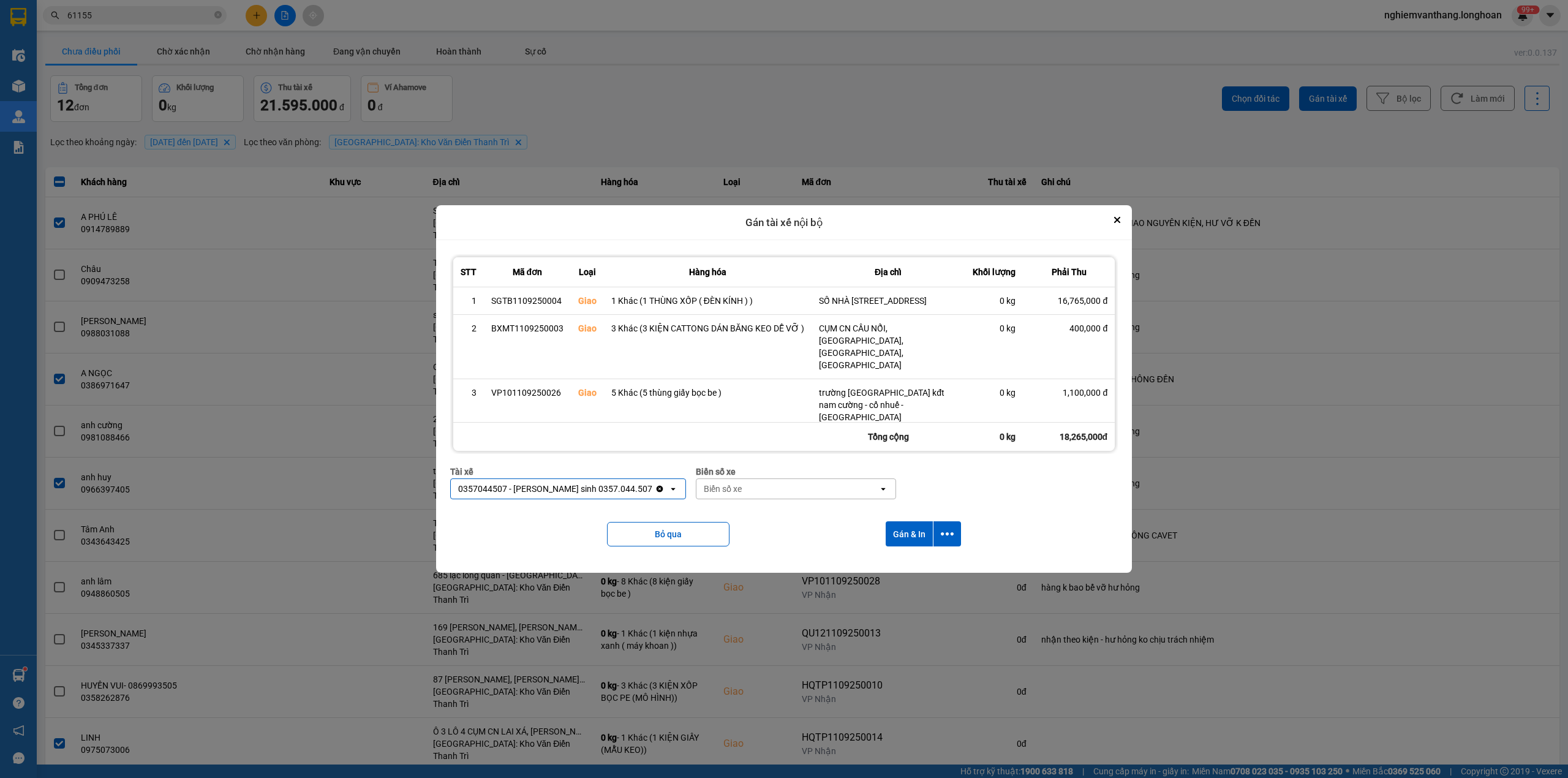
click at [711, 483] on div "Biển số xe" at bounding box center [787, 489] width 182 height 20
type input "44"
click at [707, 511] on span "29E-122.44" at bounding box center [690, 515] width 45 height 12
click at [952, 523] on button "dialog" at bounding box center [947, 533] width 27 height 25
click at [913, 562] on span "Chỉ gán tài" at bounding box center [900, 568] width 40 height 12
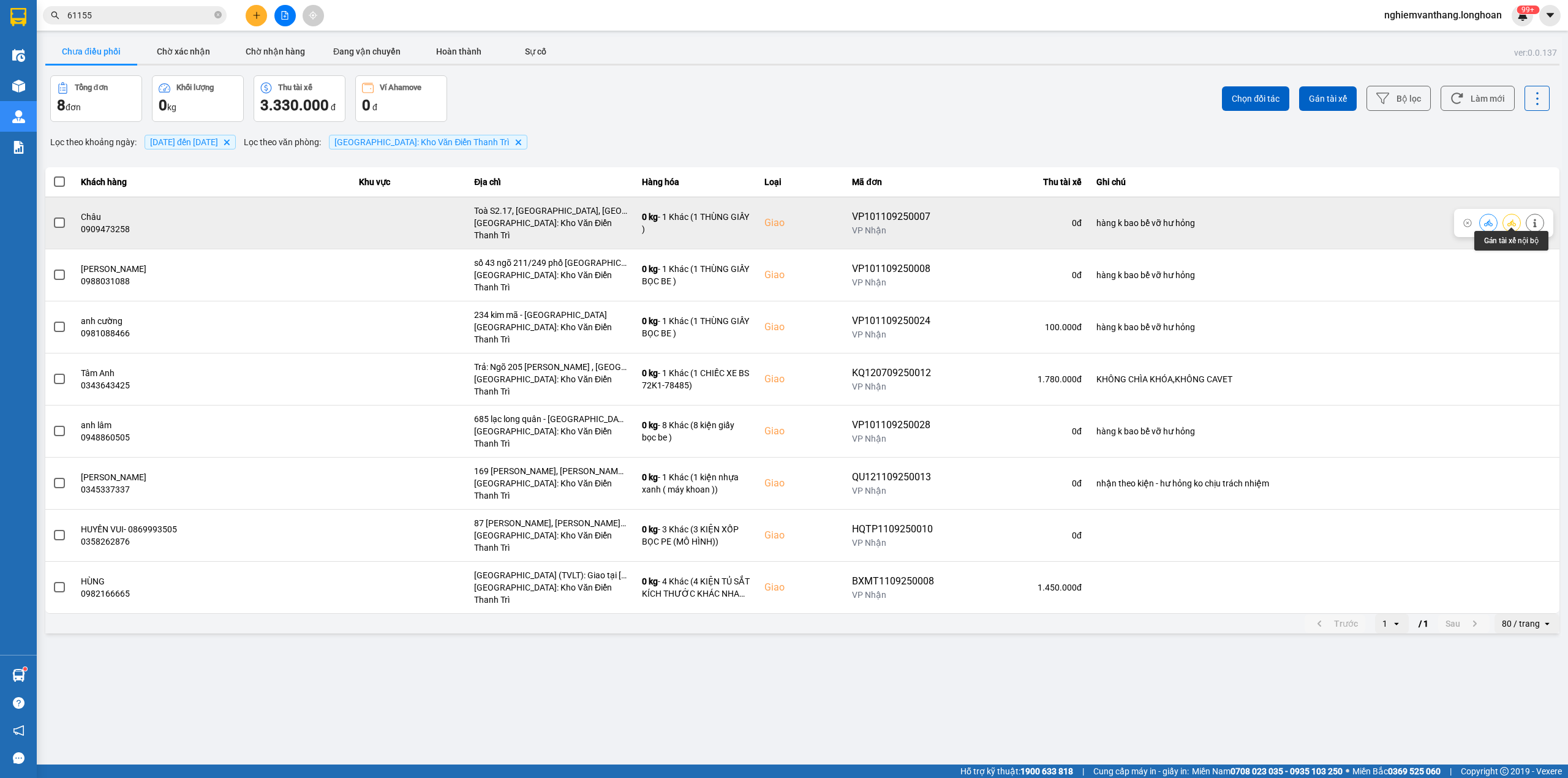
click at [1513, 219] on icon at bounding box center [1511, 223] width 9 height 9
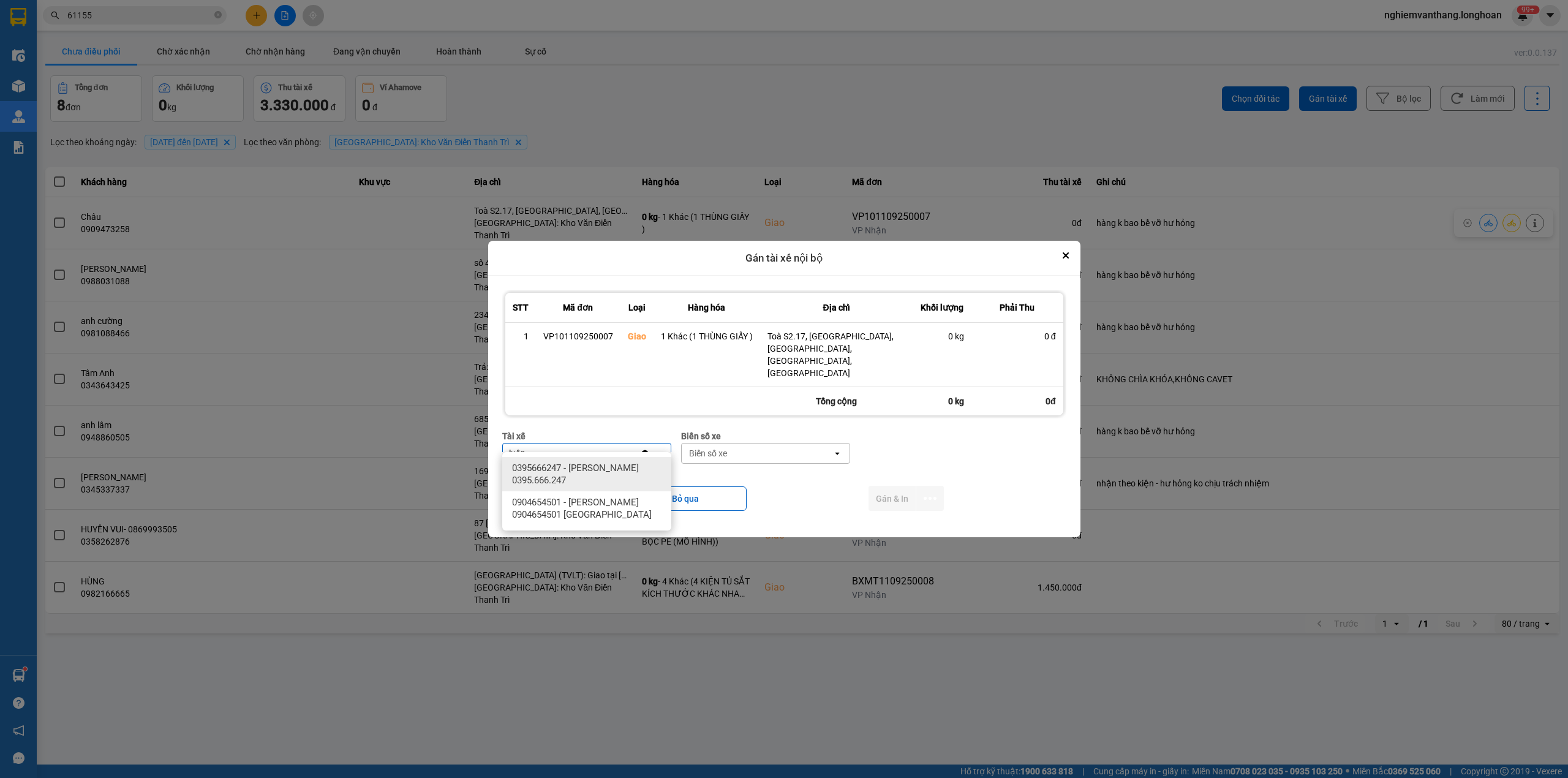
type input "luân"
click at [645, 464] on span "0395666247 - [PERSON_NAME] 0395.666.247" at bounding box center [588, 473] width 154 height 25
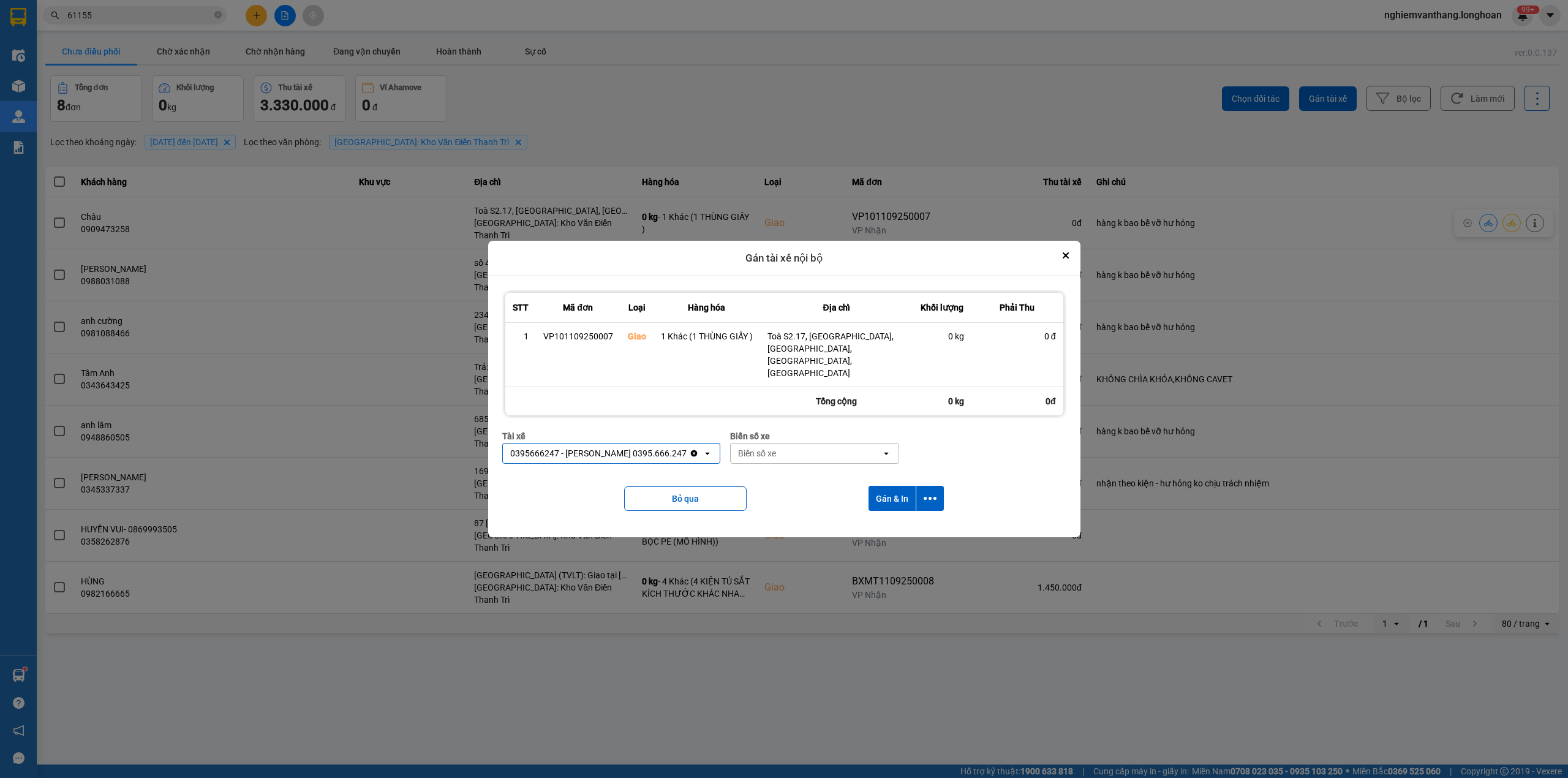
click at [752, 447] on div "Biển số xe" at bounding box center [757, 453] width 38 height 12
type input "31"
drag, startPoint x: 782, startPoint y: 472, endPoint x: 899, endPoint y: 479, distance: 117.2
click at [785, 471] on div "29K-105.31" at bounding box center [807, 468] width 169 height 22
click at [926, 496] on icon "dialog" at bounding box center [930, 498] width 13 height 3
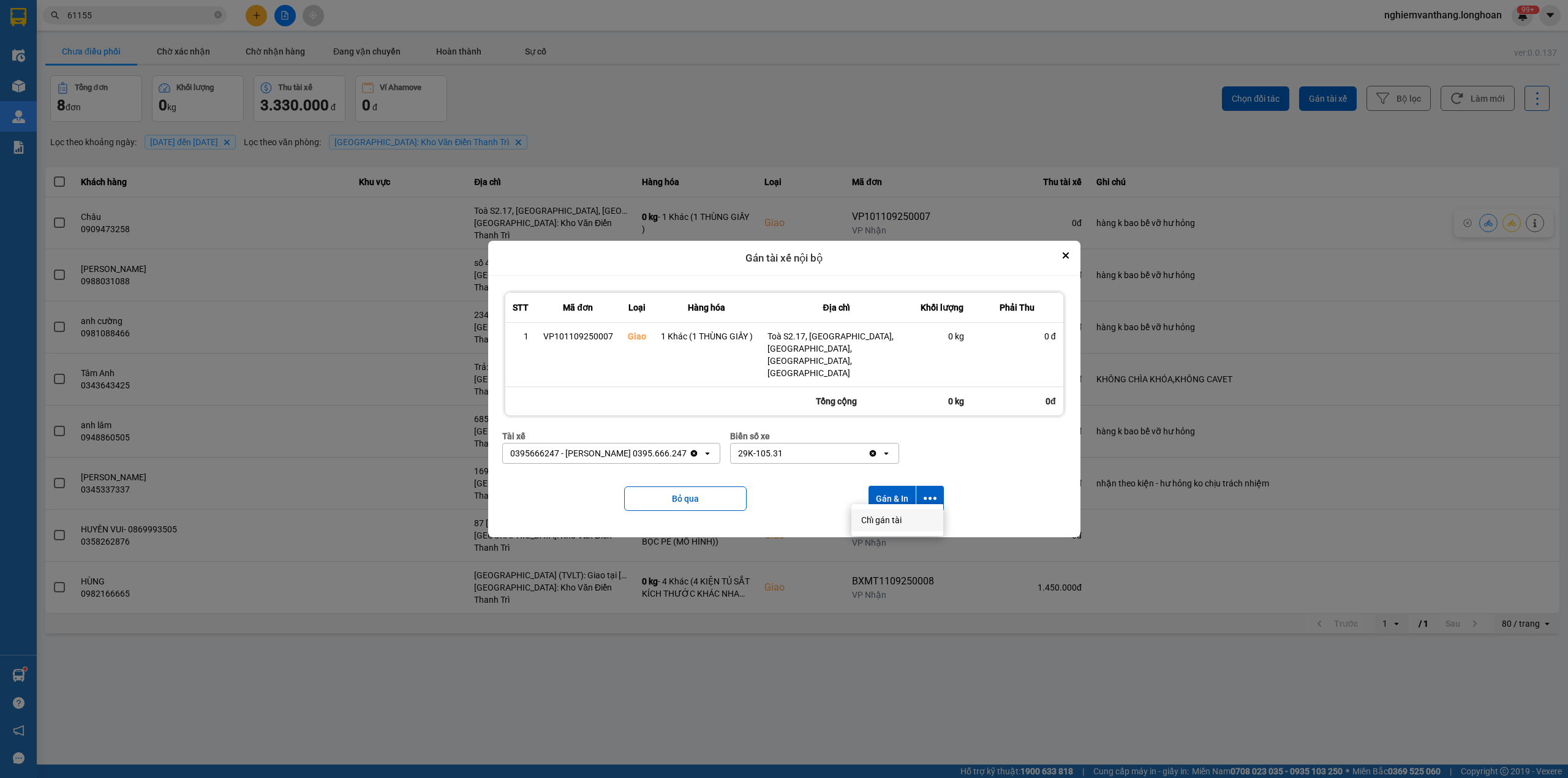
click at [907, 514] on div "Chỉ gán tài" at bounding box center [896, 520] width 72 height 12
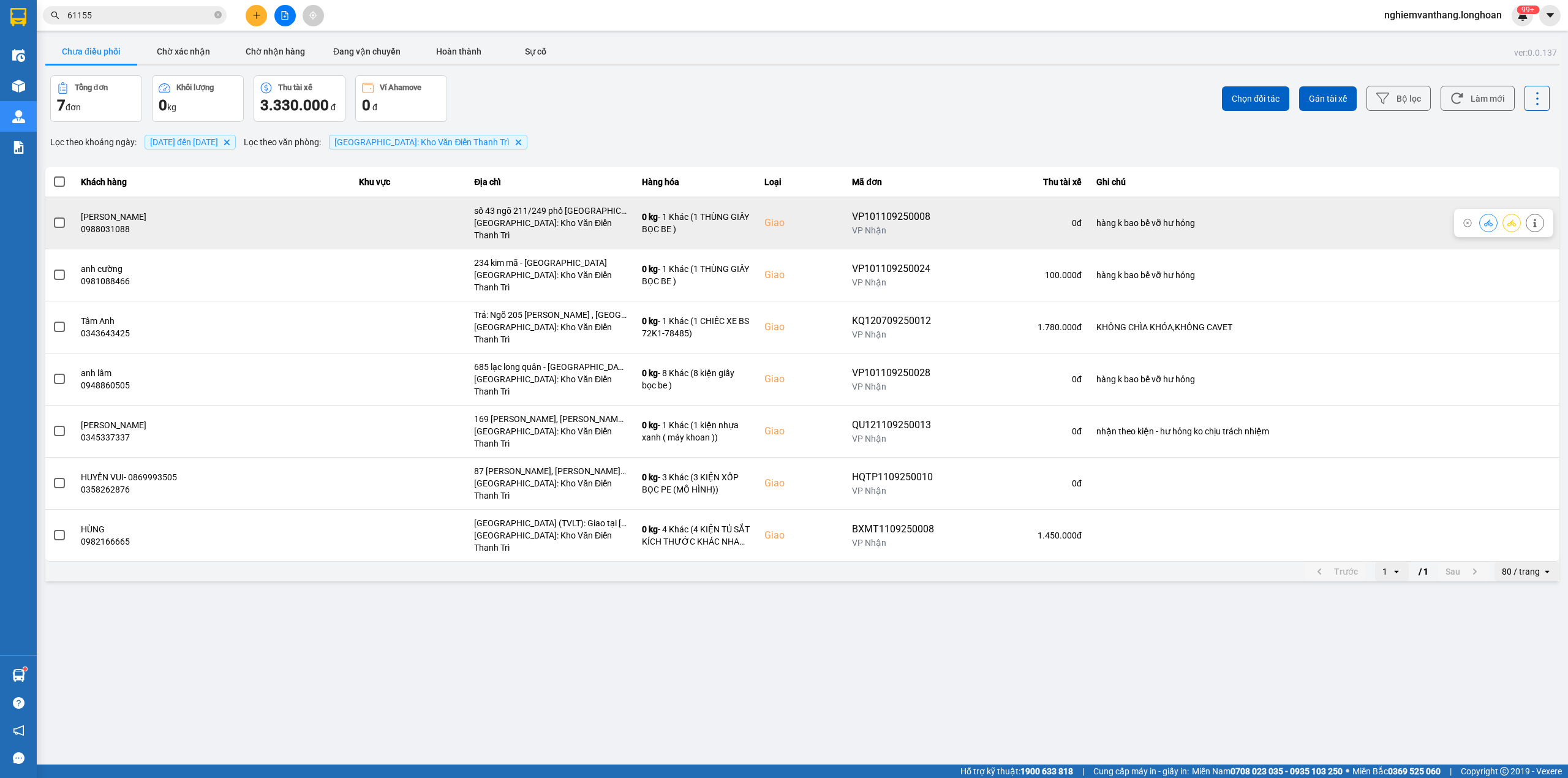
click at [53, 217] on label at bounding box center [60, 223] width 14 height 14
click at [53, 216] on input "checkbox" at bounding box center [53, 216] width 0 height 0
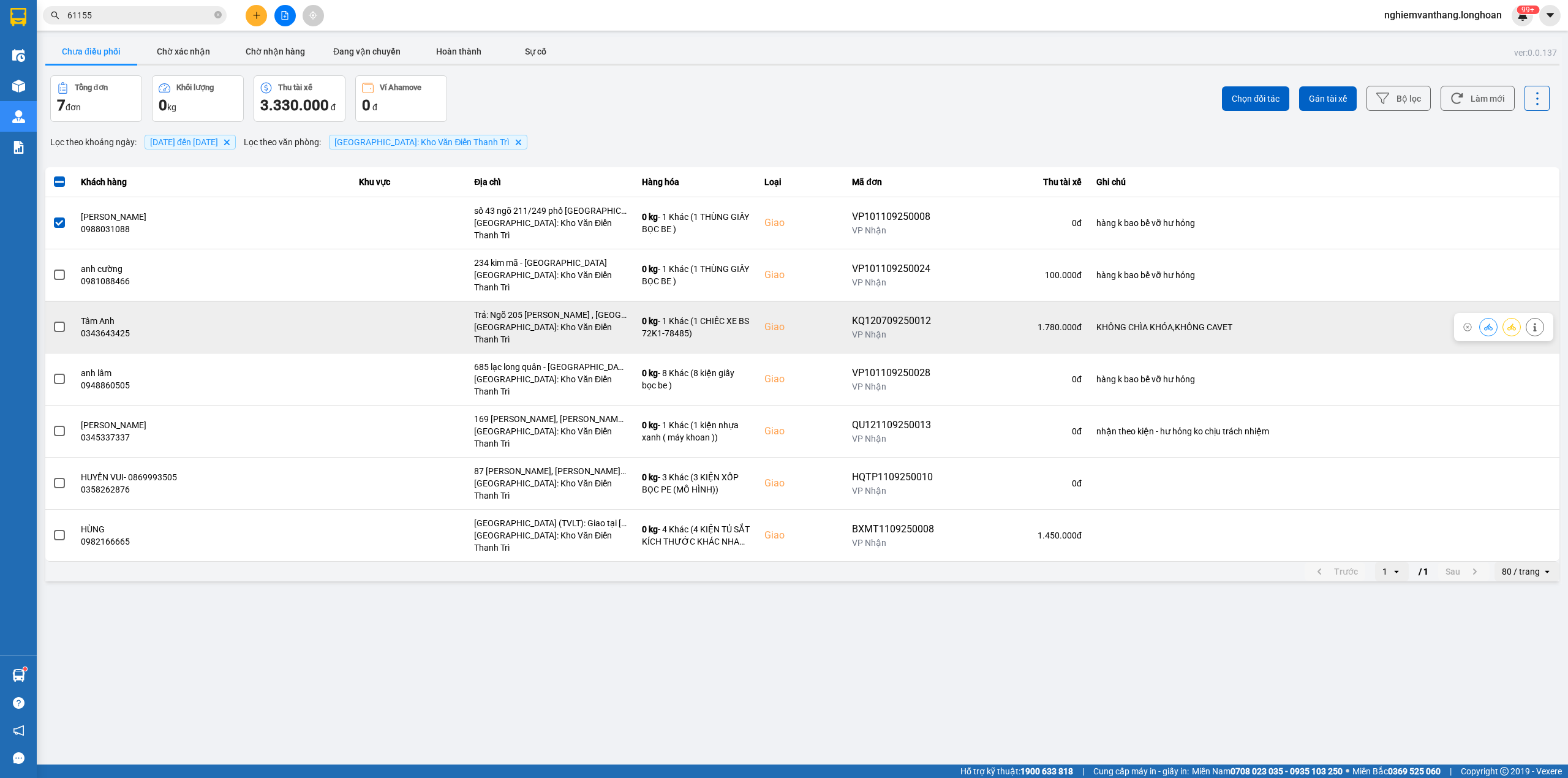
click at [49, 301] on td at bounding box center [59, 326] width 28 height 52
click at [51, 301] on td at bounding box center [59, 326] width 28 height 52
click at [54, 322] on span at bounding box center [59, 327] width 11 height 11
click at [53, 320] on input "checkbox" at bounding box center [53, 320] width 0 height 0
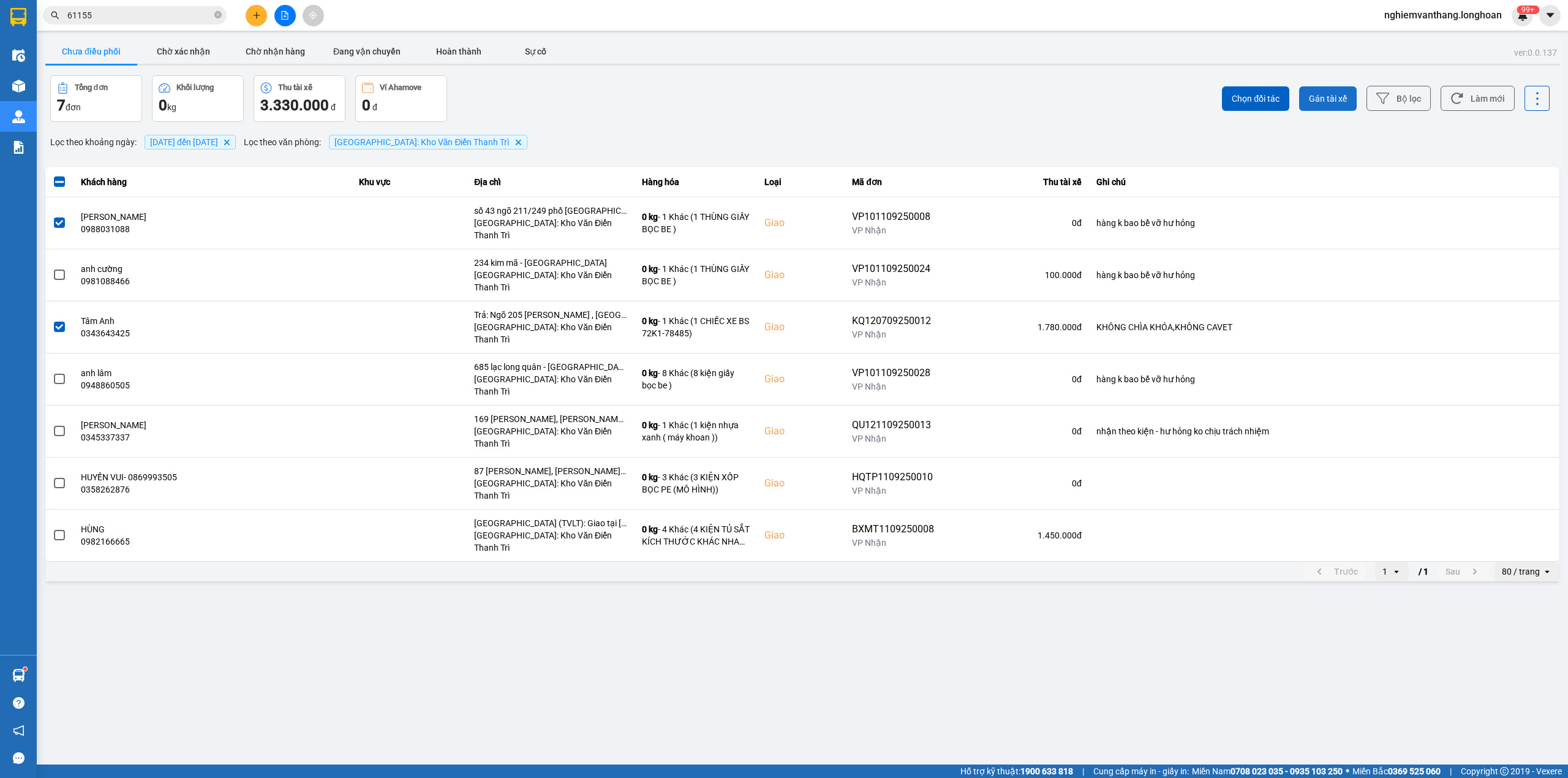
click at [1319, 106] on button "Gán tài xế" at bounding box center [1328, 98] width 58 height 25
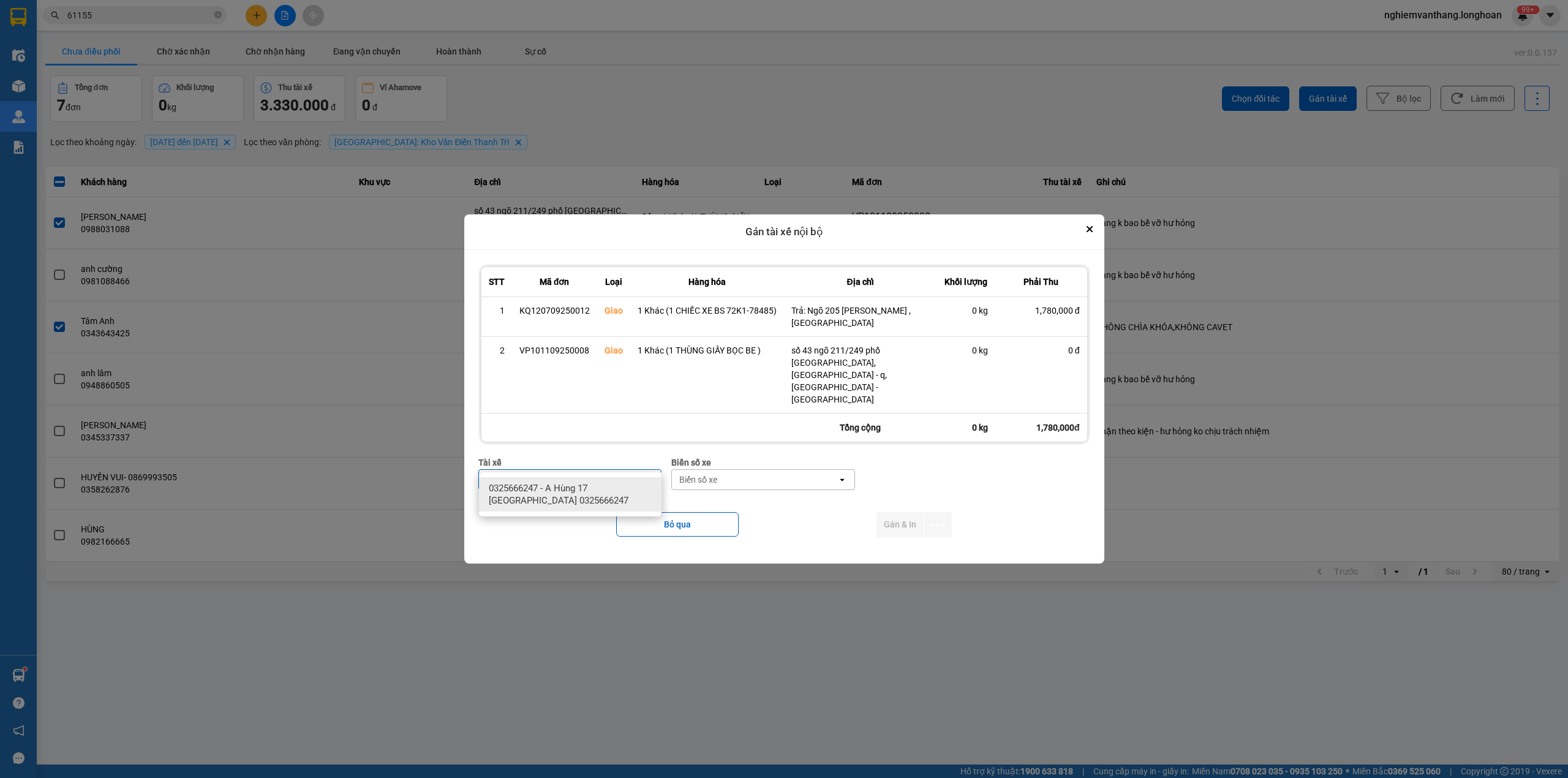
type input "hùng"
click at [581, 500] on span "0325666247 - A Hùng 17 [GEOGRAPHIC_DATA] 0325666247" at bounding box center [572, 494] width 168 height 25
click at [771, 473] on div "Biển số xe" at bounding box center [787, 479] width 38 height 12
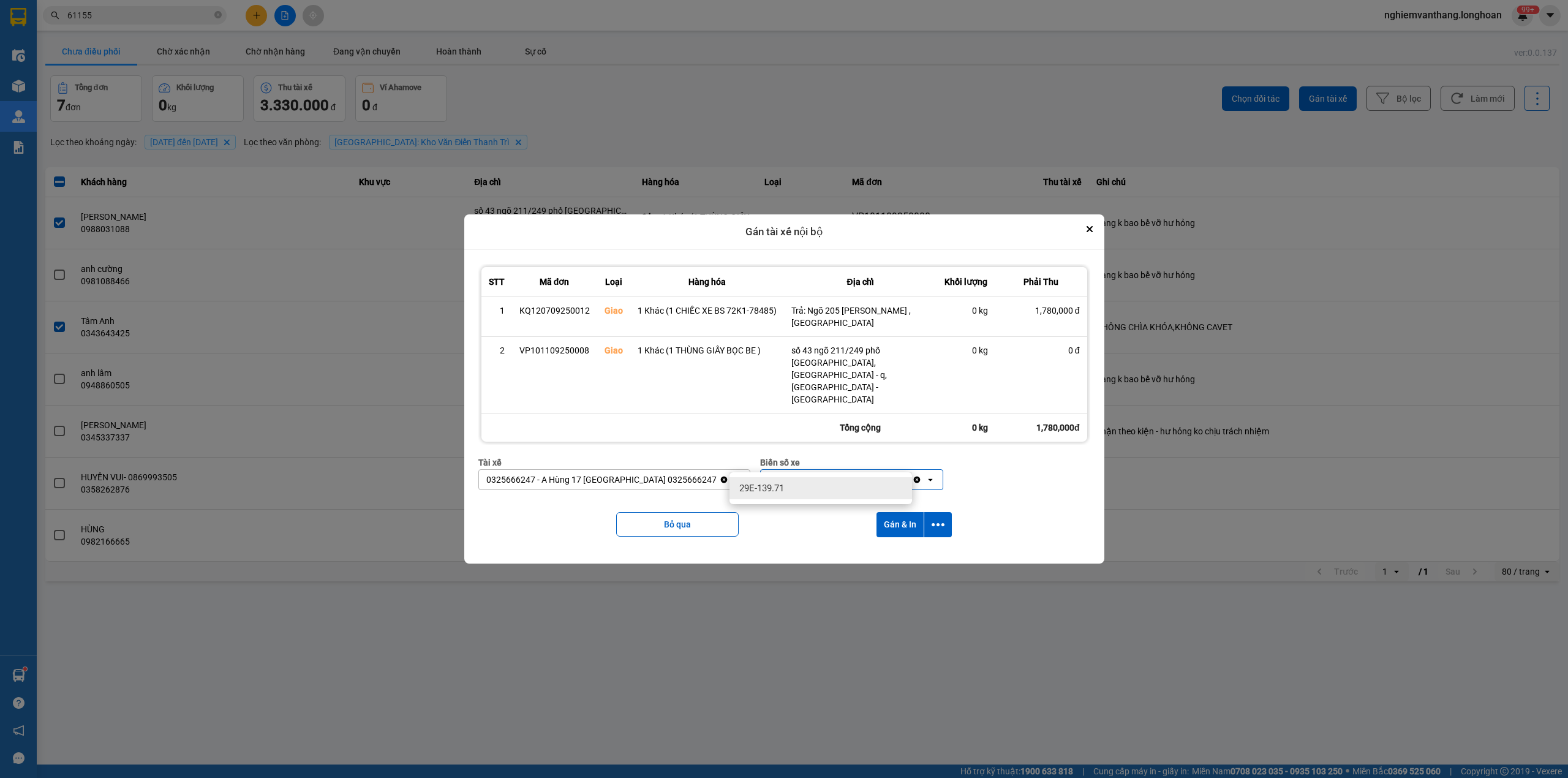
type input "71"
click at [771, 483] on span "29E-139.71" at bounding box center [761, 488] width 45 height 12
click at [935, 518] on icon "dialog" at bounding box center [937, 524] width 13 height 13
click at [904, 535] on span "Chỉ gán tài" at bounding box center [889, 540] width 40 height 12
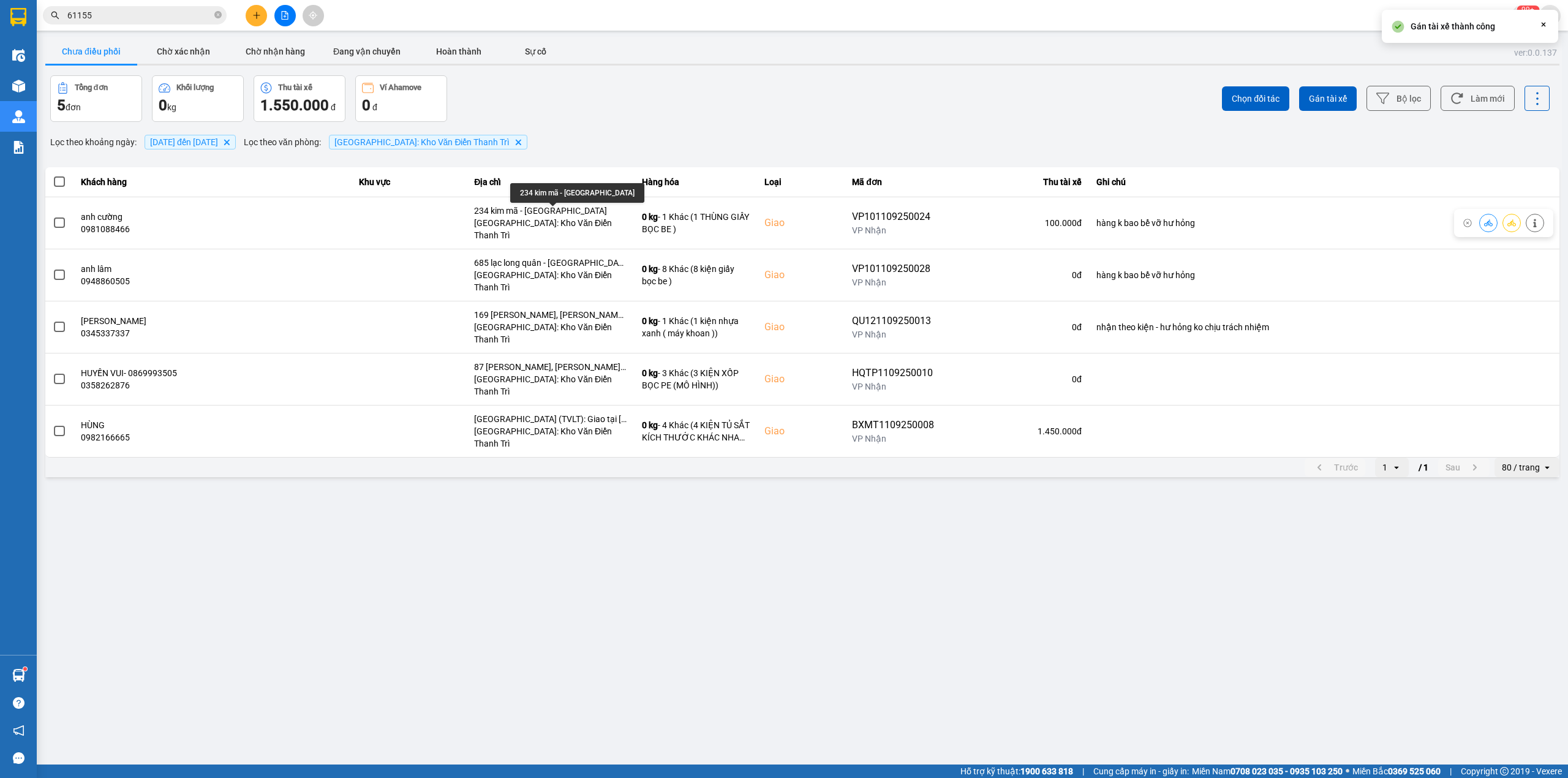
click at [544, 193] on div "234 kim mã - [GEOGRAPHIC_DATA]" at bounding box center [577, 192] width 134 height 20
copy div "234 kim mã - [GEOGRAPHIC_DATA]"
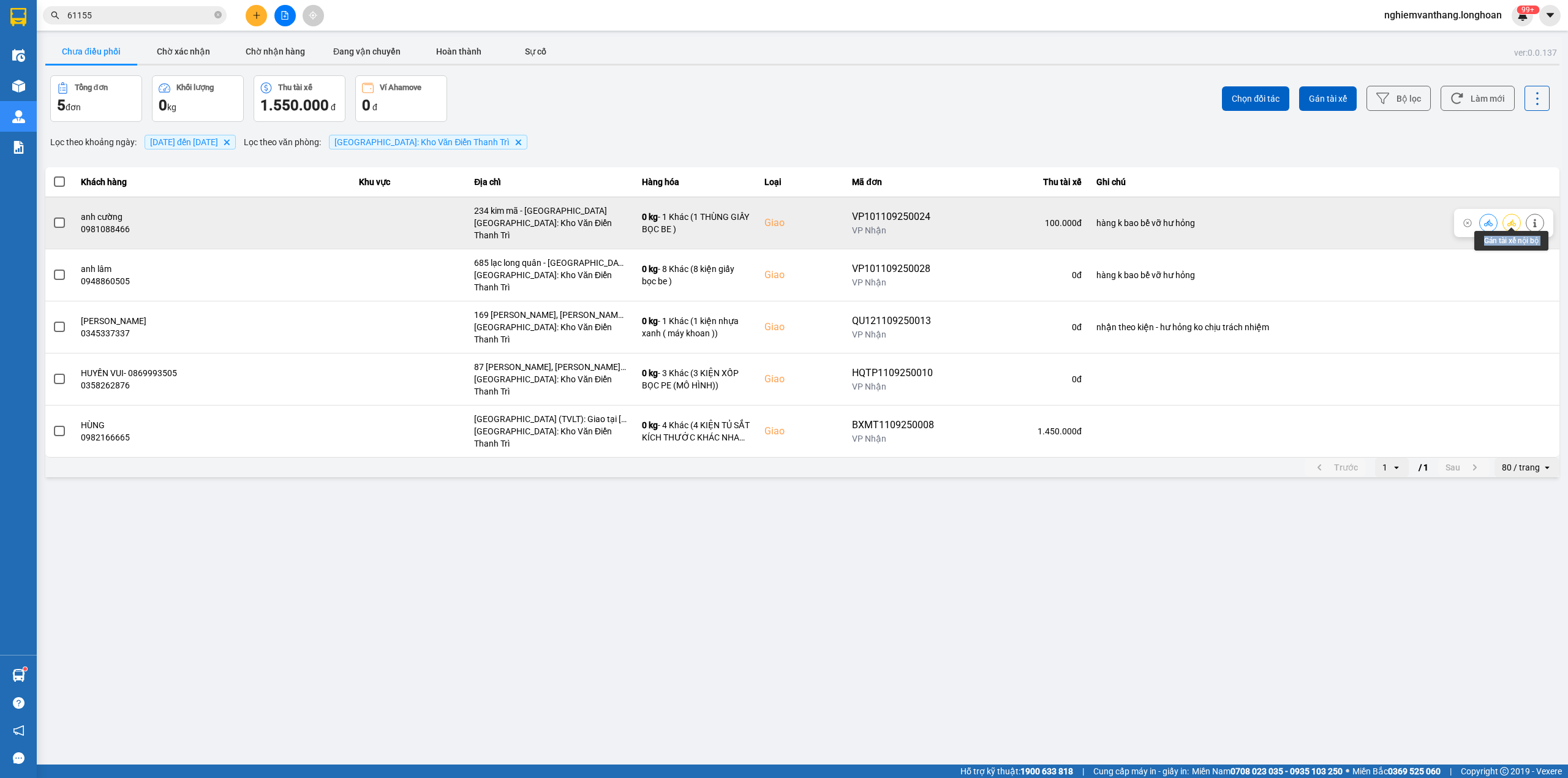
click at [1505, 219] on button at bounding box center [1511, 222] width 17 height 21
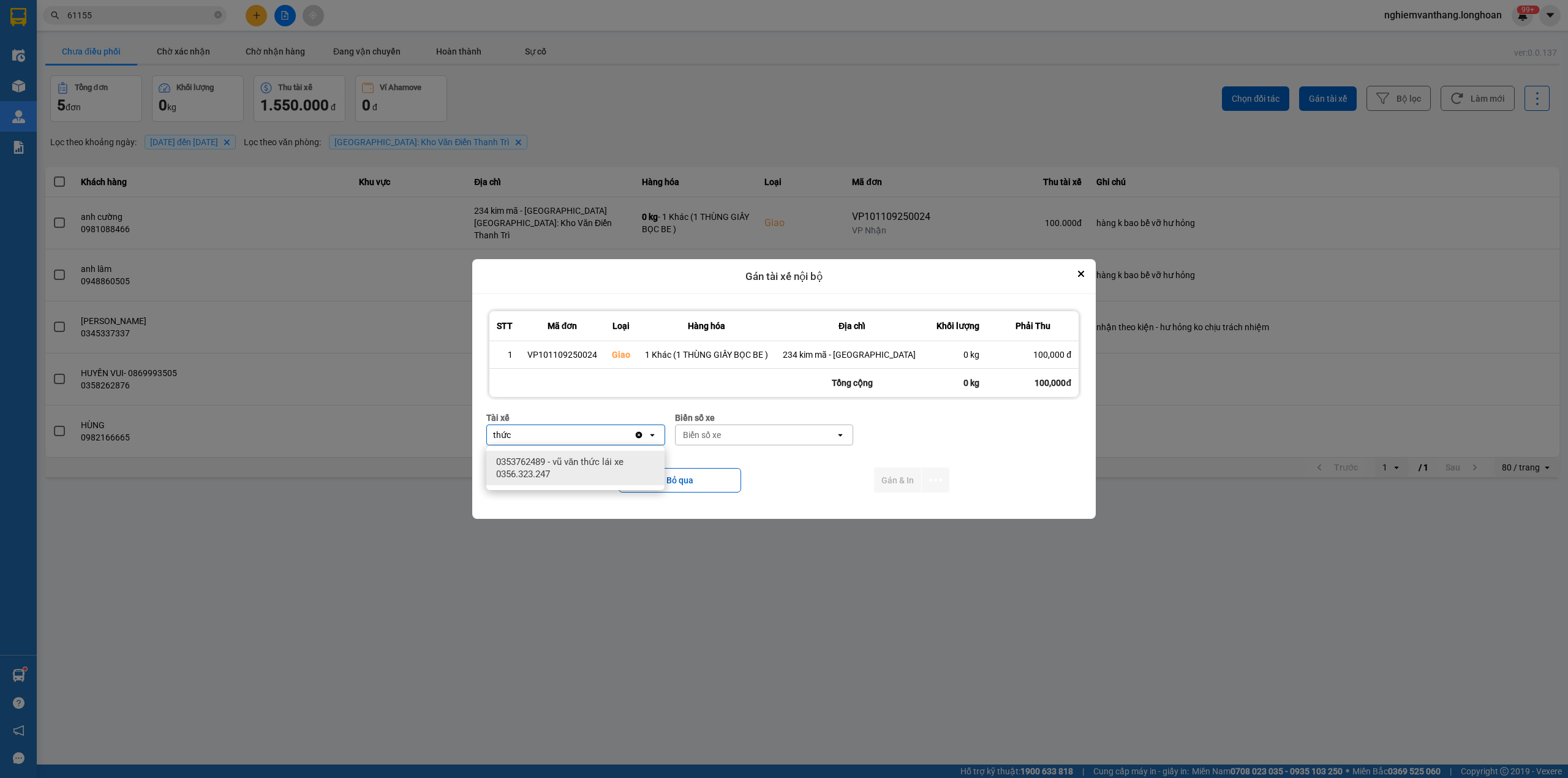
type input "thức"
drag, startPoint x: 603, startPoint y: 473, endPoint x: 678, endPoint y: 466, distance: 75.3
click at [604, 472] on span "0353762489 - vũ văn thức lái xe 0356.323.247" at bounding box center [578, 467] width 163 height 25
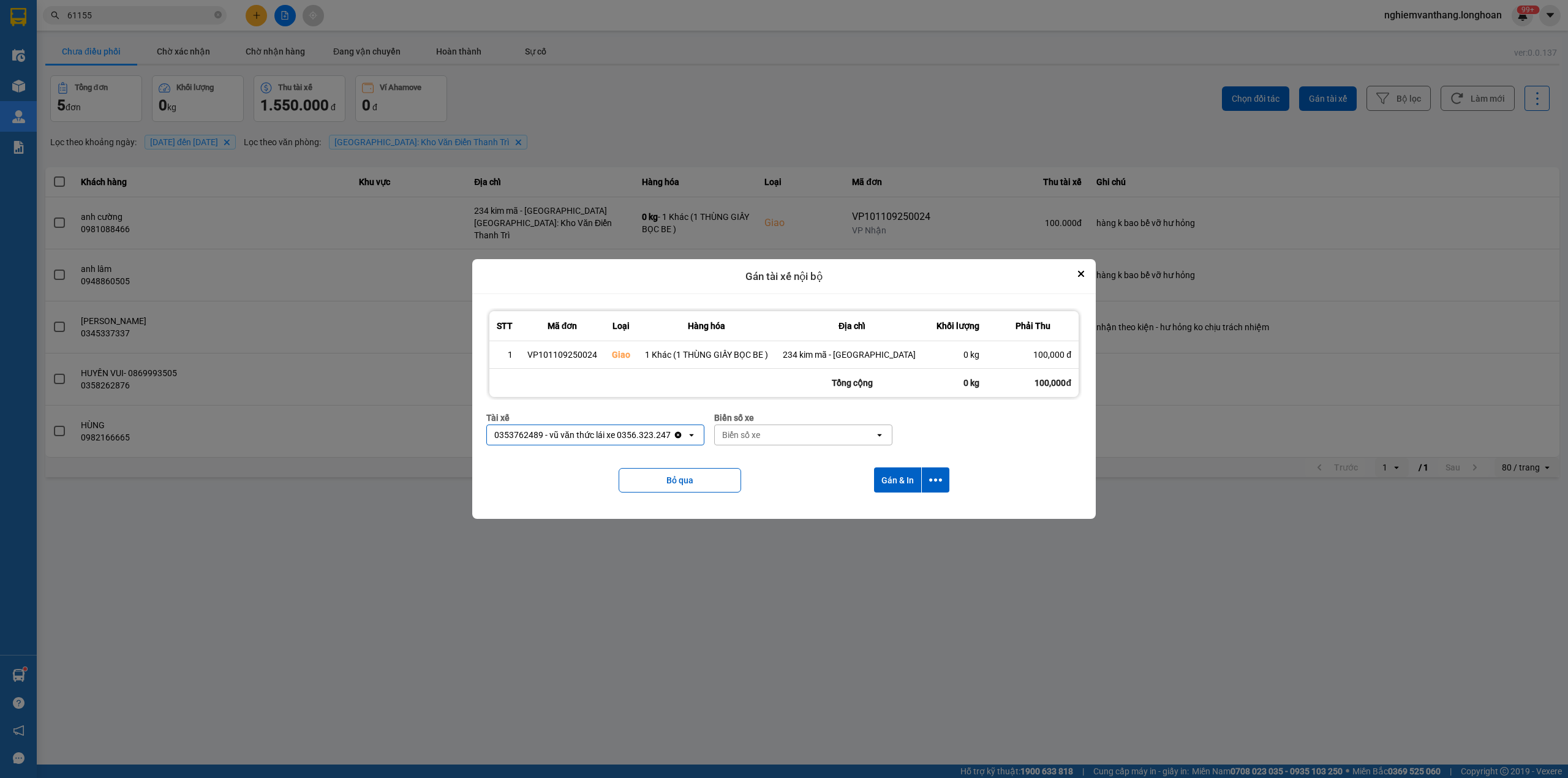
click at [756, 436] on div "Biển số xe" at bounding box center [741, 435] width 38 height 12
type input "45"
drag, startPoint x: 799, startPoint y: 461, endPoint x: 809, endPoint y: 460, distance: 10.0
click at [801, 460] on div "29E-121.45" at bounding box center [803, 461] width 178 height 22
click at [938, 483] on icon "dialog" at bounding box center [935, 479] width 13 height 13
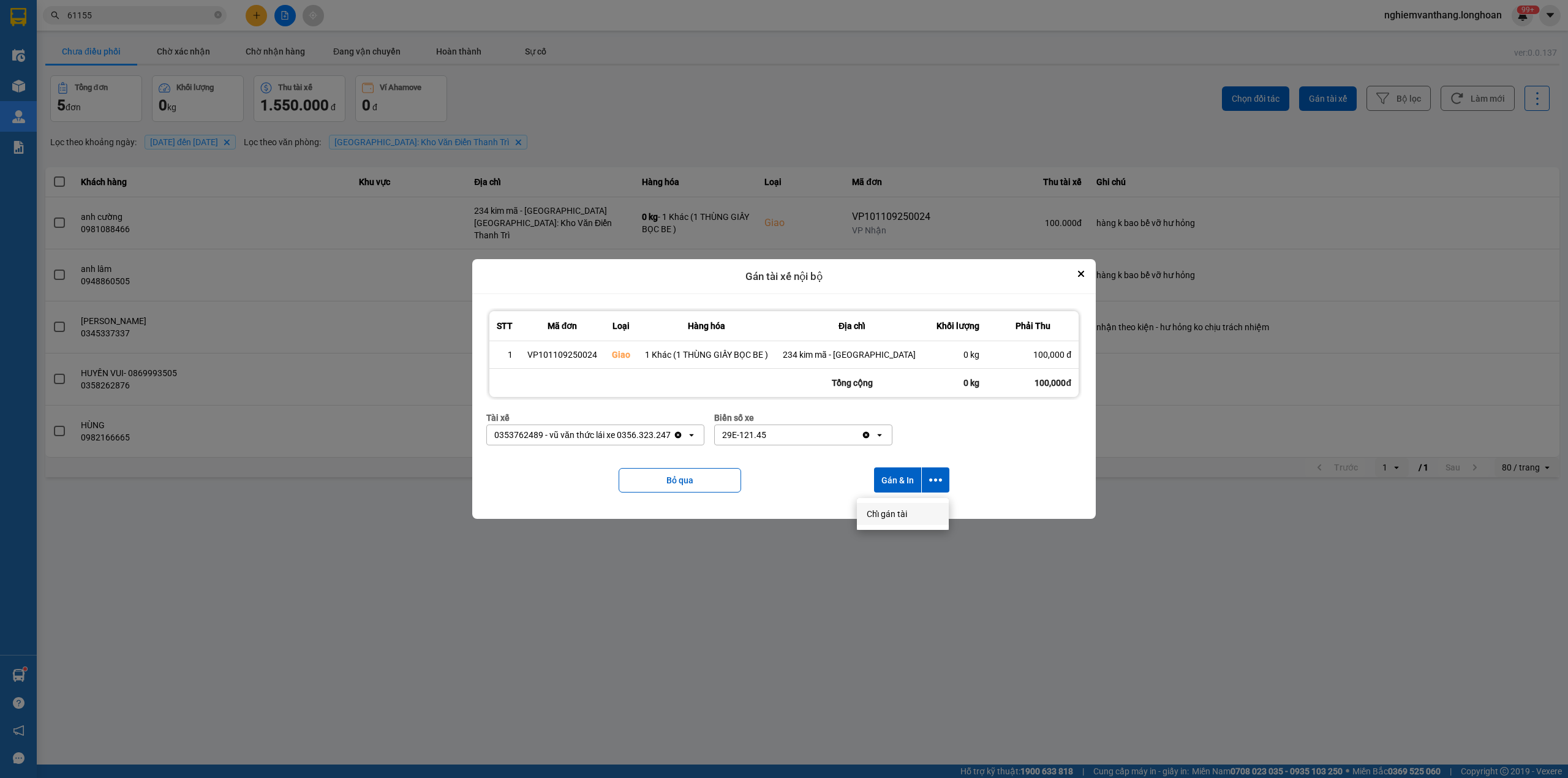
click at [909, 512] on div "Chỉ gán tài" at bounding box center [902, 513] width 72 height 12
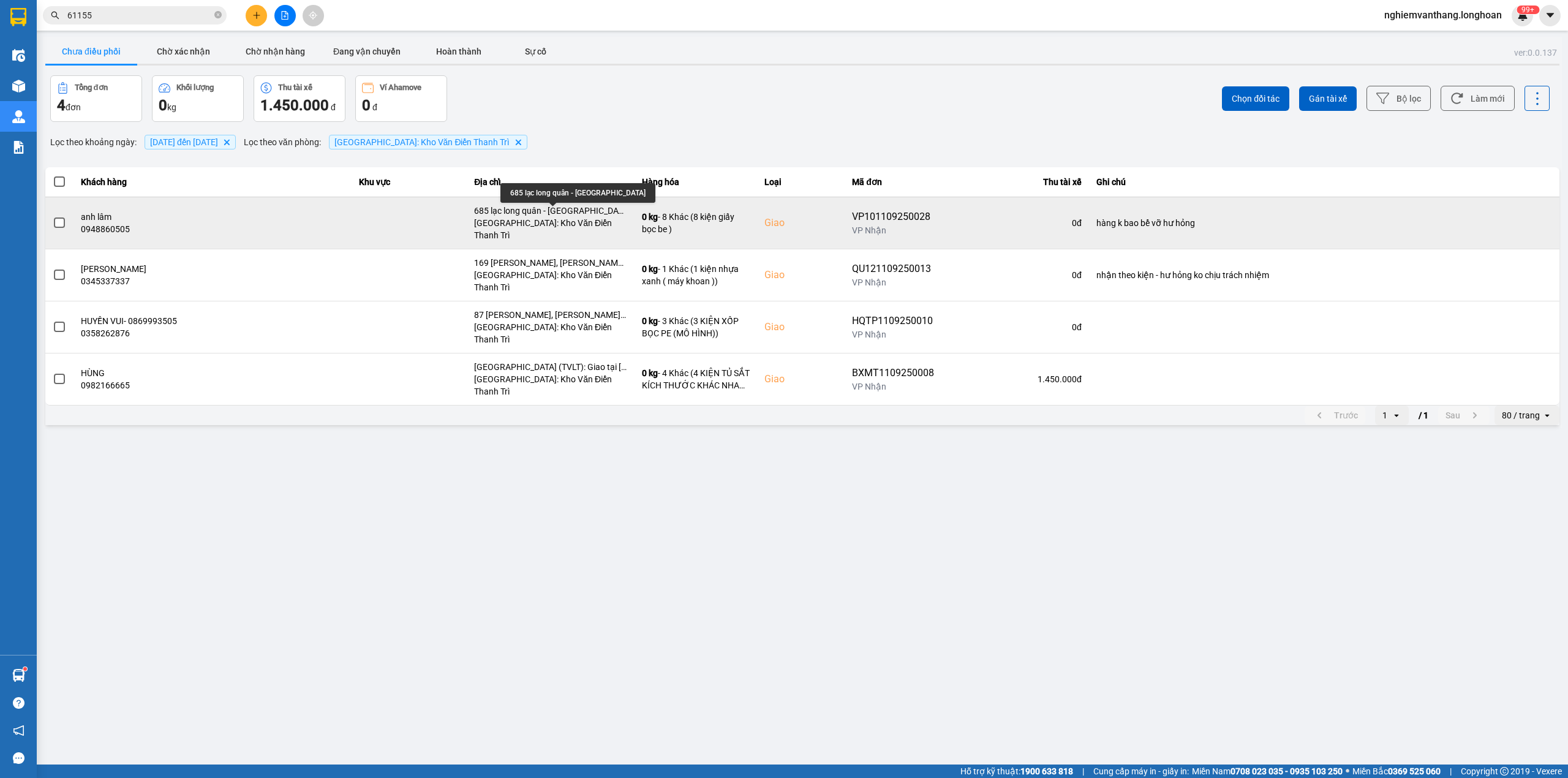
click at [537, 206] on div "685 lạc long quân - [GEOGRAPHIC_DATA]" at bounding box center [551, 210] width 153 height 12
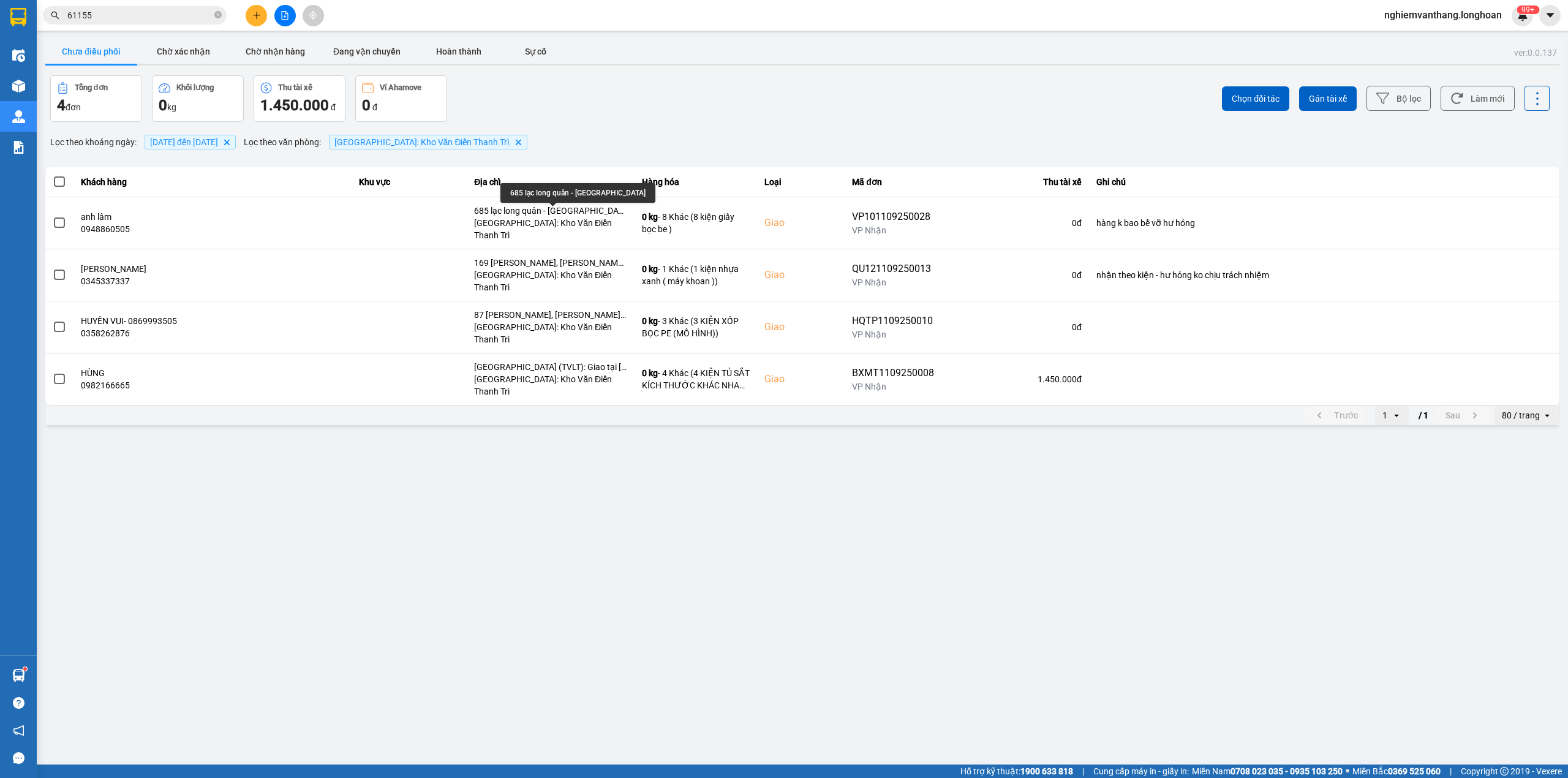
click at [554, 189] on div "685 lạc long quân - [GEOGRAPHIC_DATA]" at bounding box center [578, 192] width 155 height 20
copy div "685 lạc long quân - [GEOGRAPHIC_DATA]"
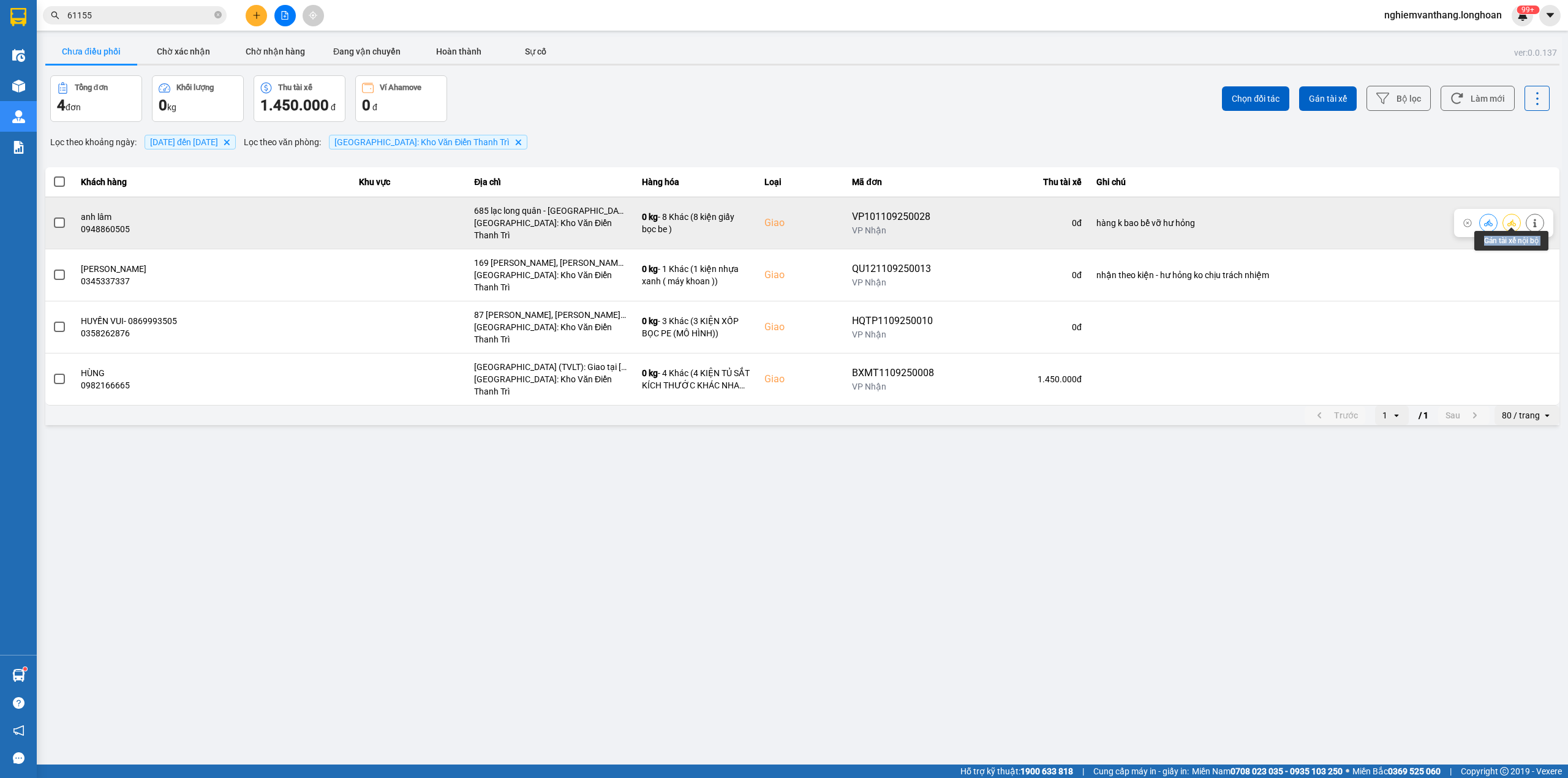
click at [1510, 220] on icon at bounding box center [1511, 223] width 9 height 7
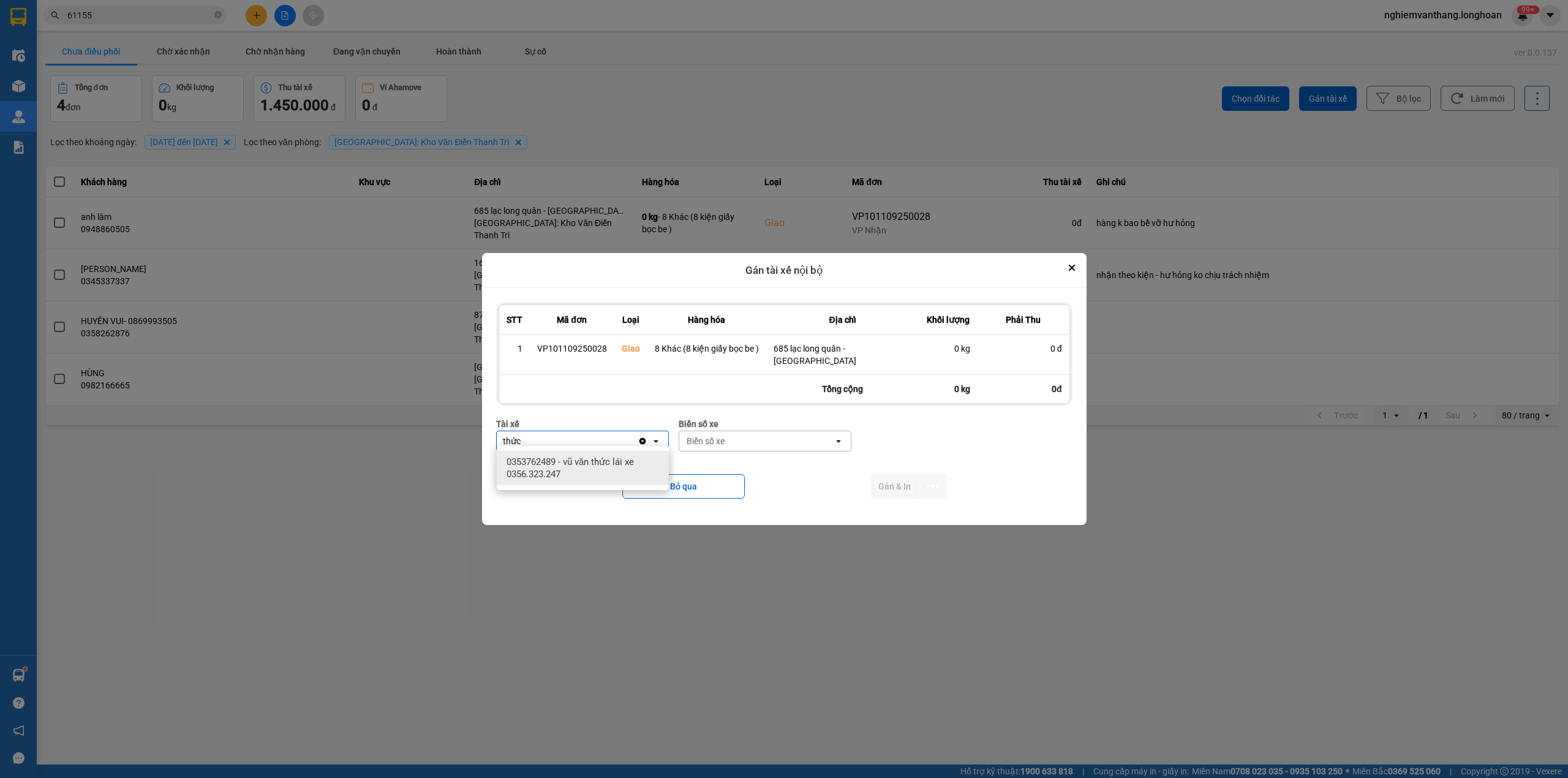
type input "thức"
click at [544, 479] on div "0353762489 - vũ văn thức lái xe 0356.323.247" at bounding box center [582, 467] width 172 height 34
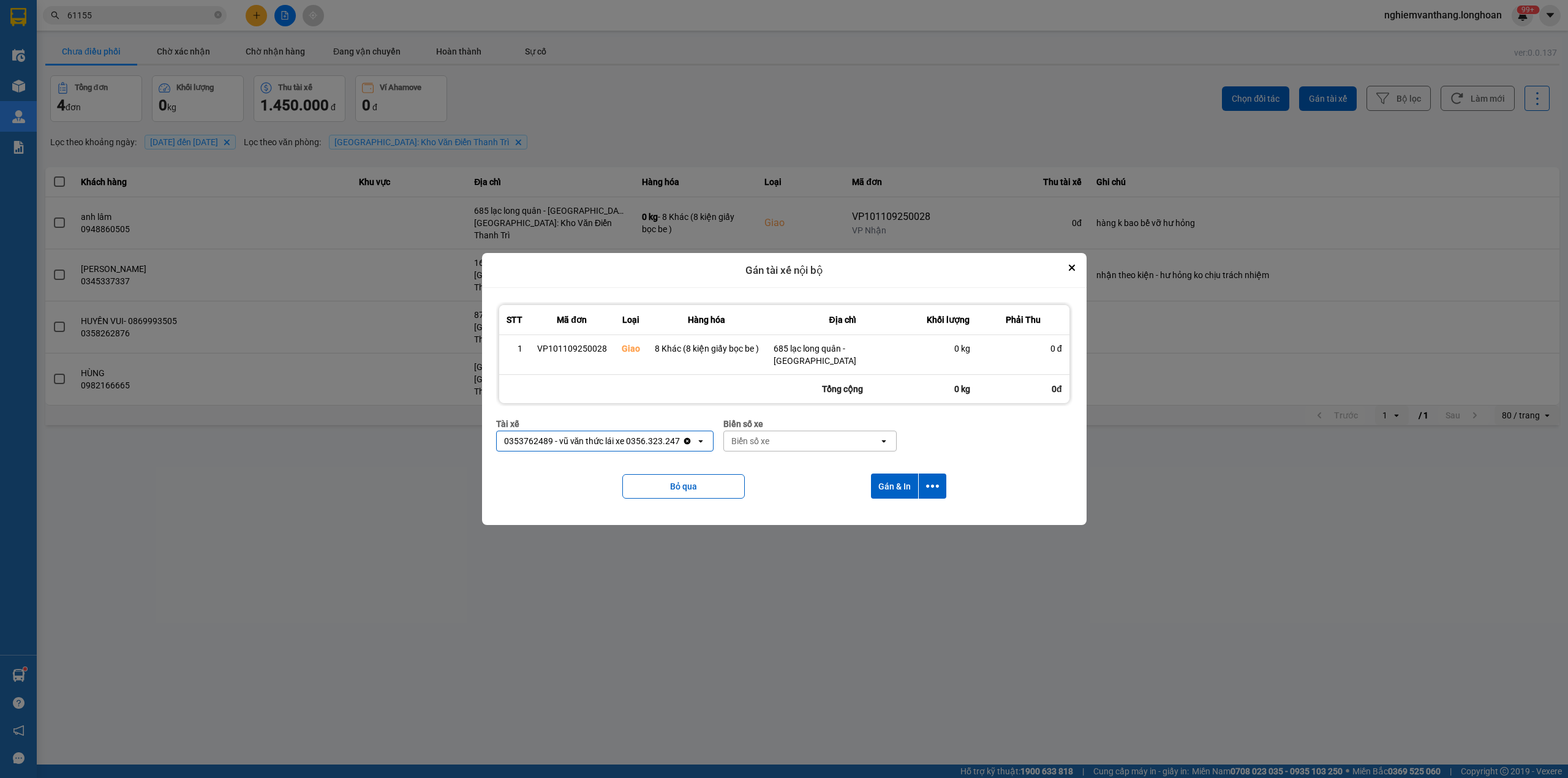
click at [763, 439] on div "Biển số xe" at bounding box center [750, 441] width 38 height 12
type input "45"
drag, startPoint x: 782, startPoint y: 459, endPoint x: 844, endPoint y: 463, distance: 62.1
click at [784, 461] on div "29E-121.45" at bounding box center [810, 461] width 172 height 22
click at [935, 479] on icon "dialog" at bounding box center [932, 485] width 13 height 13
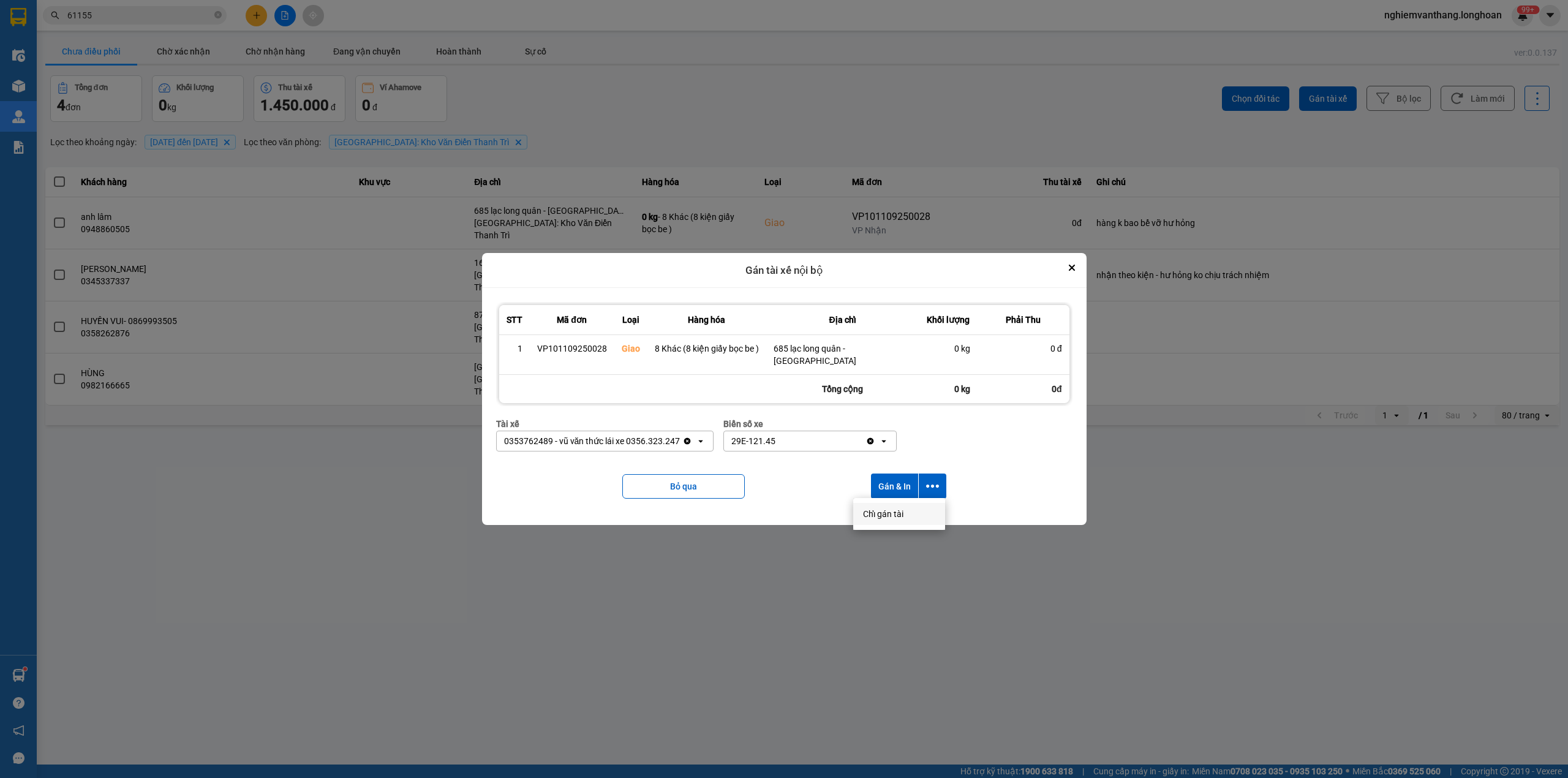
click at [896, 515] on span "Chỉ gán tài" at bounding box center [883, 513] width 40 height 12
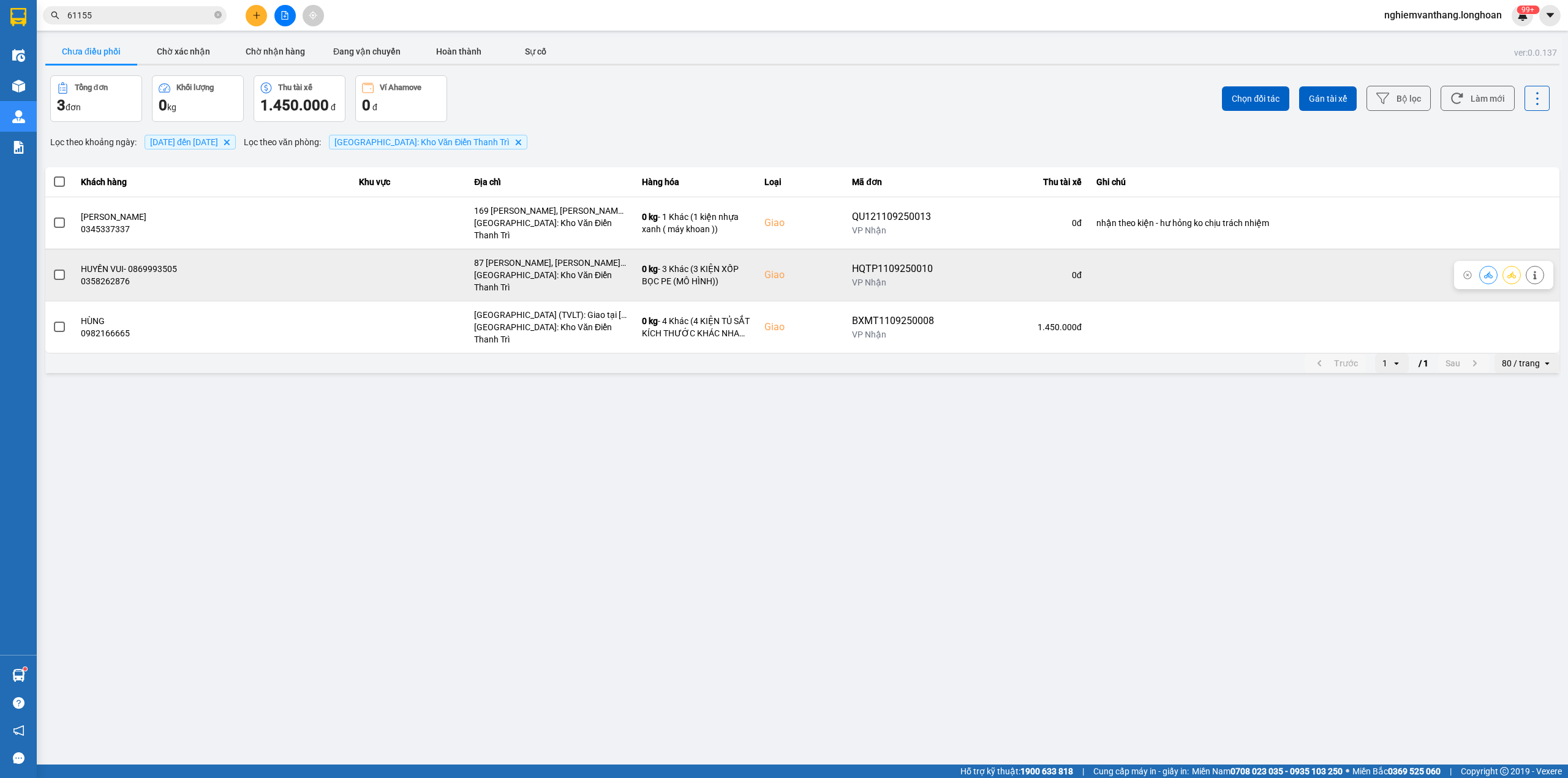
click at [1505, 264] on button at bounding box center [1511, 274] width 17 height 21
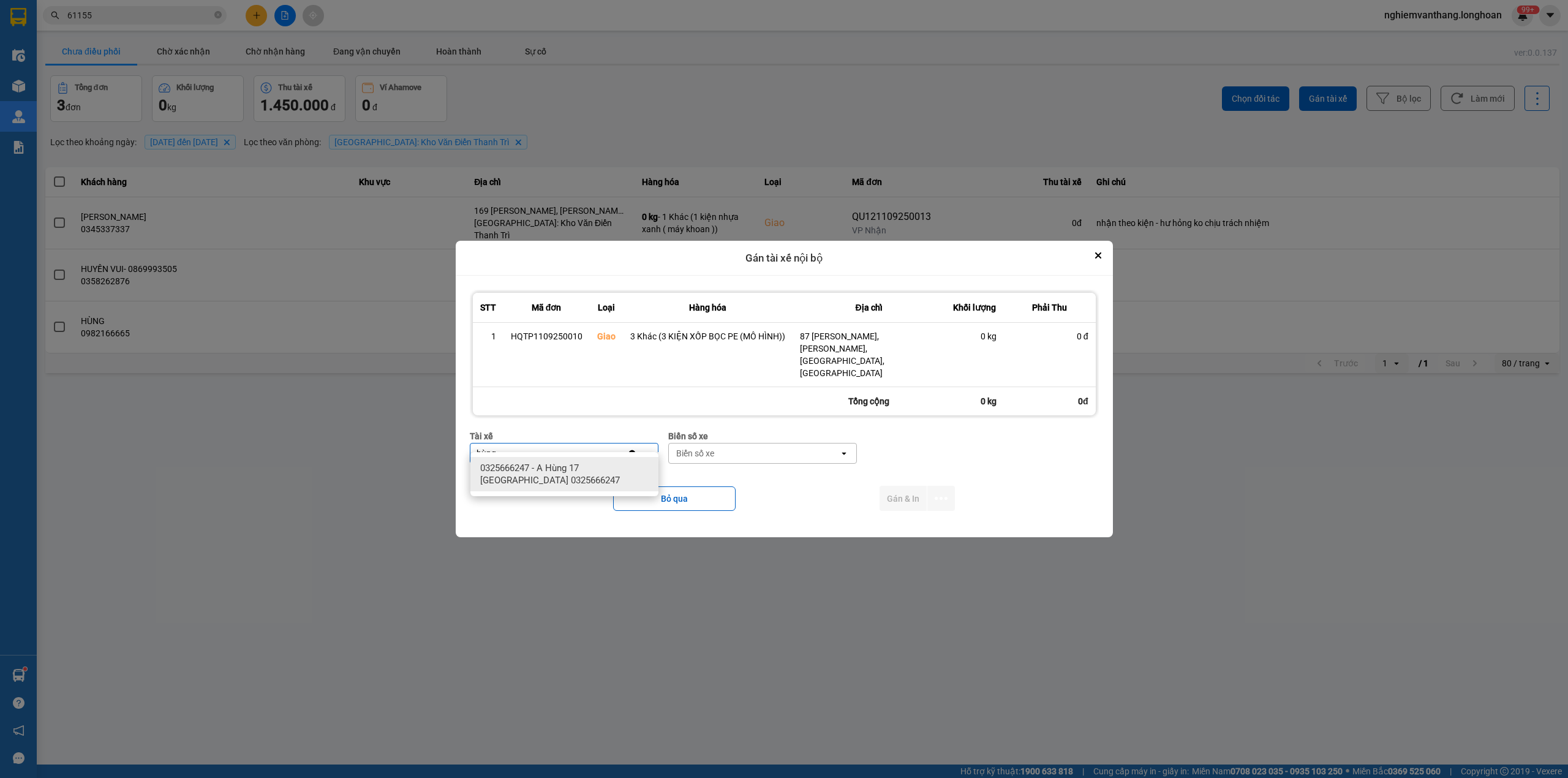
type input "hùng"
drag, startPoint x: 586, startPoint y: 481, endPoint x: 619, endPoint y: 479, distance: 33.1
click at [589, 481] on span "0325666247 - A Hùng 17 [GEOGRAPHIC_DATA] 0325666247" at bounding box center [567, 473] width 174 height 25
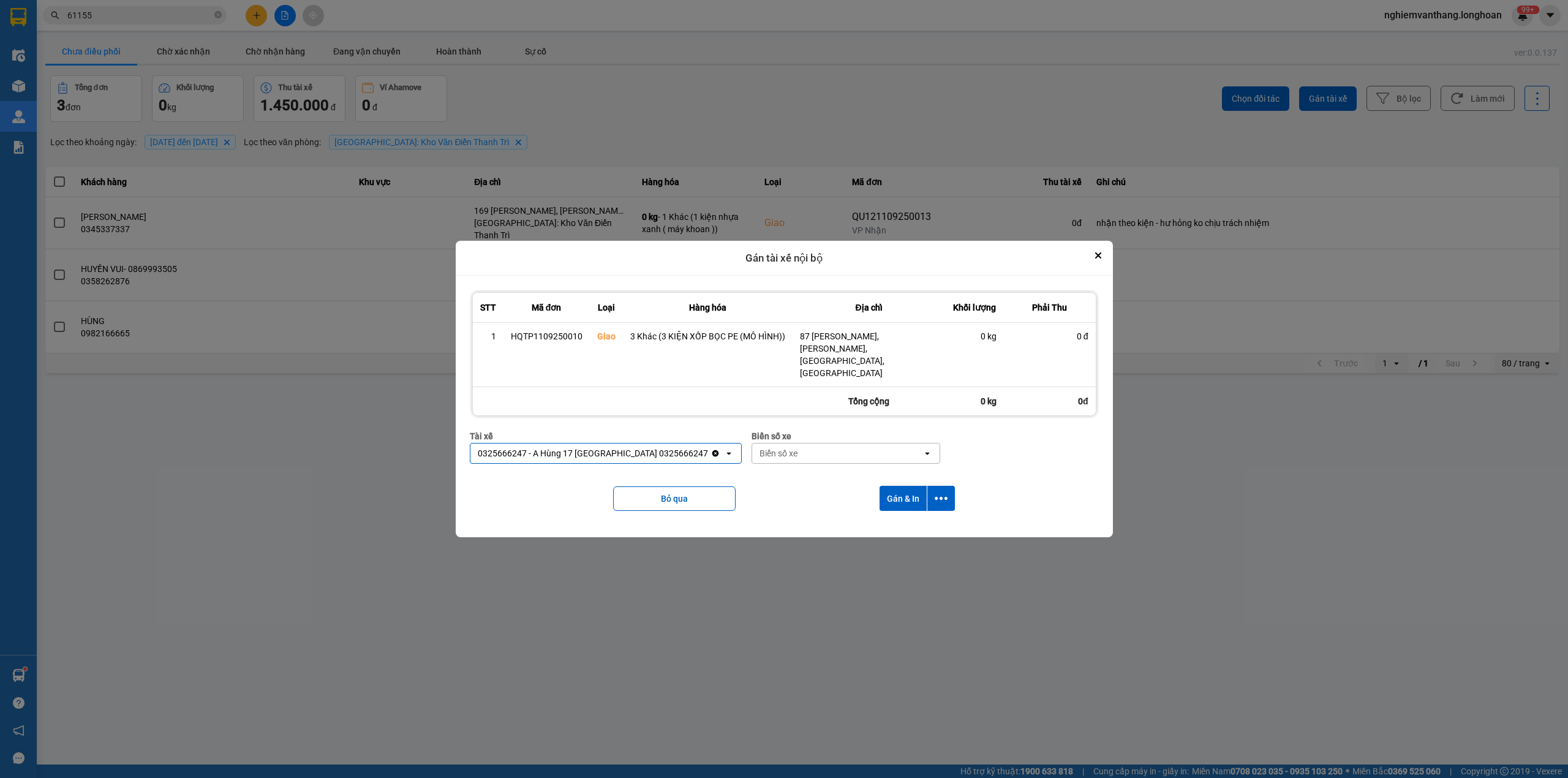
click at [784, 444] on div "Biển số xe" at bounding box center [837, 453] width 170 height 20
type input "71"
drag, startPoint x: 790, startPoint y: 469, endPoint x: 855, endPoint y: 469, distance: 65.0
click at [791, 469] on div "29E-139.71" at bounding box center [815, 468] width 188 height 22
click at [939, 496] on icon "dialog" at bounding box center [941, 498] width 13 height 3
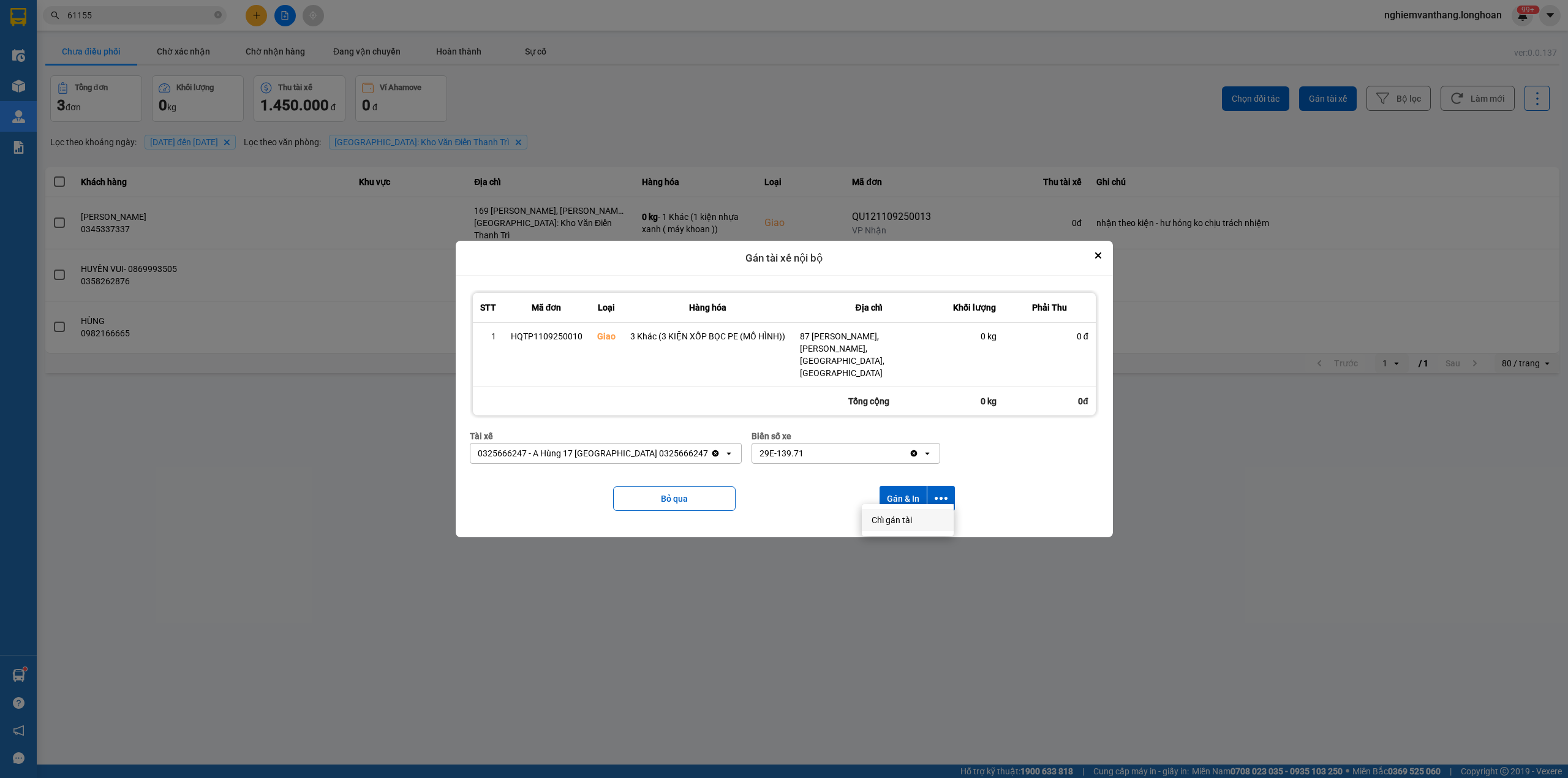
click at [894, 520] on span "Chỉ gán tài" at bounding box center [891, 520] width 40 height 12
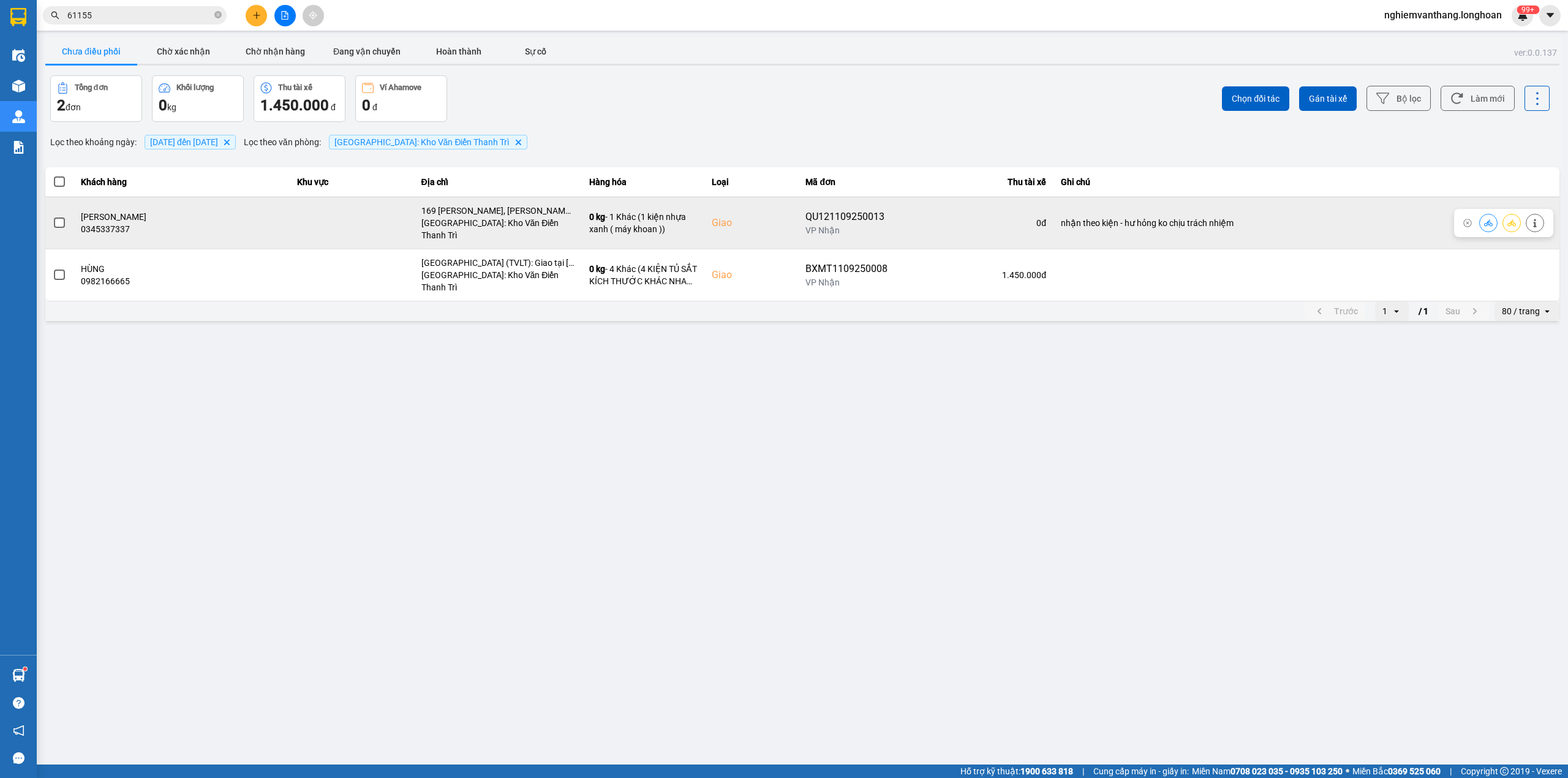
click at [1507, 219] on icon at bounding box center [1511, 223] width 9 height 9
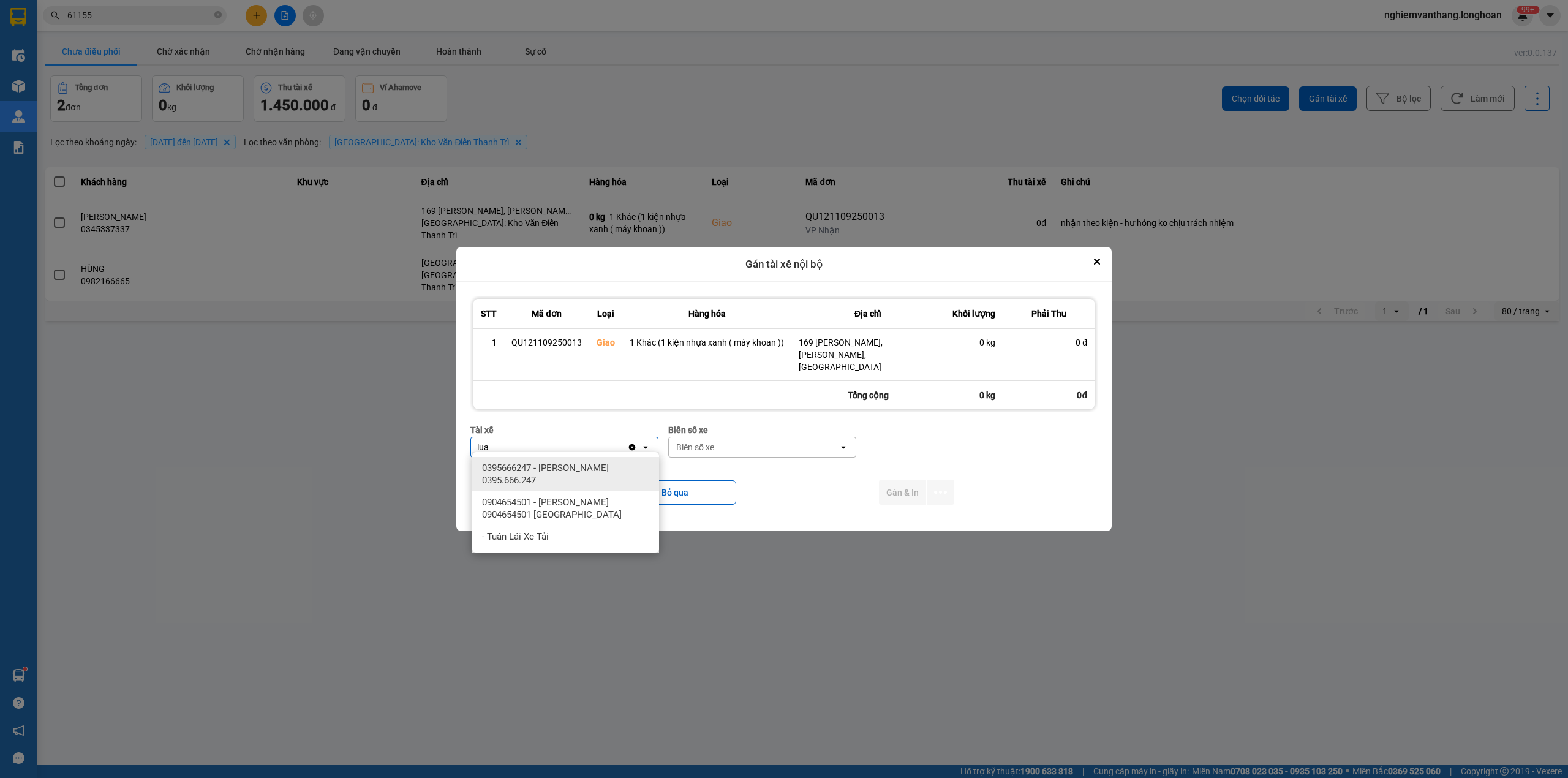
type input "lua"
drag, startPoint x: 603, startPoint y: 468, endPoint x: 712, endPoint y: 460, distance: 109.3
click at [611, 468] on span "0395666247 - [PERSON_NAME] 0395.666.247" at bounding box center [568, 473] width 172 height 25
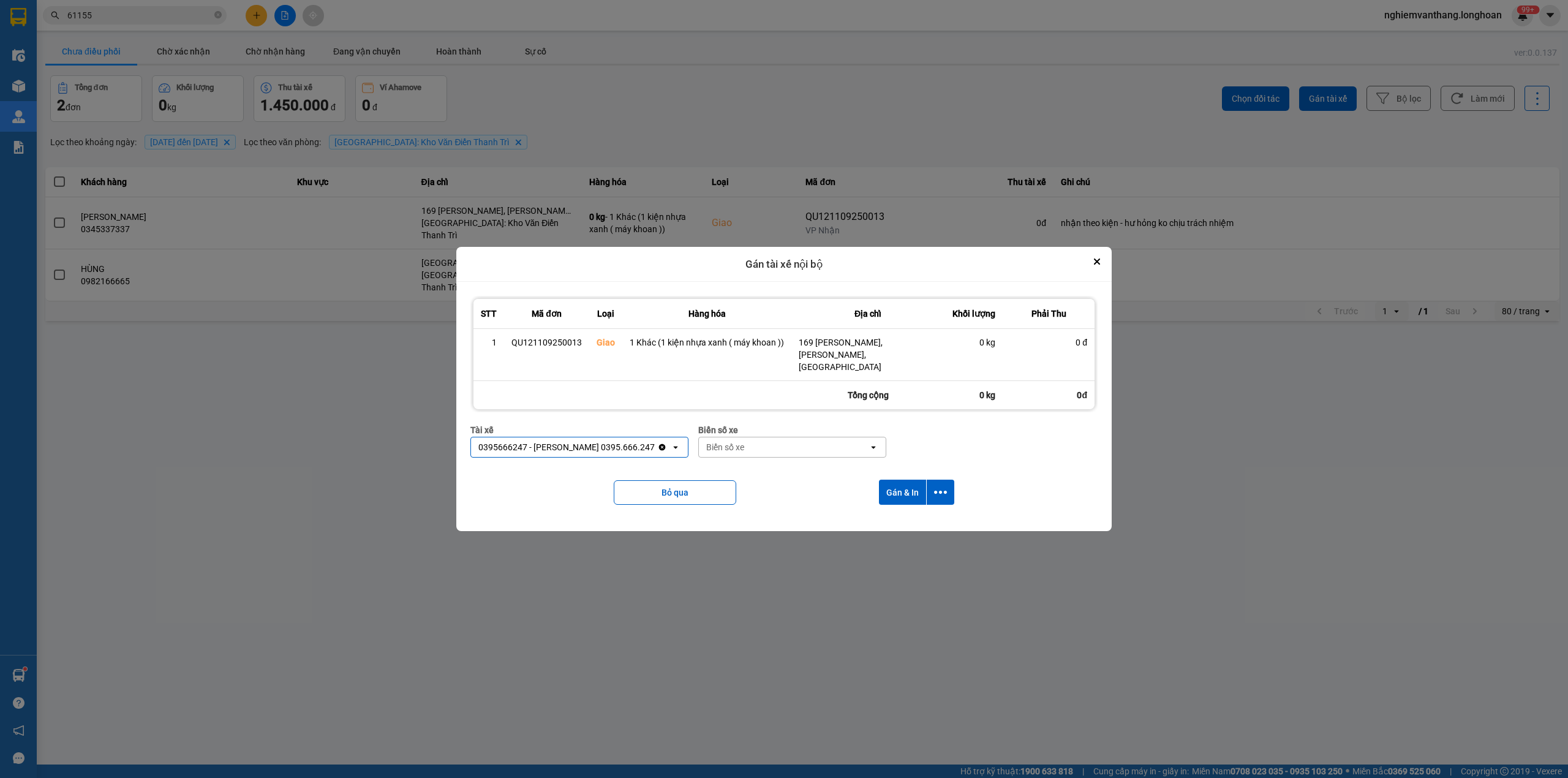
click at [772, 444] on div "Biển số xe" at bounding box center [783, 447] width 169 height 20
type input "31"
drag, startPoint x: 767, startPoint y: 466, endPoint x: 780, endPoint y: 464, distance: 13.2
click at [767, 464] on div "29K-105.31" at bounding box center [786, 468] width 186 height 22
click at [946, 489] on button "dialog" at bounding box center [940, 491] width 27 height 25
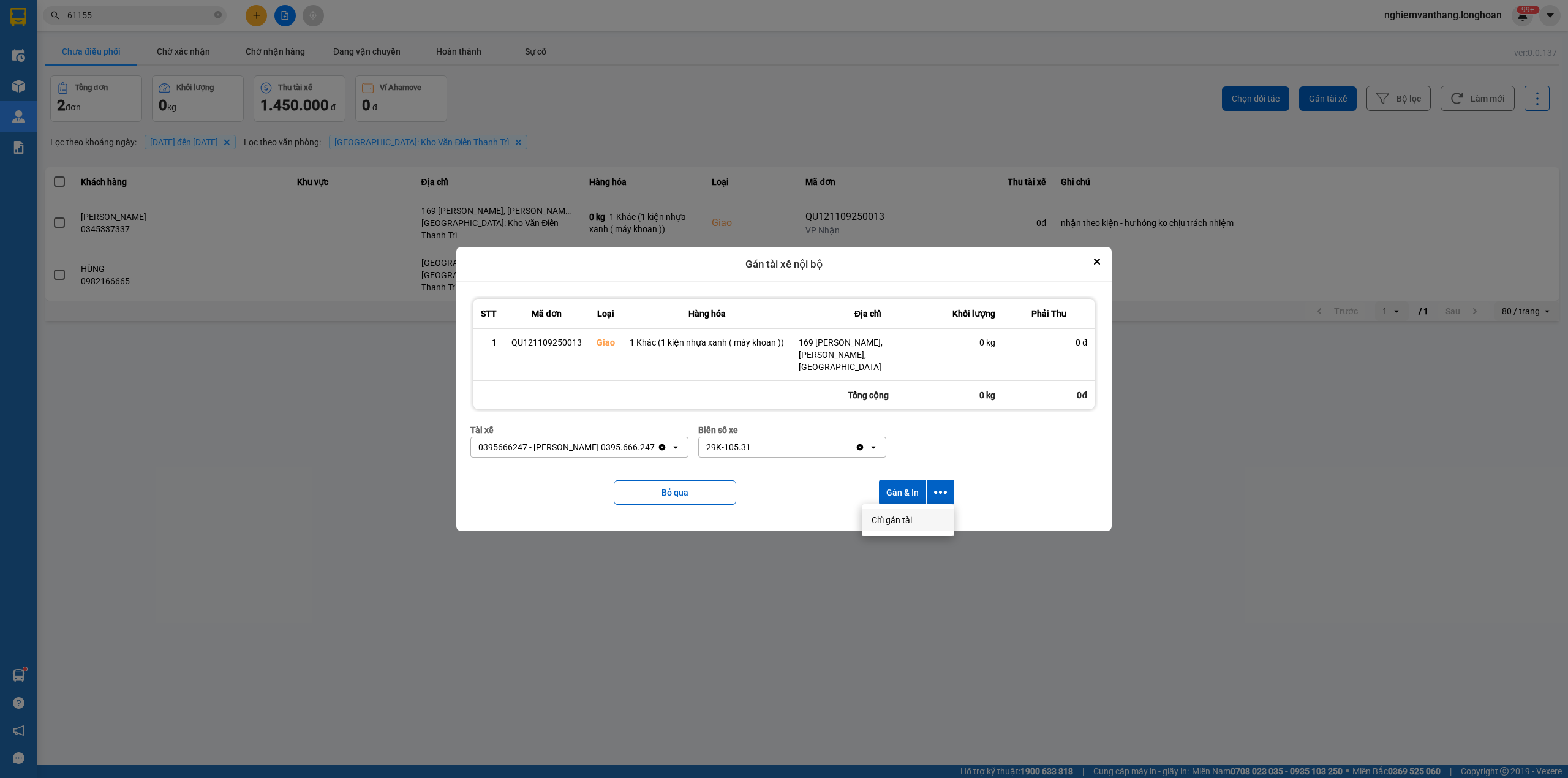
click at [896, 517] on span "Chỉ gán tài" at bounding box center [891, 520] width 40 height 12
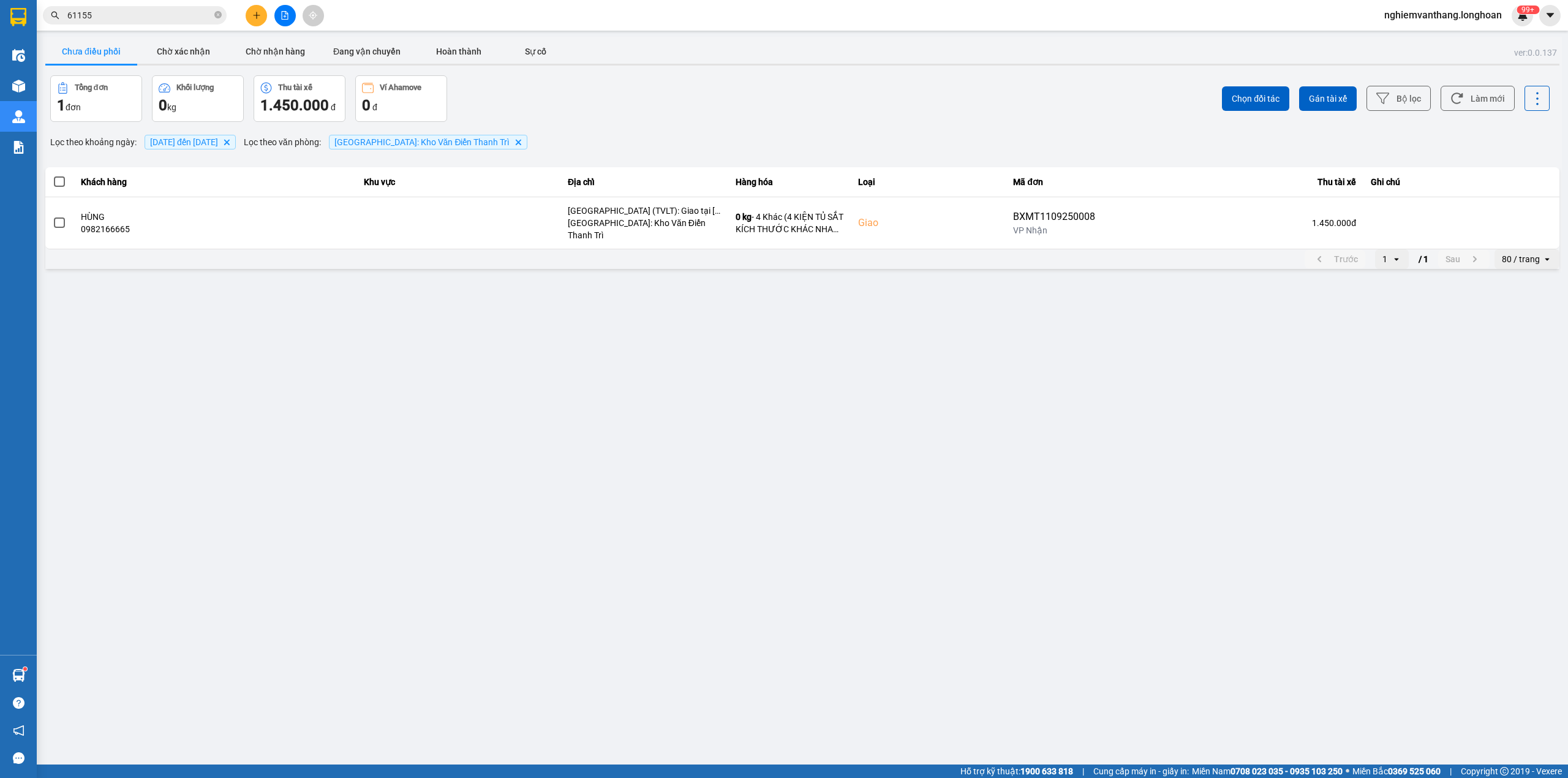
click at [104, 10] on input "61155" at bounding box center [140, 15] width 145 height 14
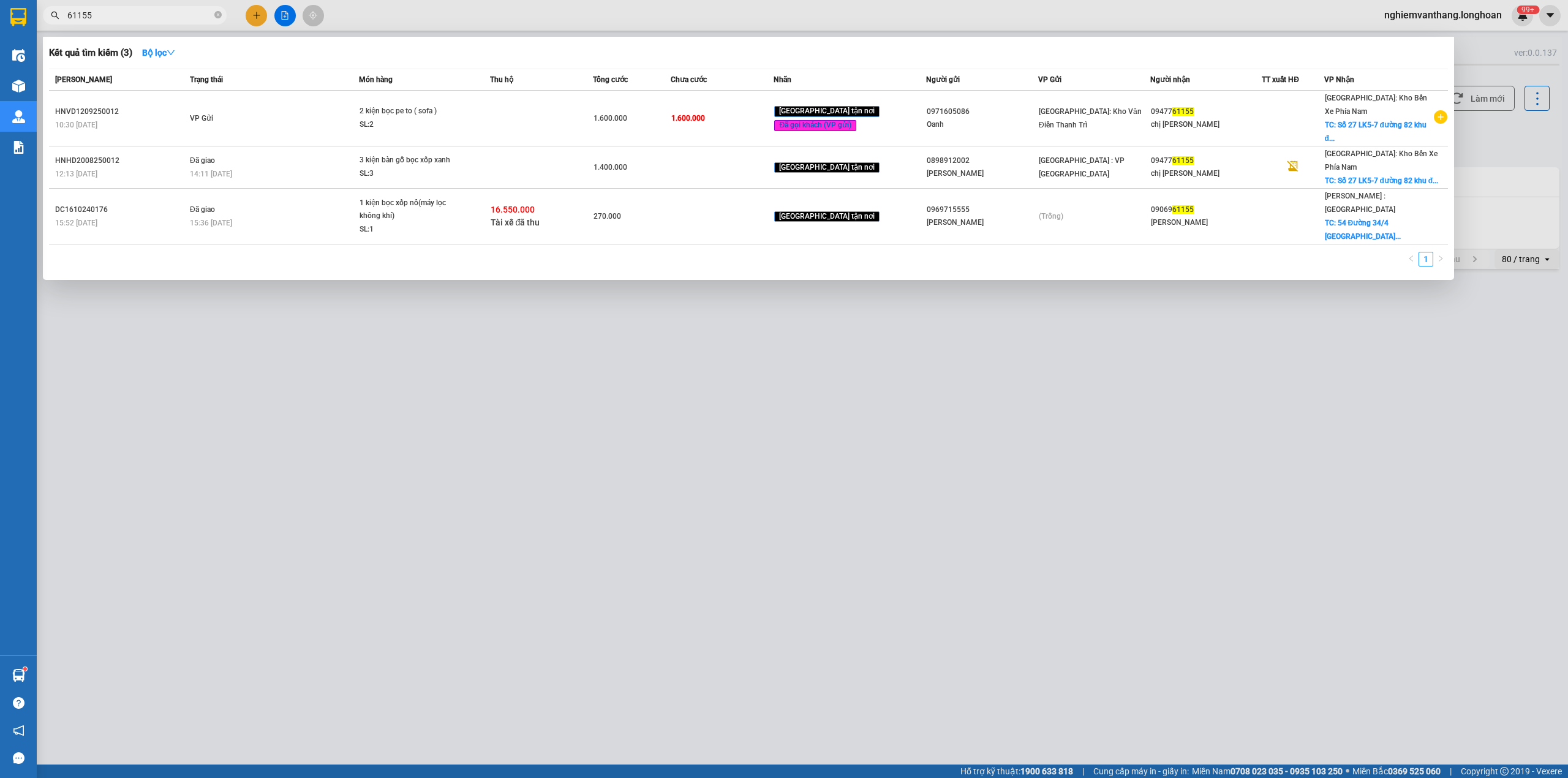
click at [104, 10] on input "61155" at bounding box center [140, 15] width 145 height 14
paste input "VPLB1109250011"
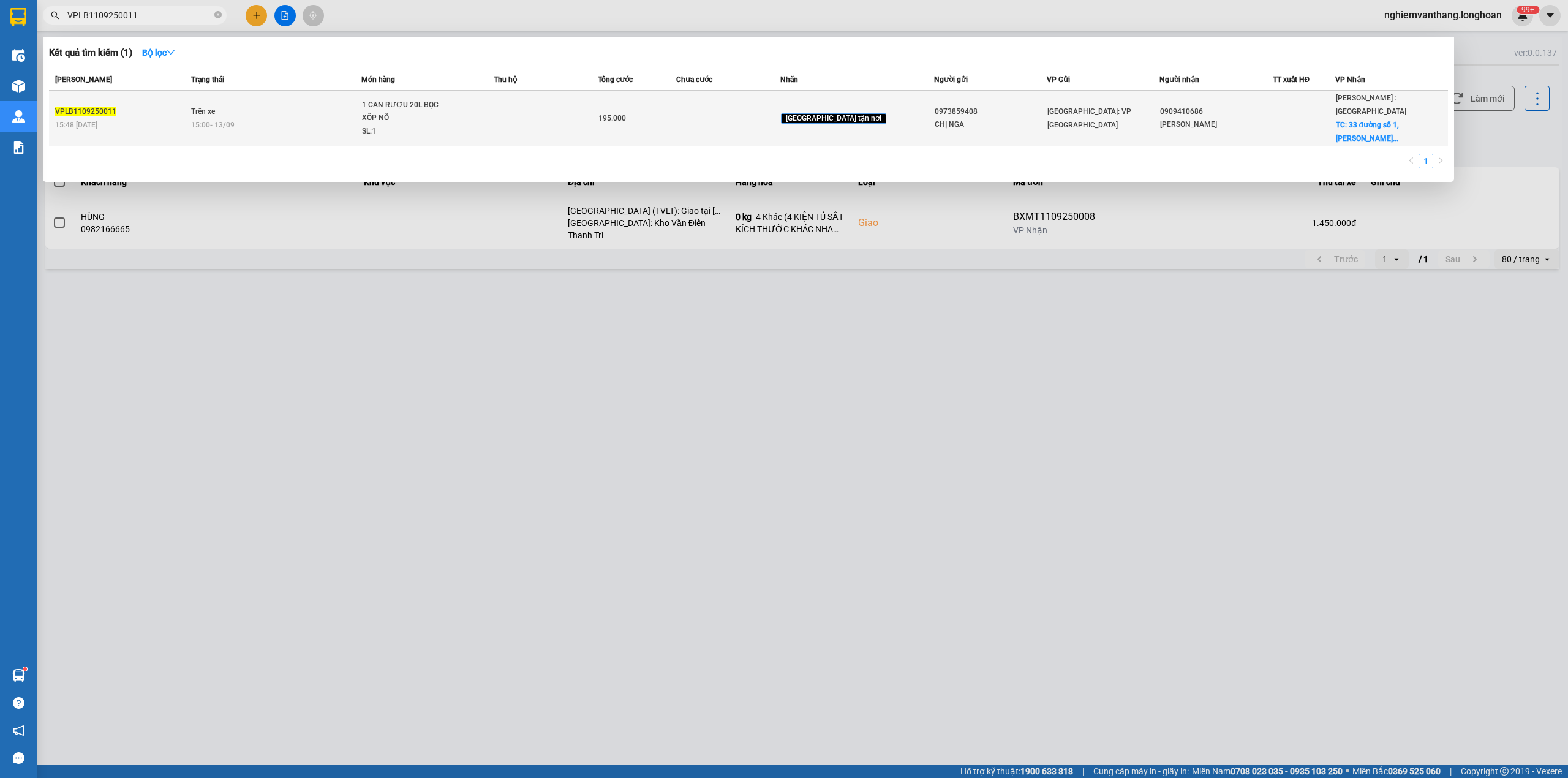
type input "VPLB1109250011"
click at [454, 125] on div "SL: 1" at bounding box center [408, 132] width 92 height 14
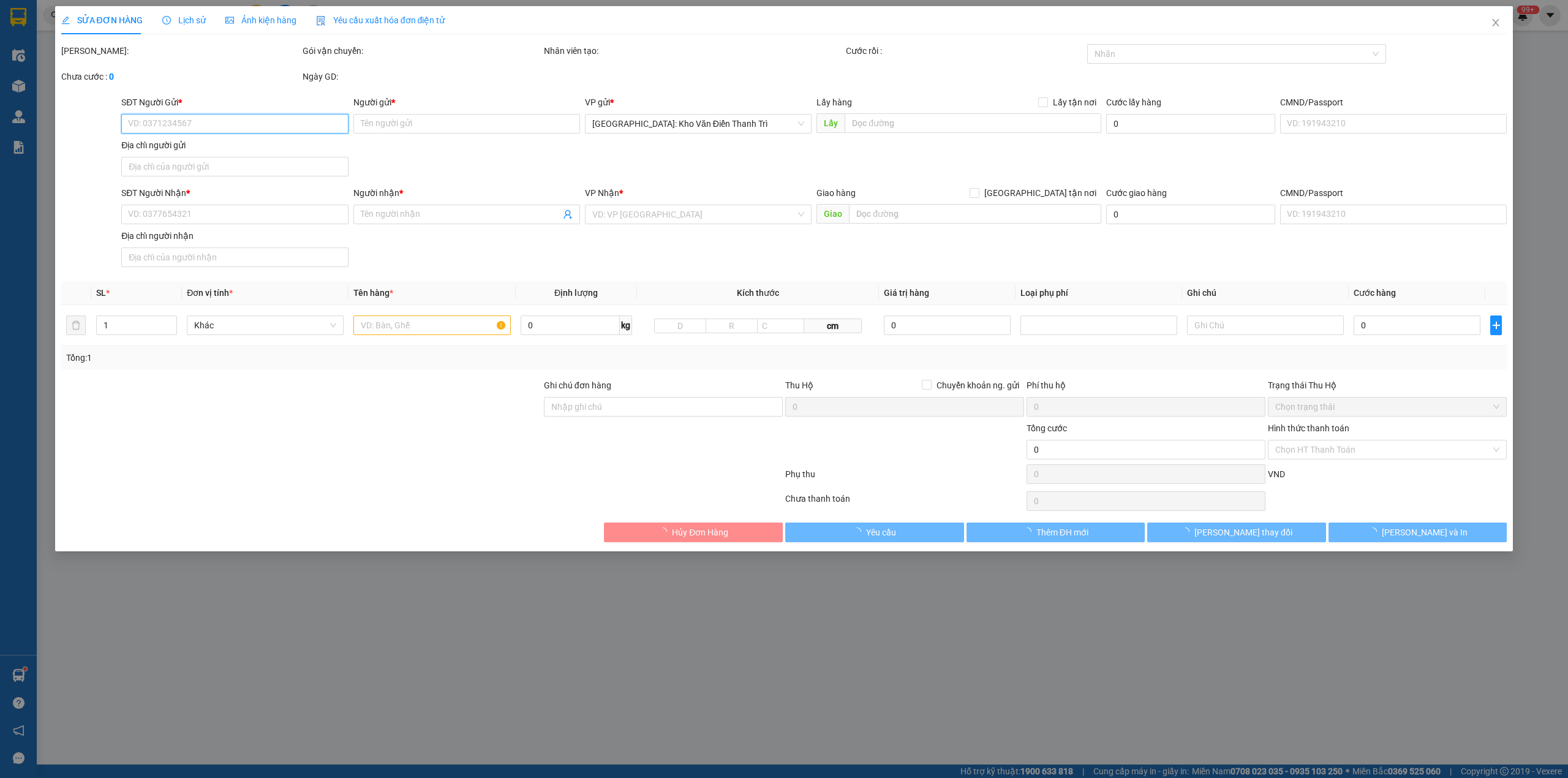
type input "0973859408"
type input "CHỊ NGA"
type input "0909410686"
type input "[PERSON_NAME]"
checkbox input "true"
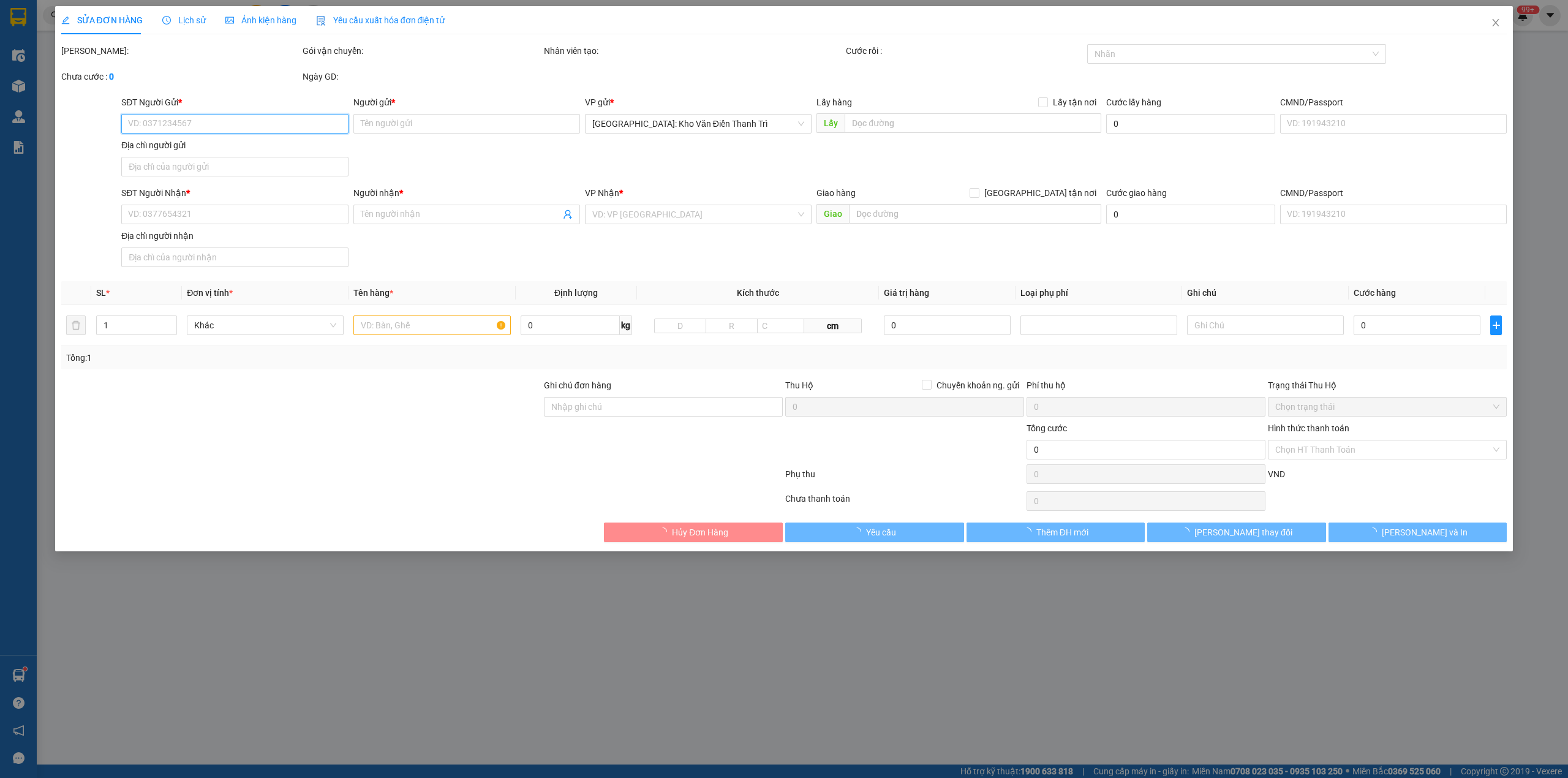
type input "33 đường số 1, [PERSON_NAME], [GEOGRAPHIC_DATA], [GEOGRAPHIC_DATA]"
type input "195.000"
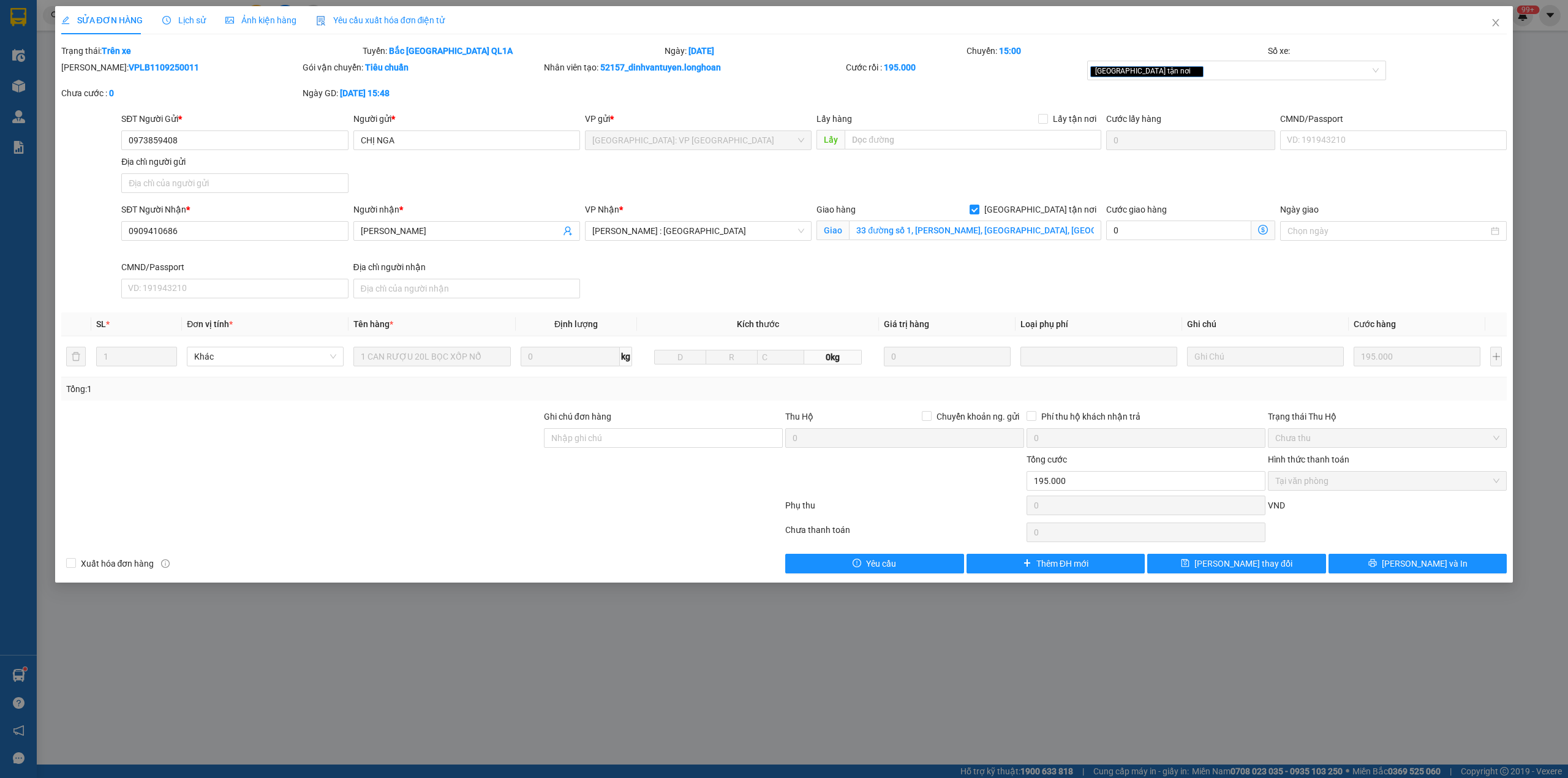
click at [191, 26] on div "Lịch sử" at bounding box center [184, 20] width 43 height 14
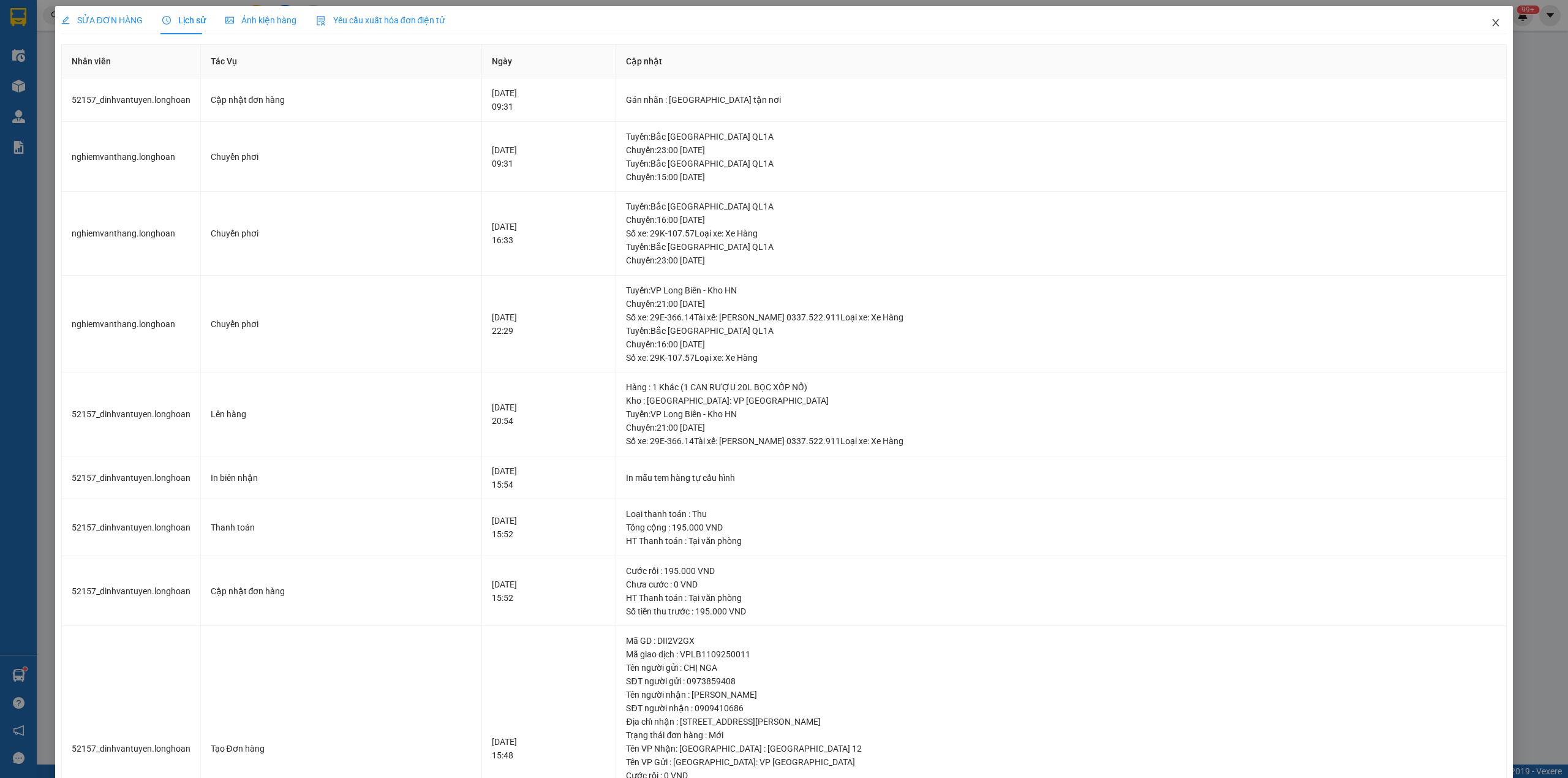
click at [1480, 15] on span "Close" at bounding box center [1496, 23] width 34 height 34
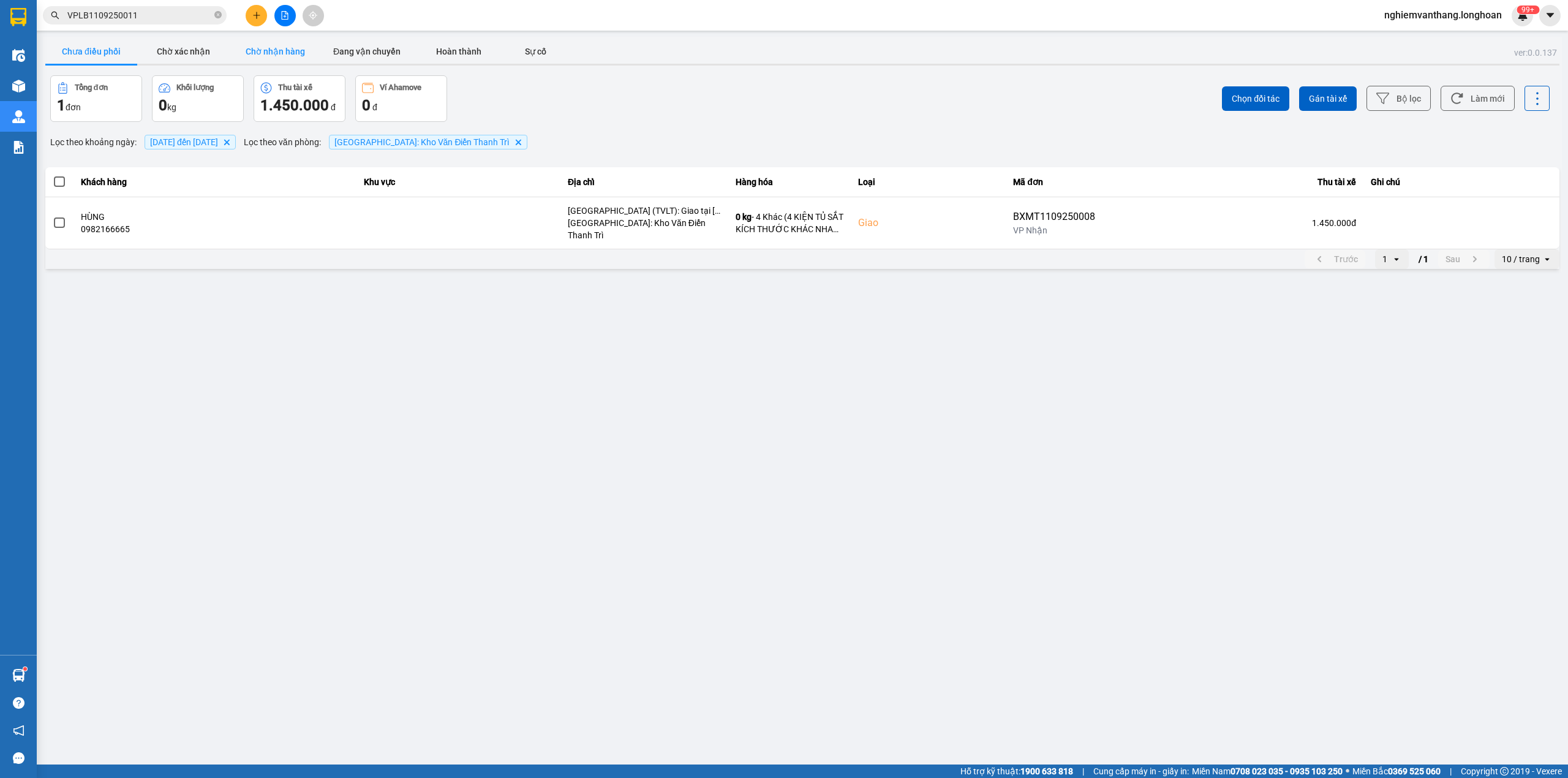
click at [246, 54] on button "Chờ nhận hàng" at bounding box center [275, 51] width 92 height 25
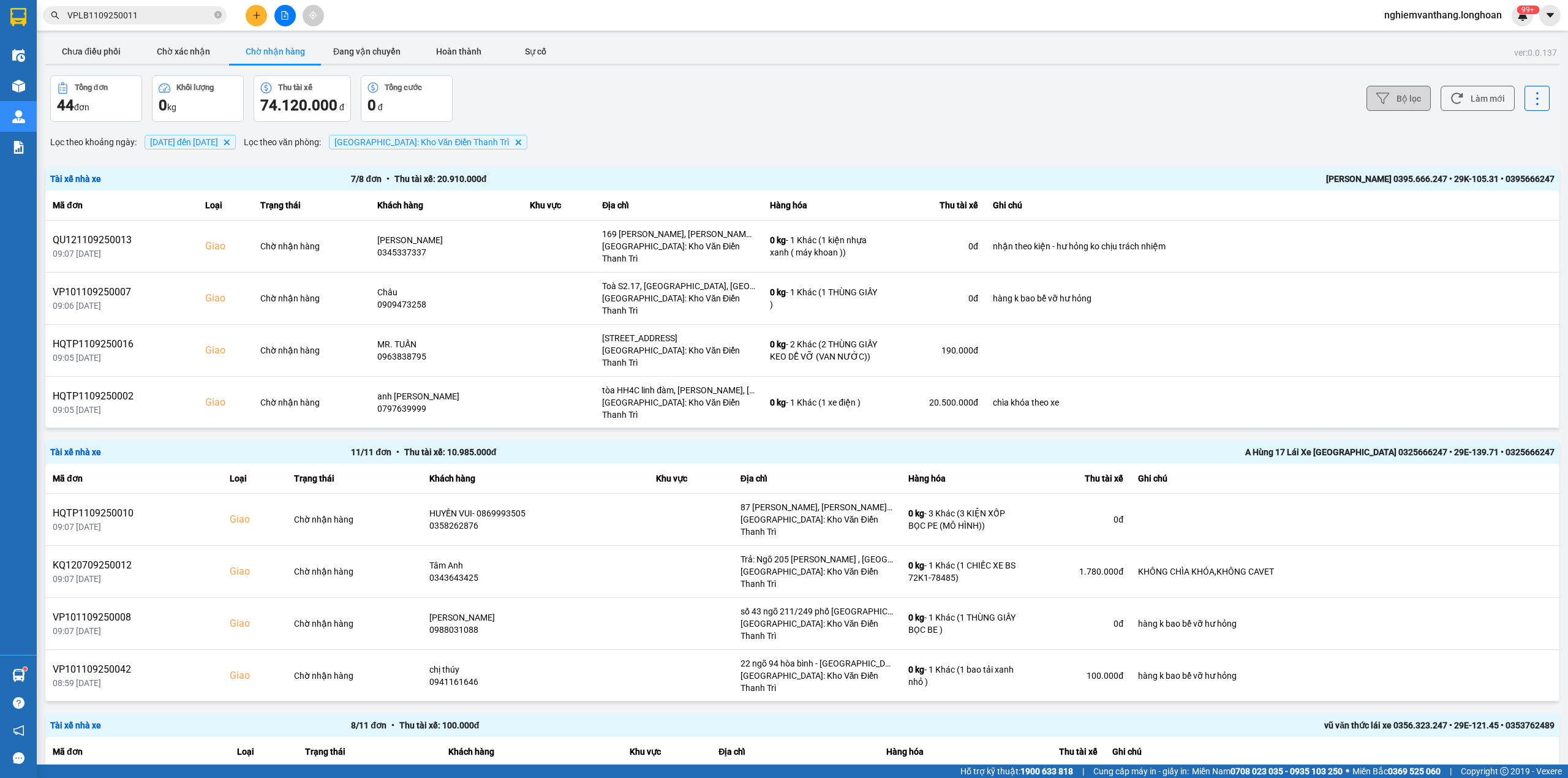
click at [1392, 99] on button "Bộ lọc" at bounding box center [1399, 98] width 65 height 25
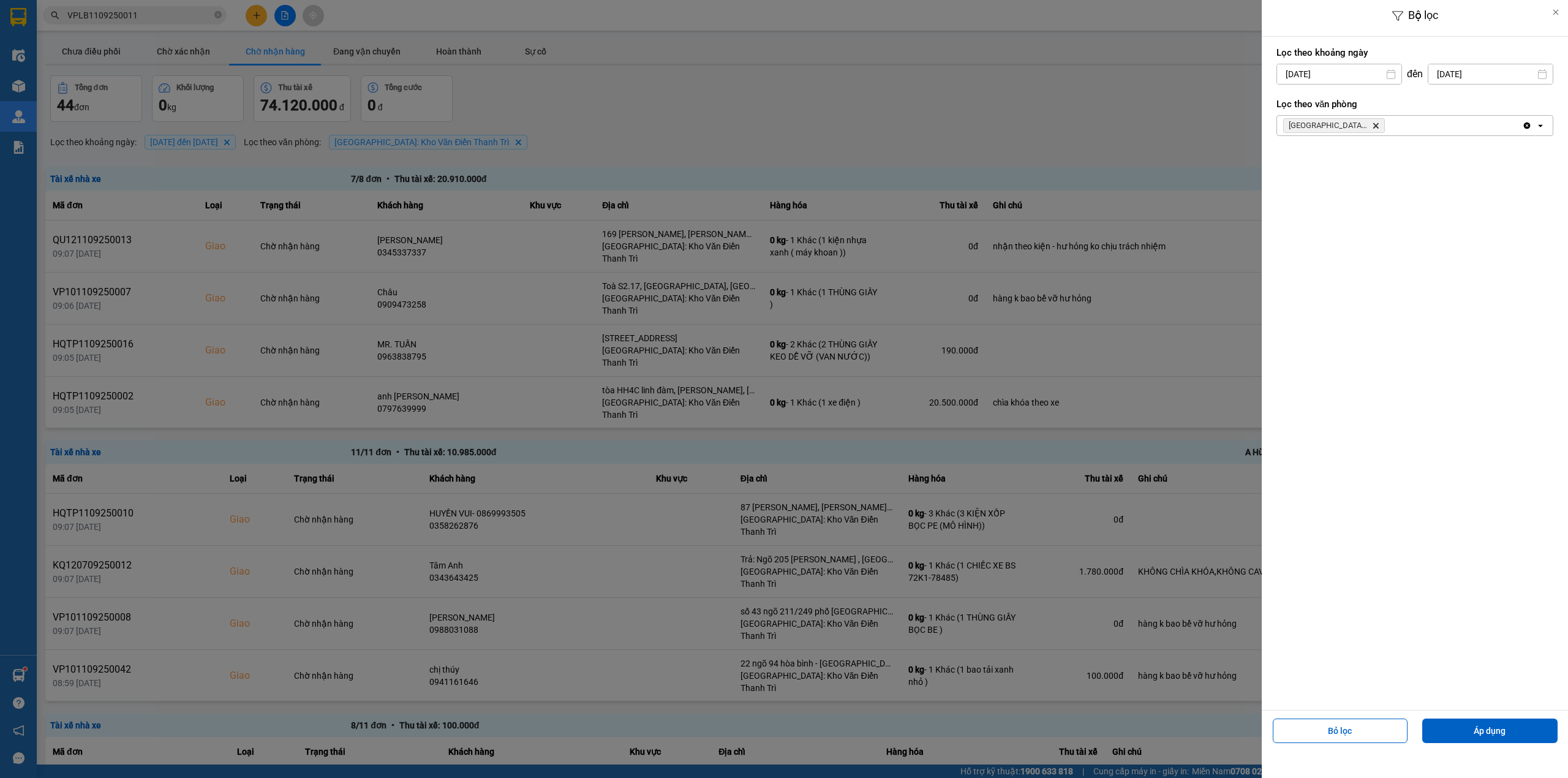
click at [1319, 69] on input "[DATE]" at bounding box center [1339, 74] width 124 height 20
click at [1286, 157] on div "1" at bounding box center [1284, 163] width 17 height 14
type input "[DATE]"
click at [1532, 735] on button "Áp dụng" at bounding box center [1489, 730] width 135 height 25
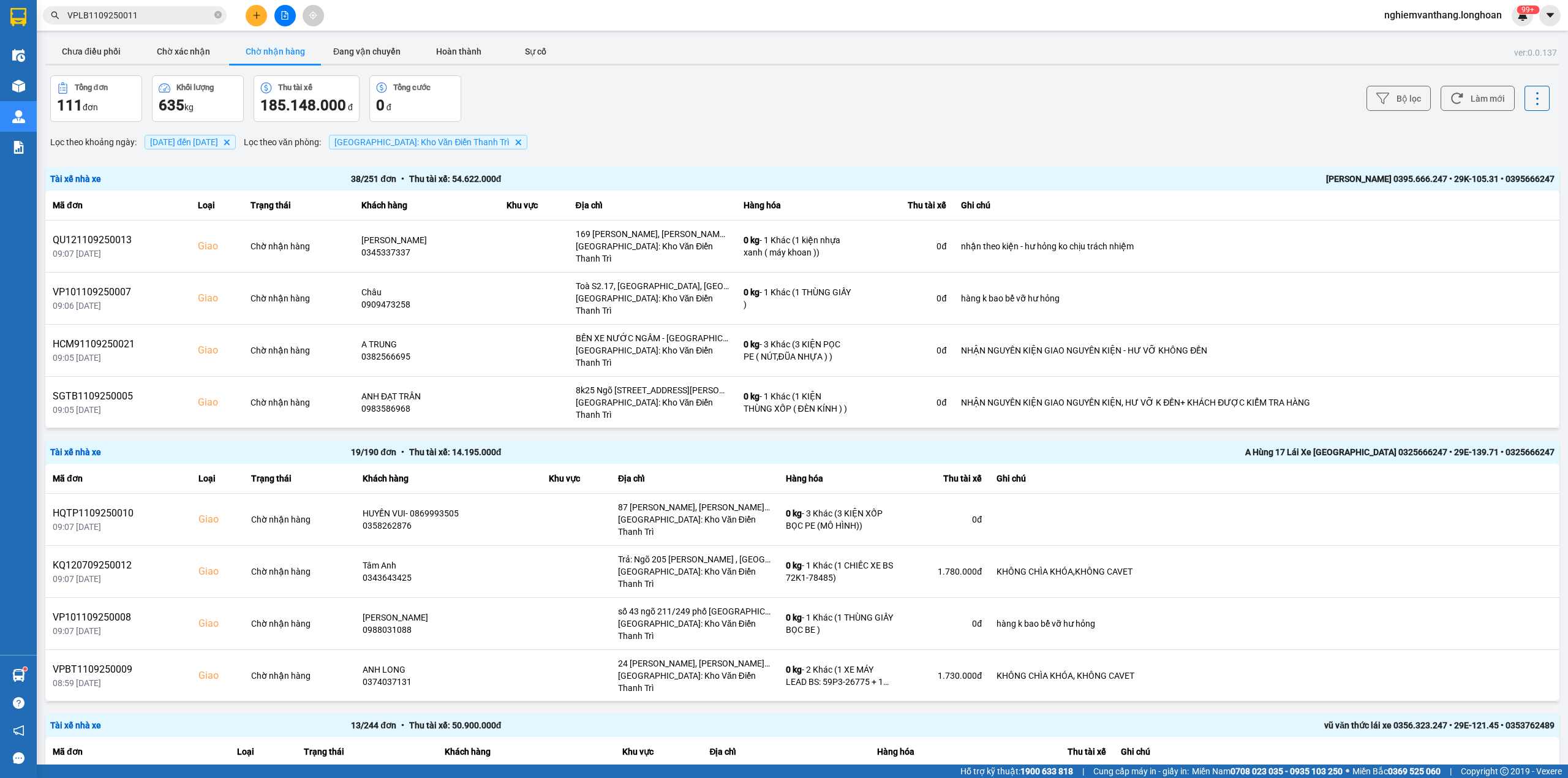
click at [1198, 449] on div "A Hùng 17 Lái Xe [GEOGRAPHIC_DATA] 0325666247 • 29E-139.71 • 0325666247" at bounding box center [1253, 452] width 601 height 14
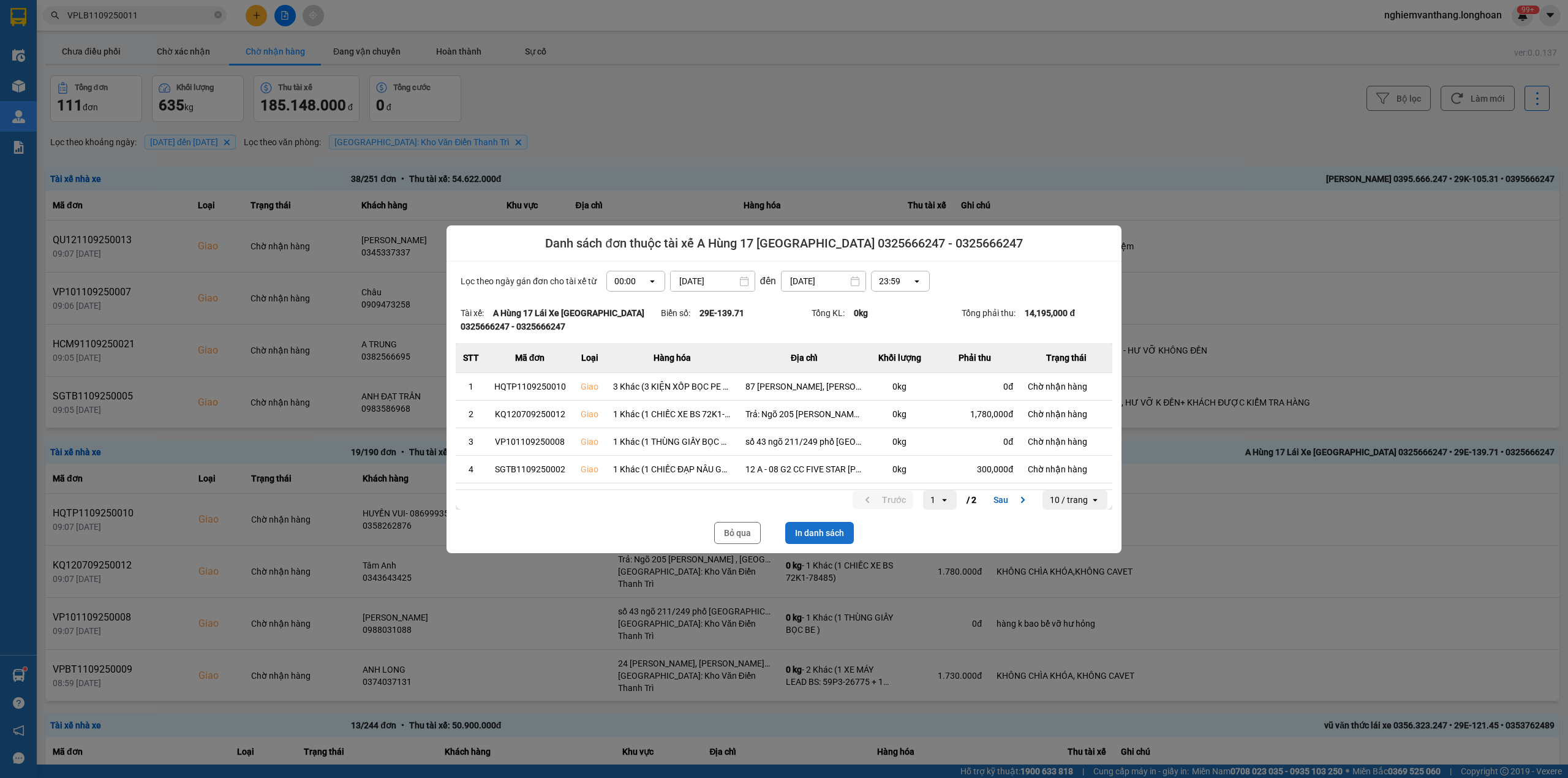
click at [839, 535] on button "In danh sách" at bounding box center [819, 533] width 69 height 22
drag, startPoint x: 750, startPoint y: 528, endPoint x: 396, endPoint y: 101, distance: 554.7
click at [749, 528] on button "Bỏ qua" at bounding box center [737, 533] width 47 height 22
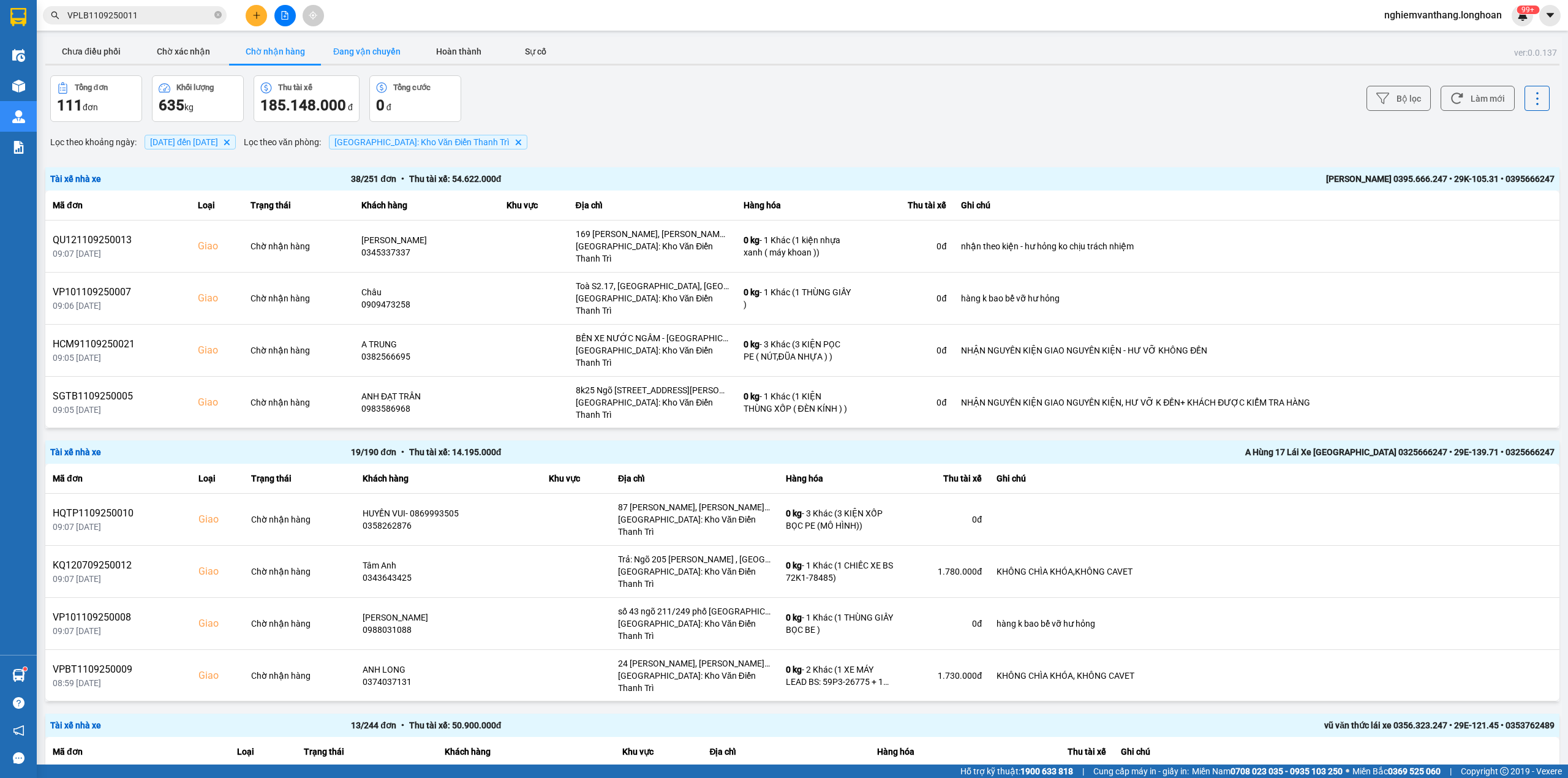
click at [399, 50] on button "Đang vận chuyển" at bounding box center [367, 51] width 92 height 25
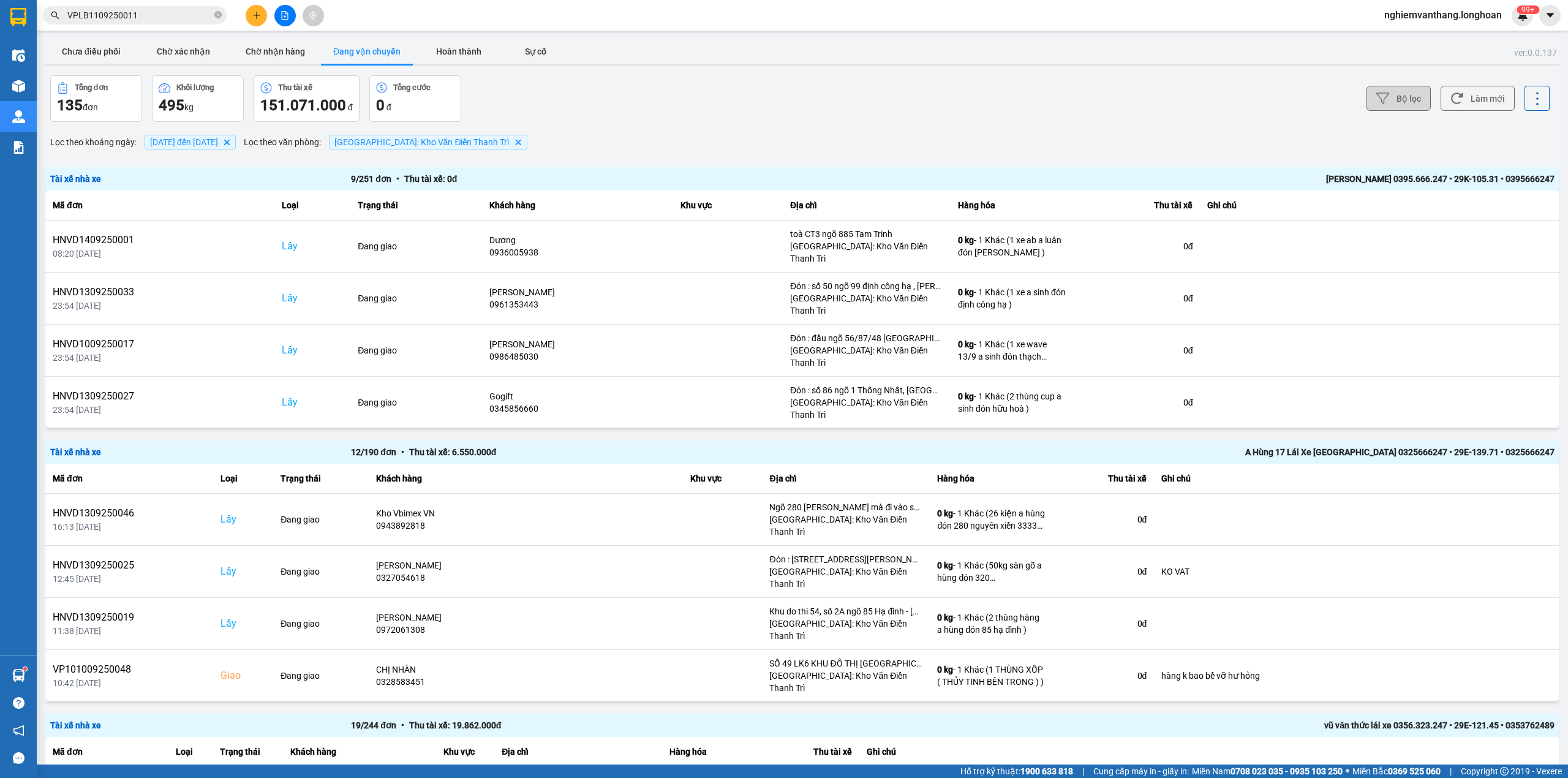
click at [1382, 98] on button "Bộ lọc" at bounding box center [1399, 98] width 65 height 25
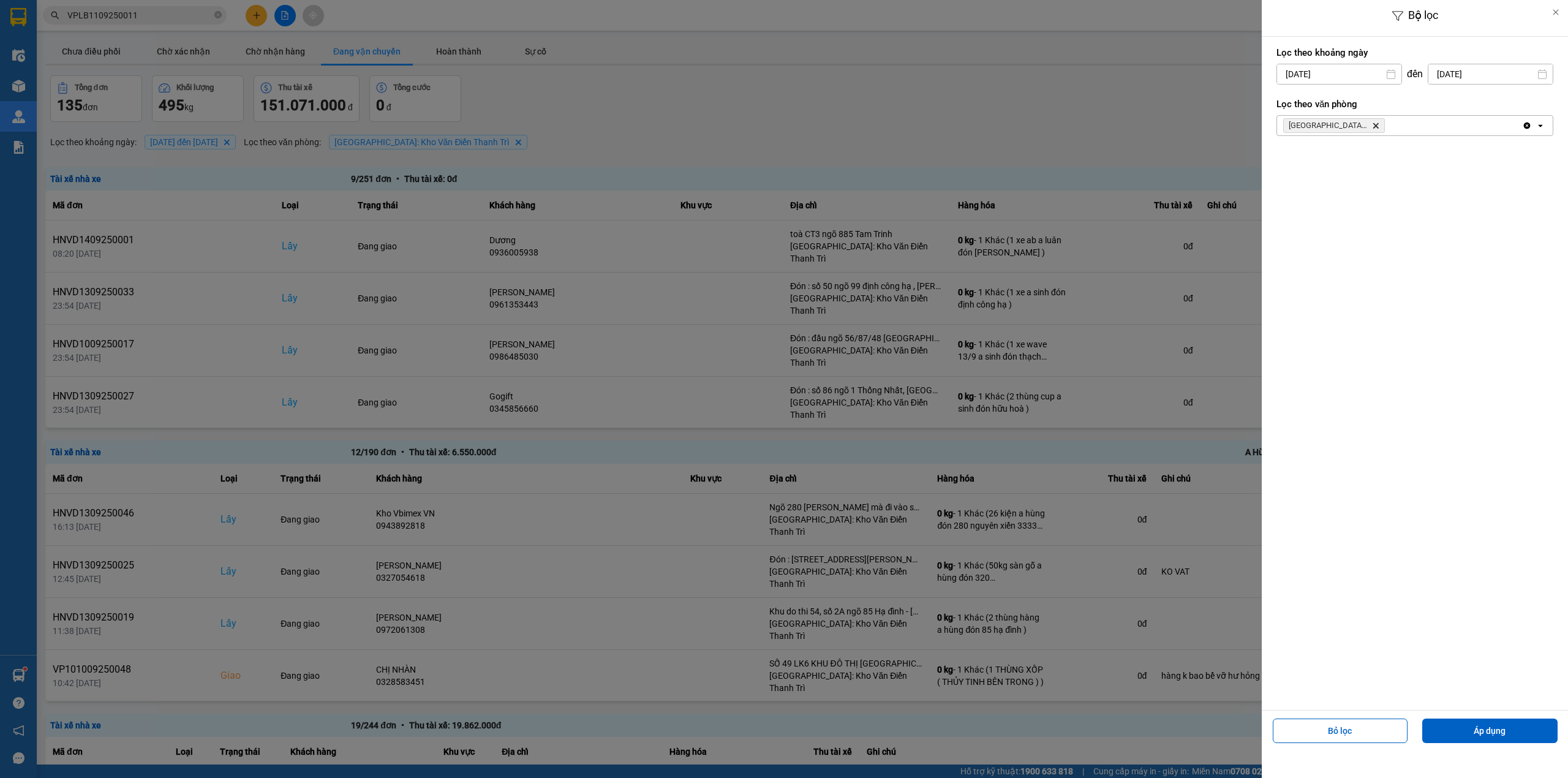
click at [983, 277] on div at bounding box center [784, 389] width 1568 height 778
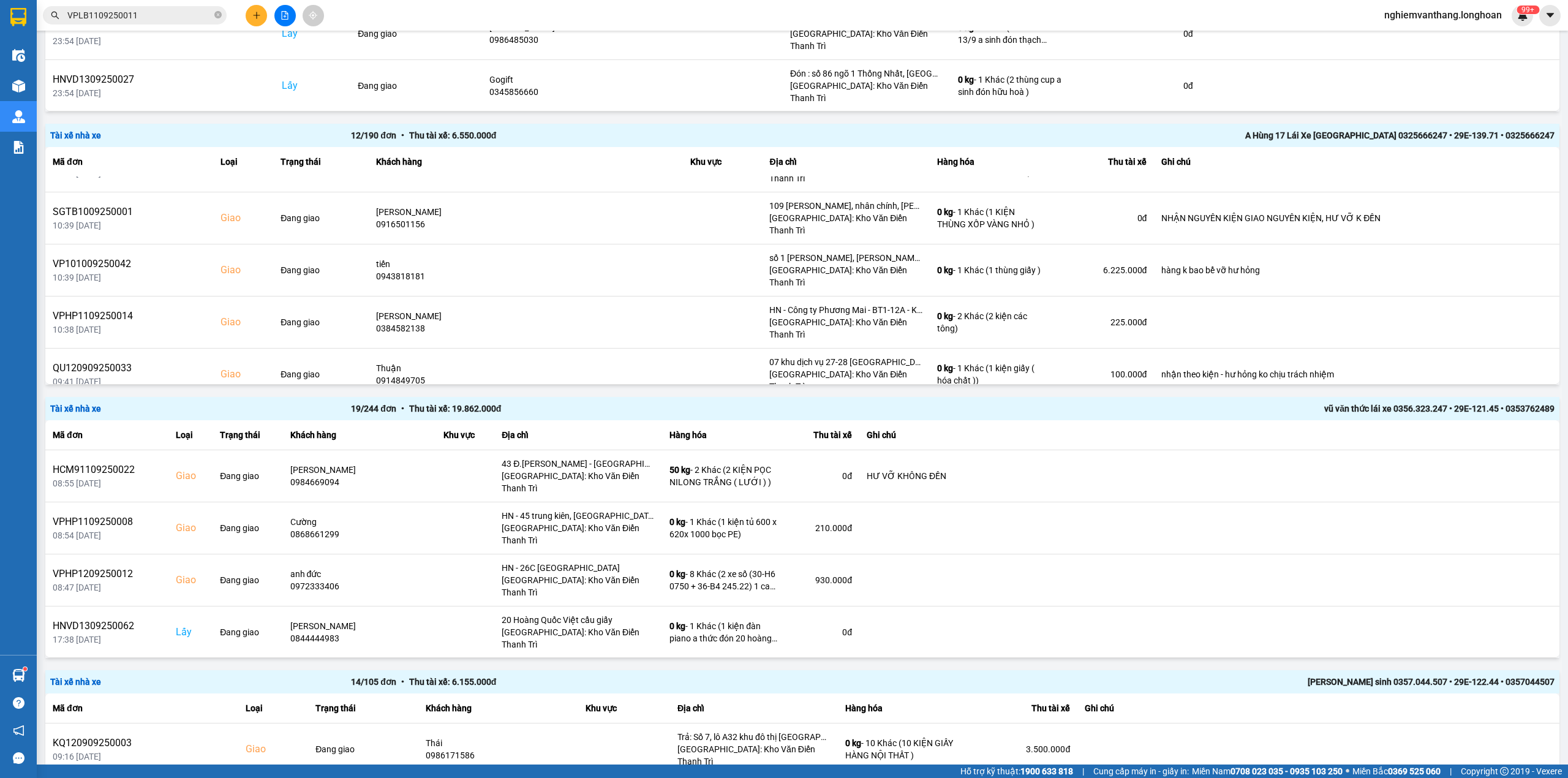
scroll to position [326, 0]
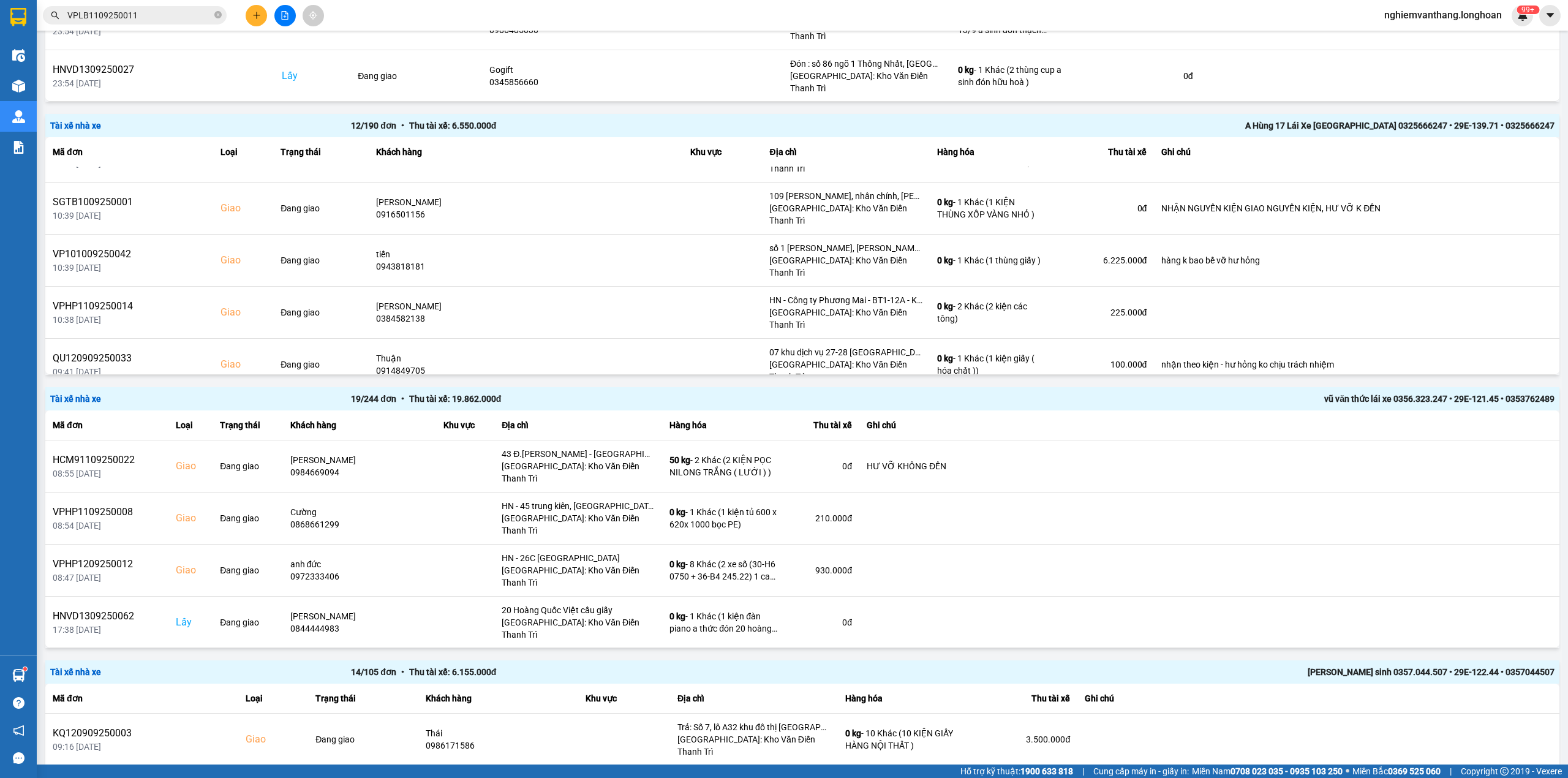
click at [1166, 123] on div "A Hùng 17 Lái Xe [GEOGRAPHIC_DATA] 0325666247 • 29E-139.71 • 0325666247" at bounding box center [1253, 126] width 601 height 14
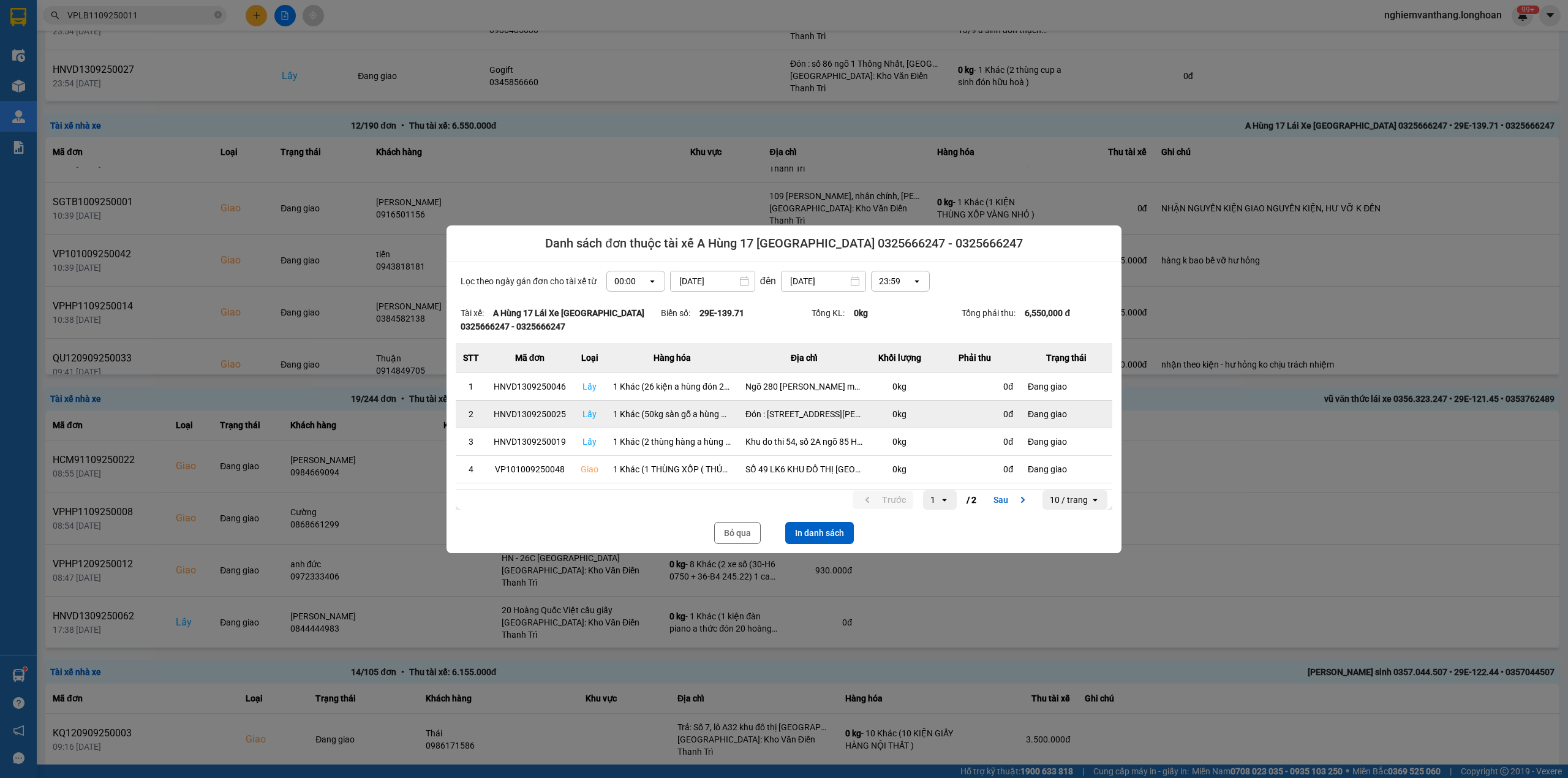
scroll to position [160, 0]
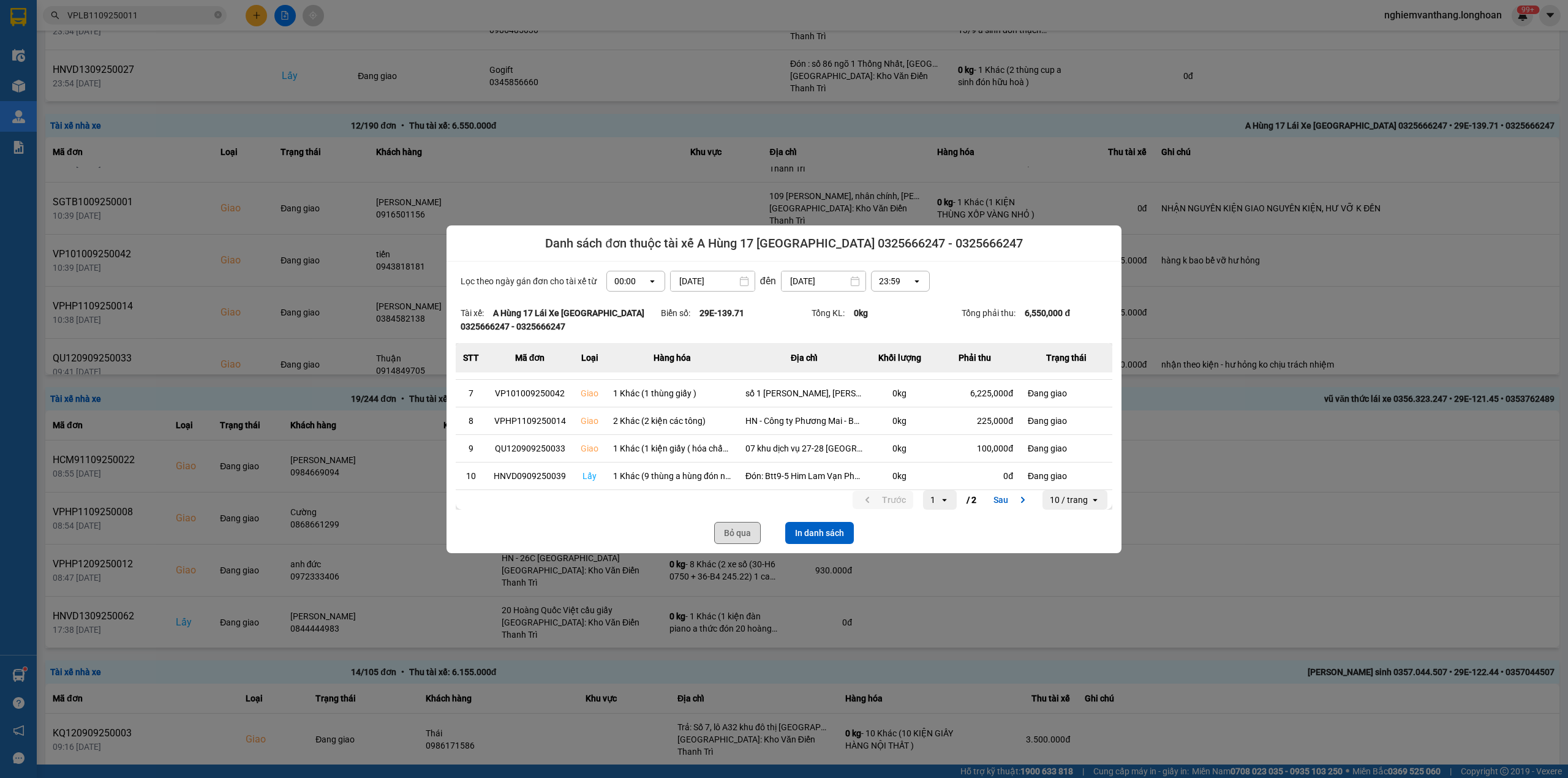
click at [736, 536] on button "Bỏ qua" at bounding box center [737, 533] width 47 height 22
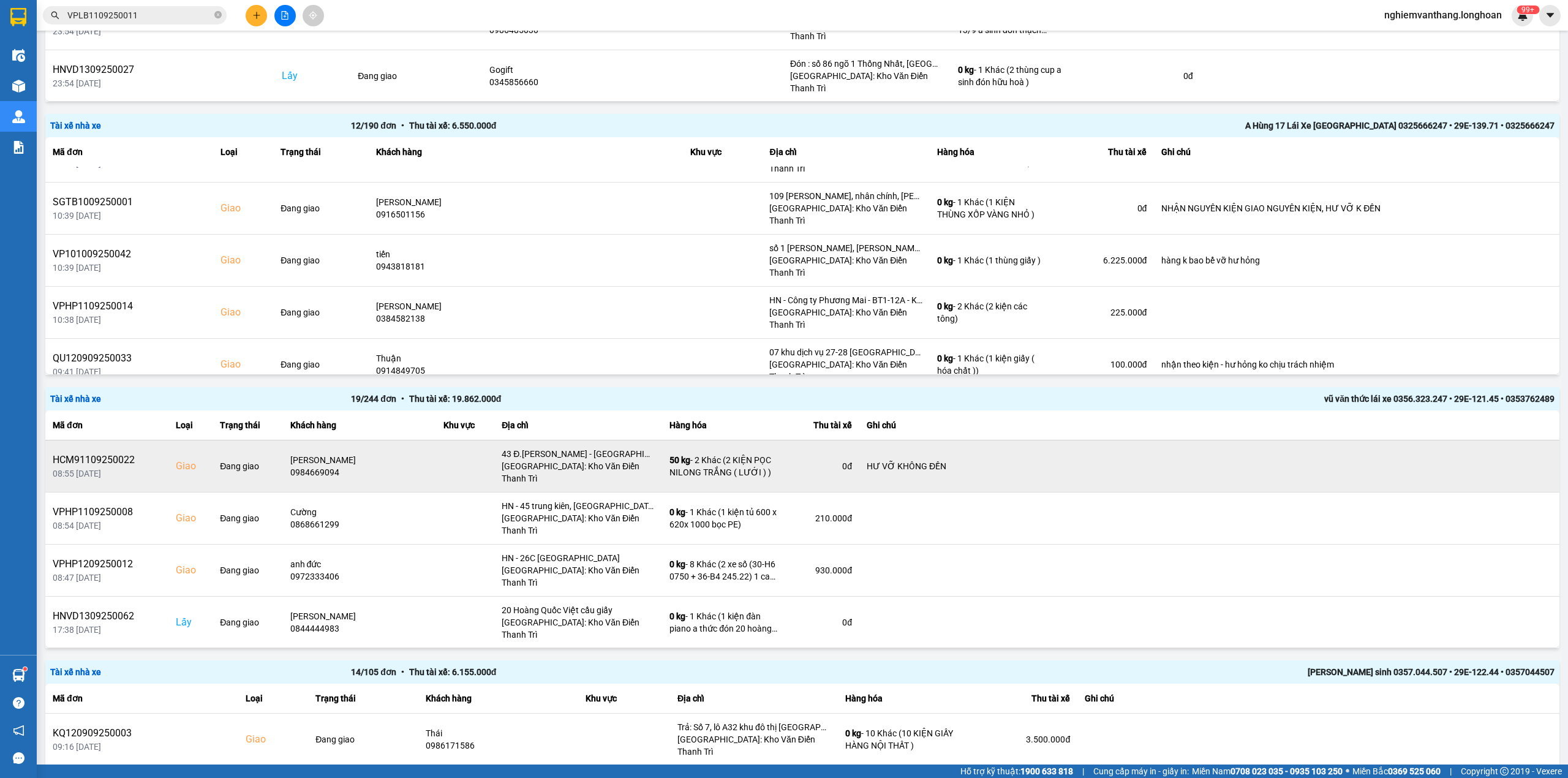
scroll to position [0, 0]
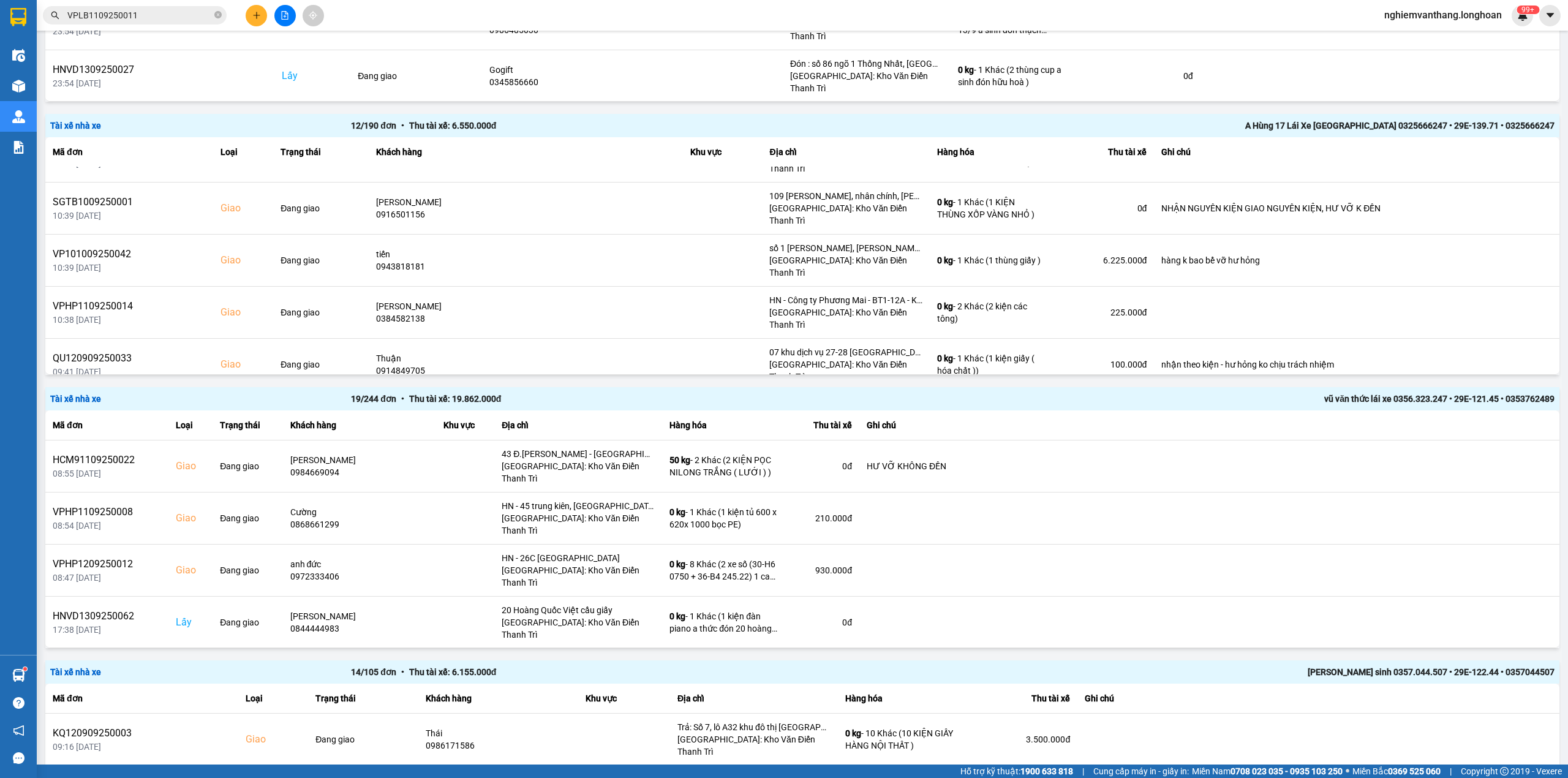
click at [131, 25] on div "Kết quả tìm kiếm ( 1 ) Bộ lọc Mã ĐH Trạng thái Món hàng Thu hộ Tổng cước Chưa c…" at bounding box center [784, 15] width 1568 height 31
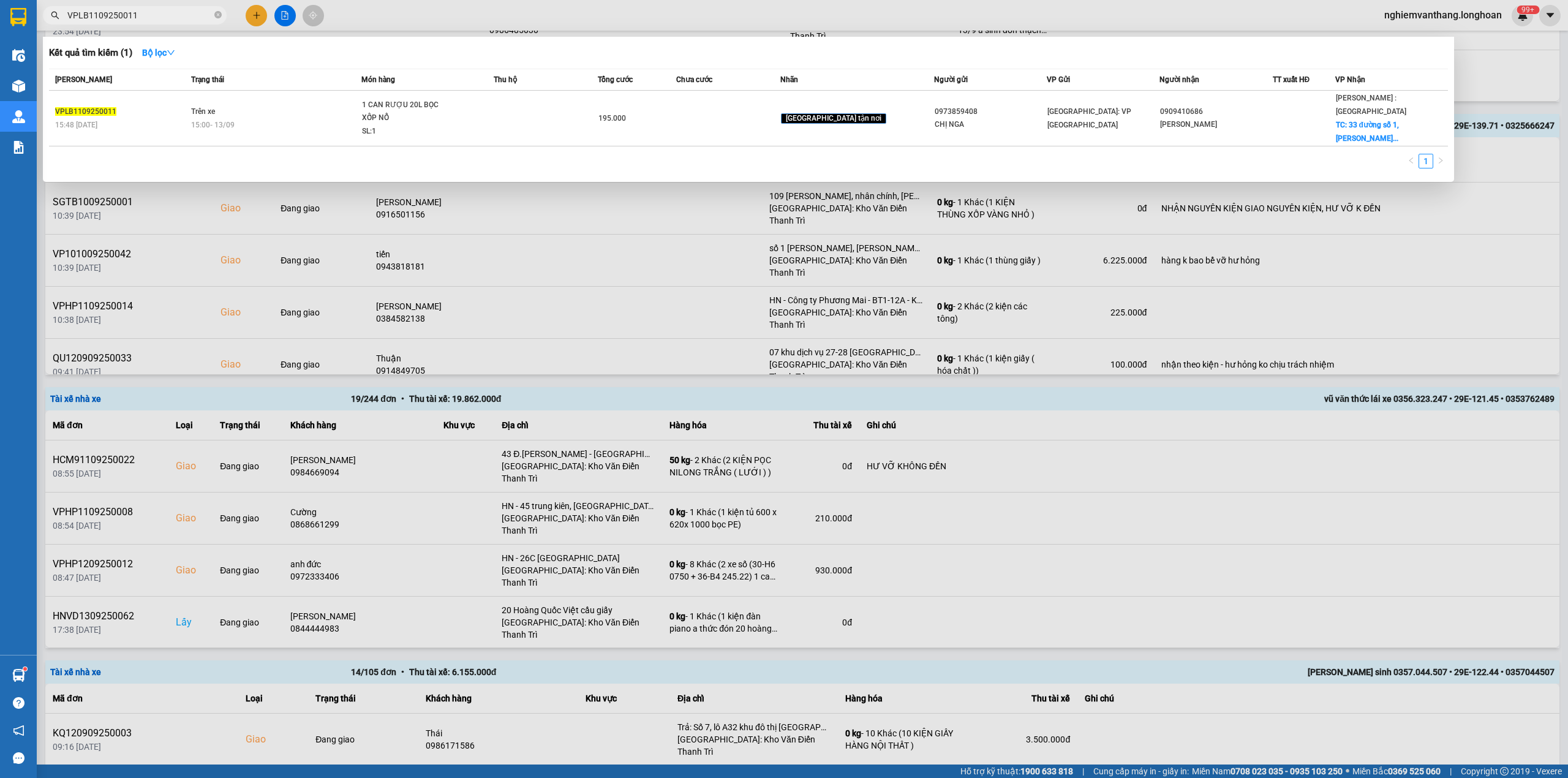
click at [131, 18] on input "VPLB1109250011" at bounding box center [140, 15] width 145 height 14
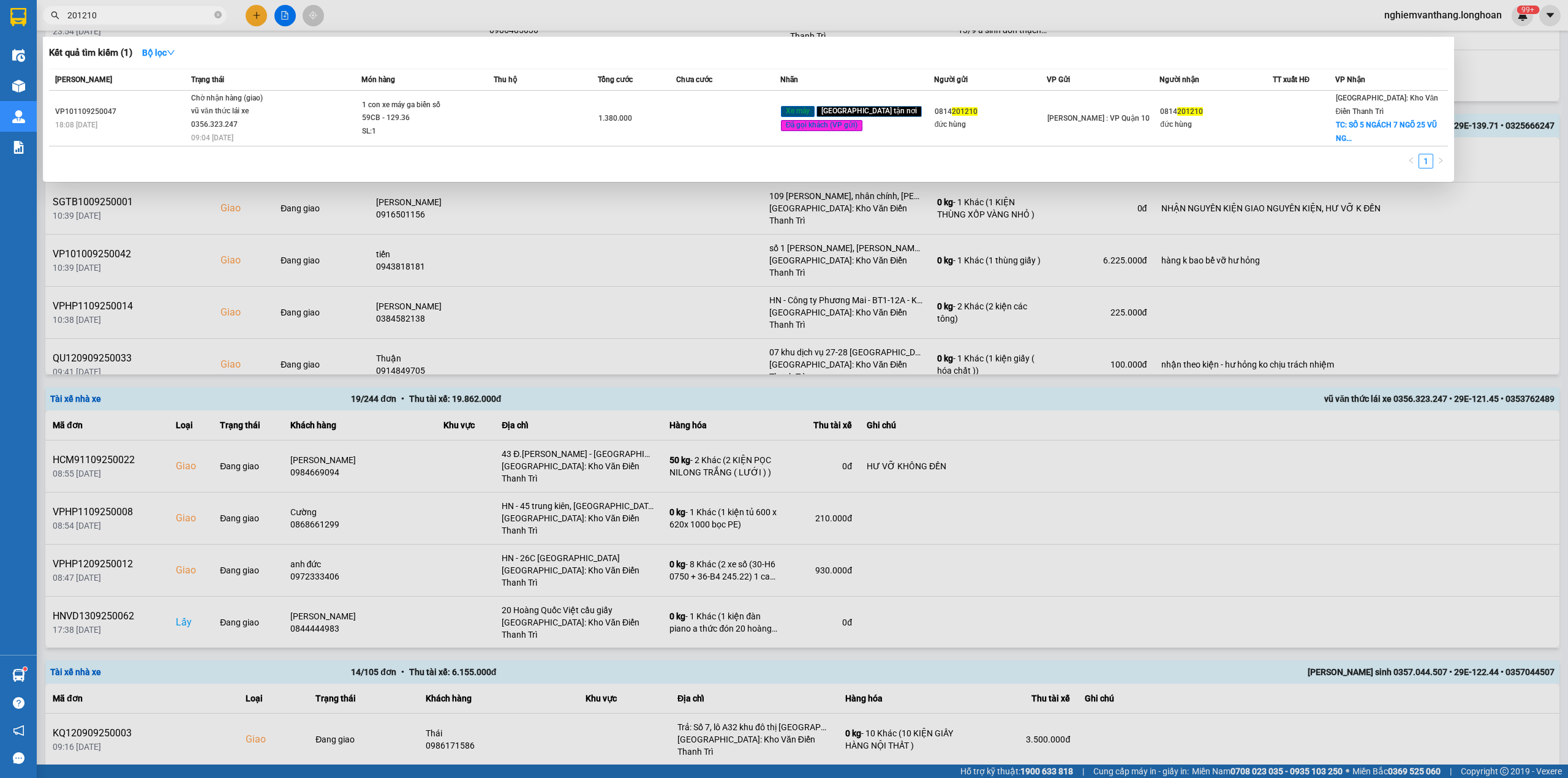
click at [125, 16] on input "201210" at bounding box center [140, 15] width 145 height 14
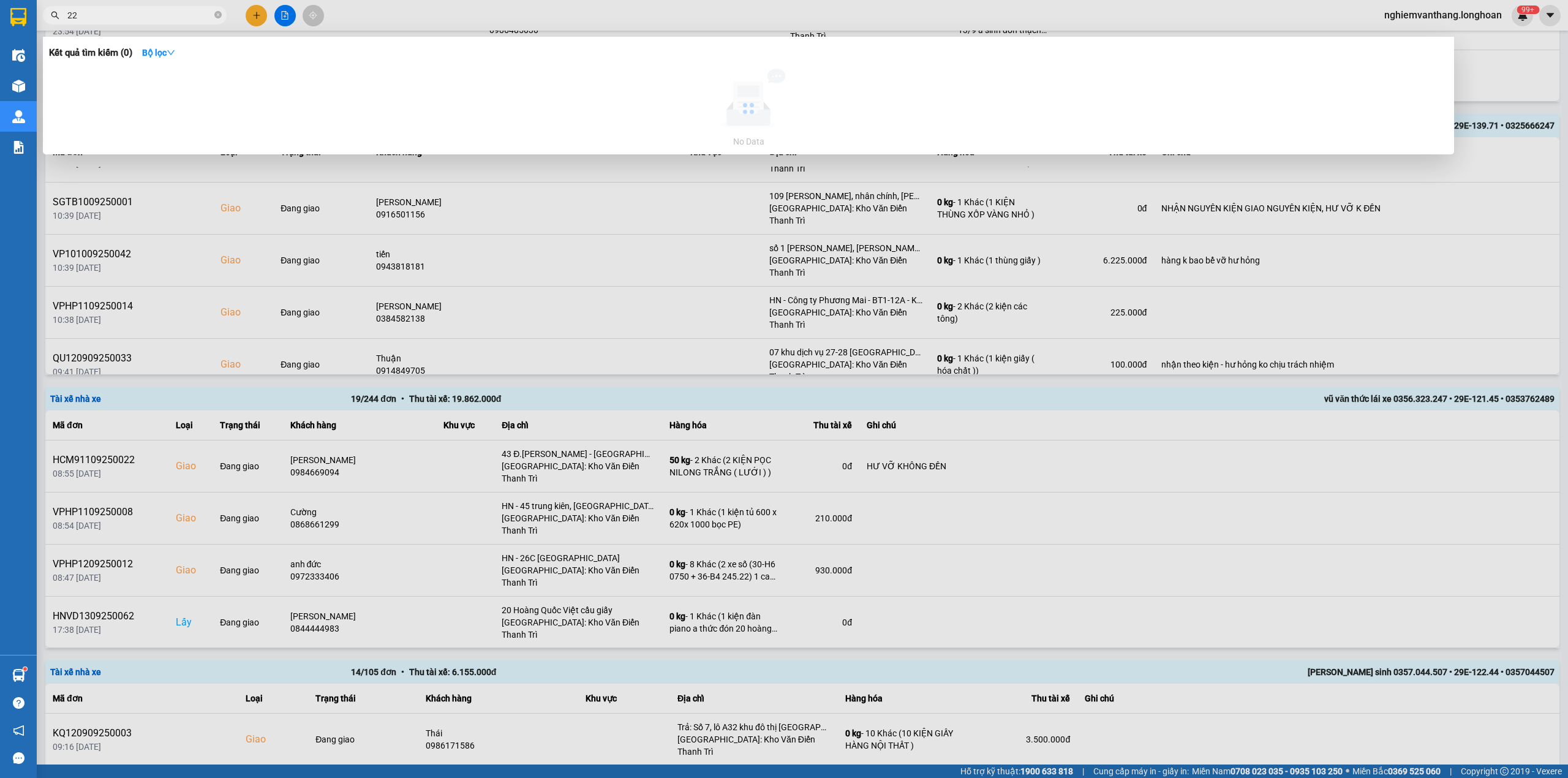
type input "2"
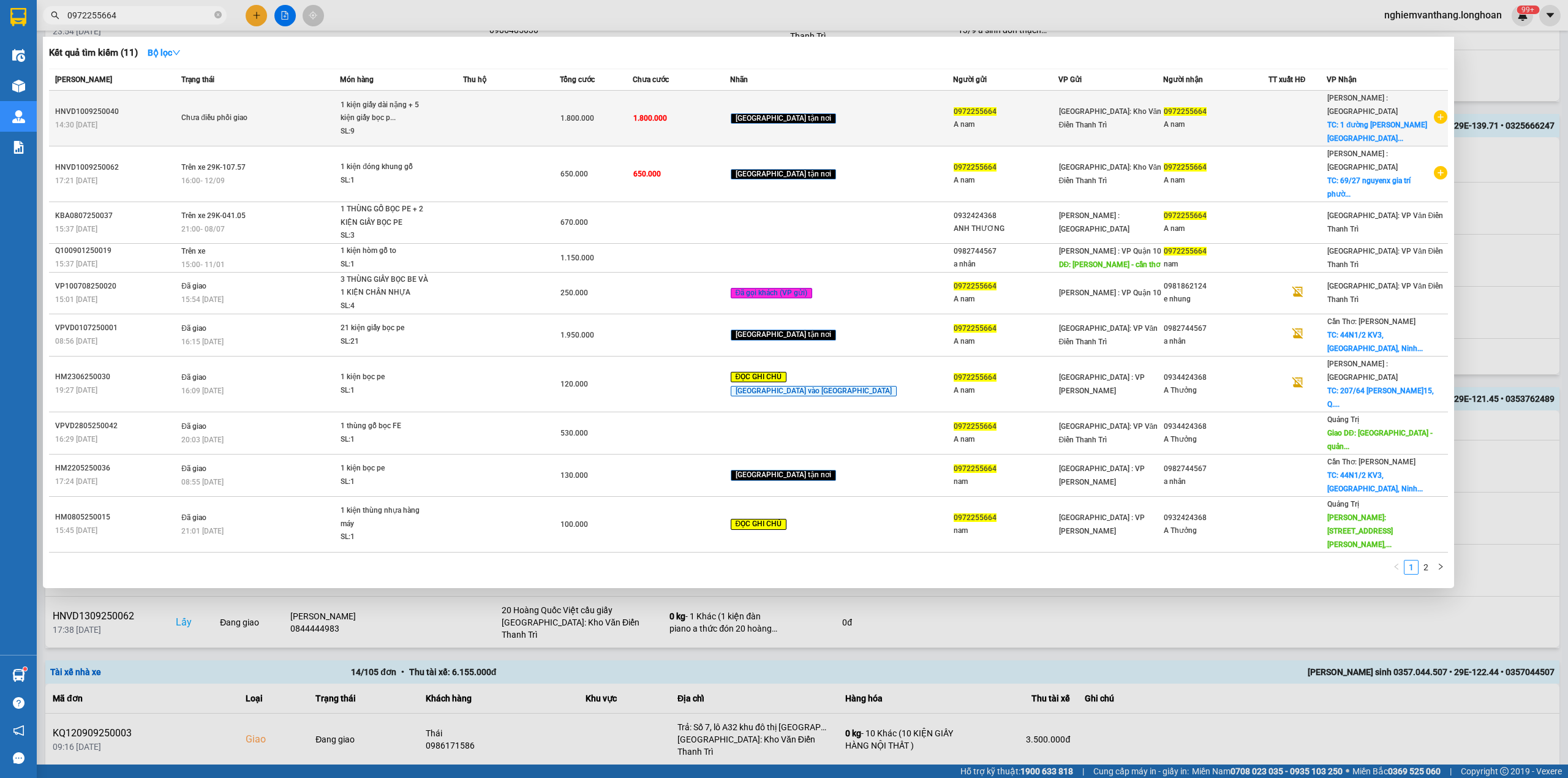
type input "0972255664"
click at [730, 120] on td "1.800.000" at bounding box center [681, 117] width 97 height 55
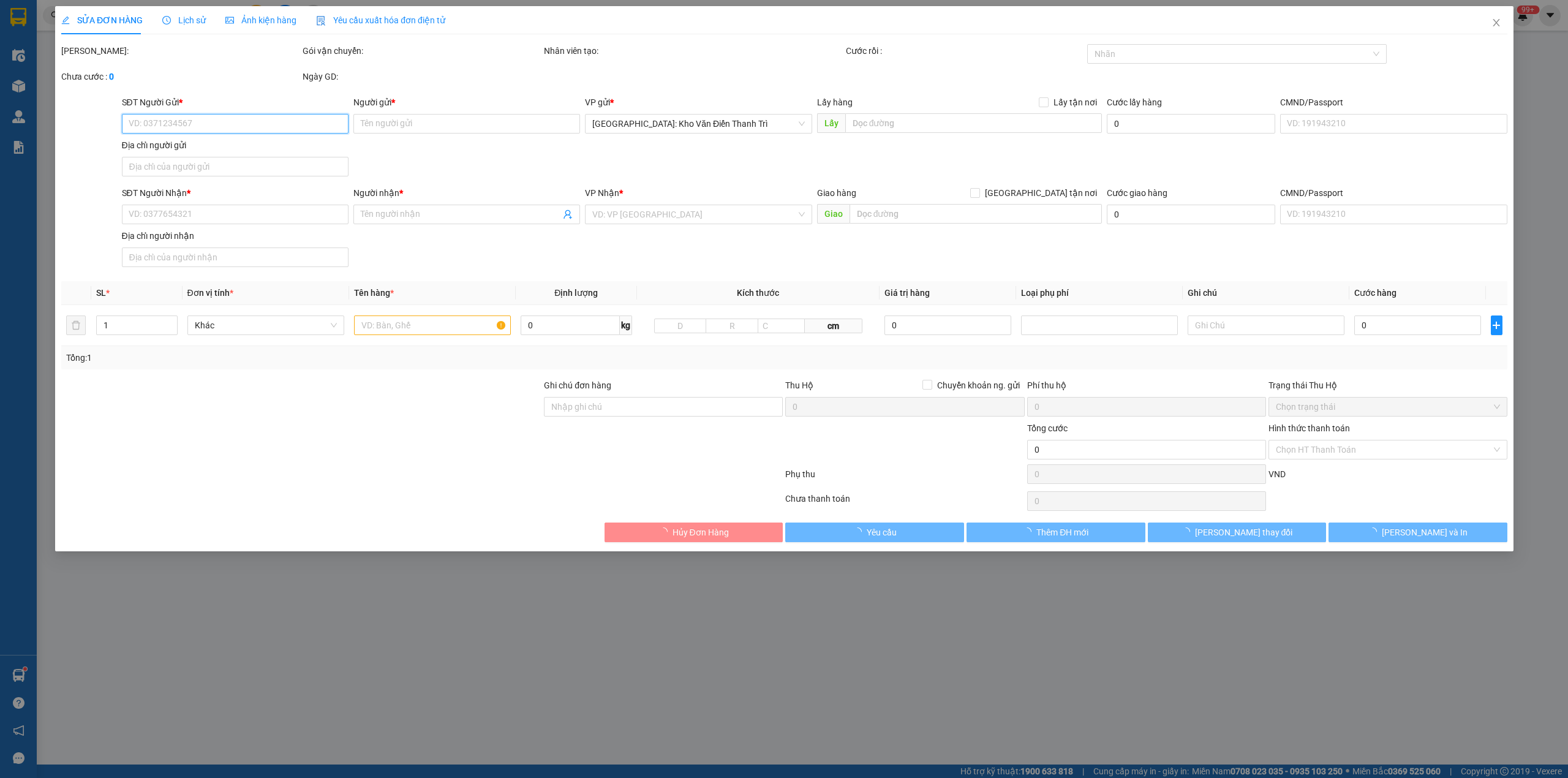
type input "0972255664"
type input "A nam"
type input "0972255664"
type input "A nam"
checkbox input "true"
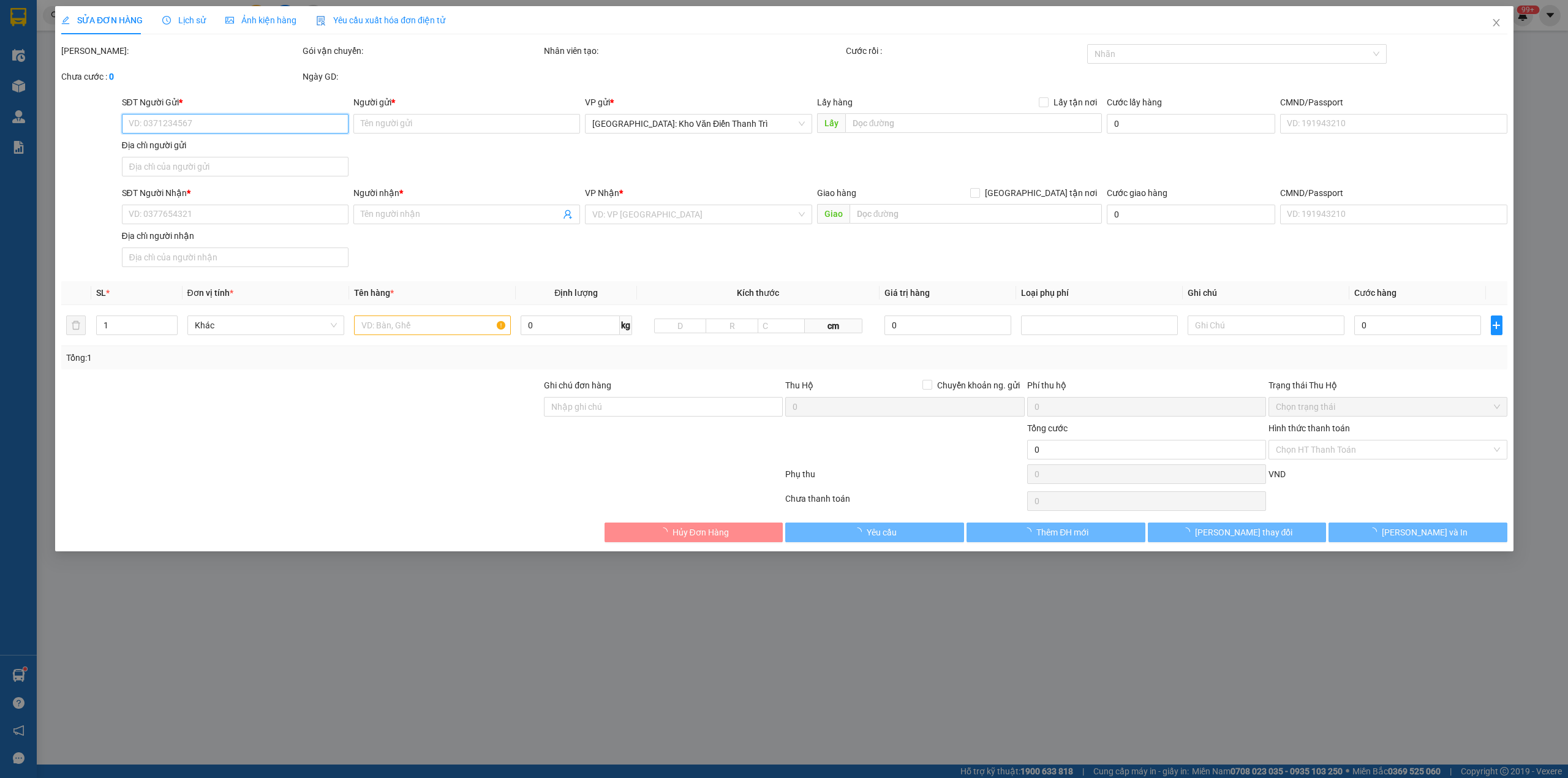
type input "1 đường lưu hữu phước đông hòa DĨ AN BÌNH DƯƠNG tp hcm"
type input "hàng giao nguyên kiện, hư vỡ ko đền ( giao sáng 14 nha các A)"
type input "1.800.000"
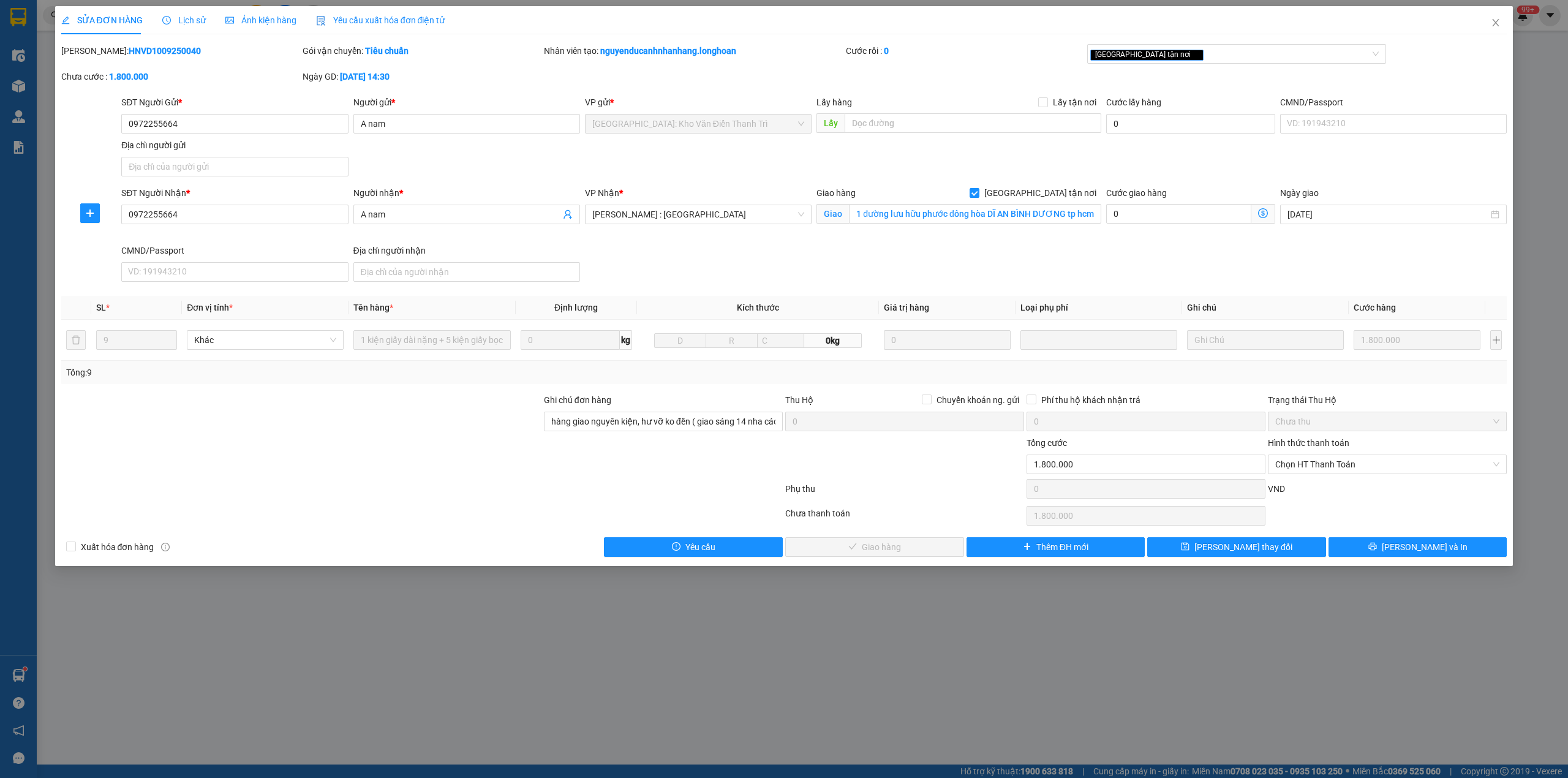
drag, startPoint x: 189, startPoint y: 20, endPoint x: 195, endPoint y: 27, distance: 9.2
click at [190, 23] on span "Lịch sử" at bounding box center [184, 20] width 43 height 10
